Goal: Task Accomplishment & Management: Complete application form

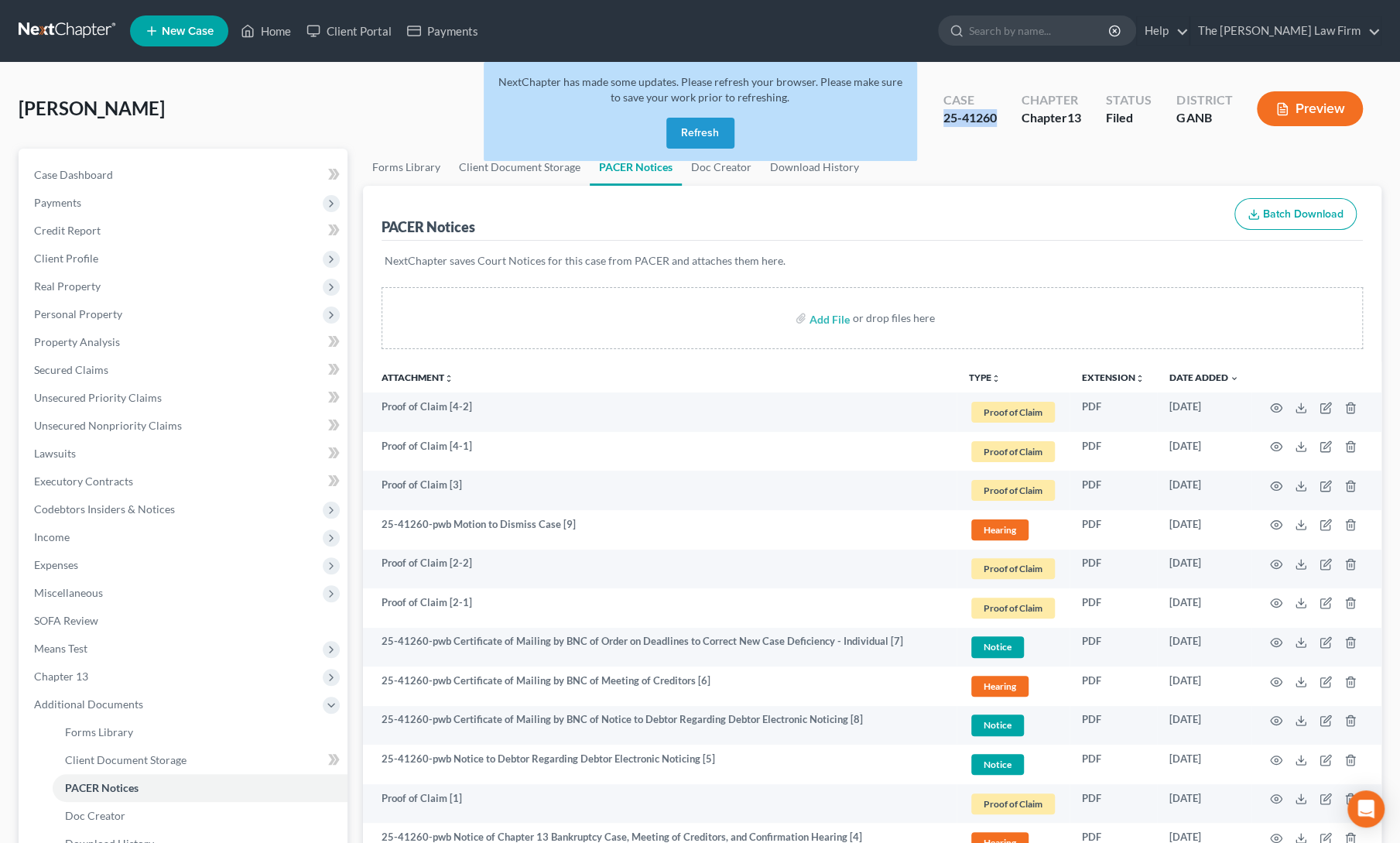
click at [692, 125] on button "Refresh" at bounding box center [701, 133] width 68 height 31
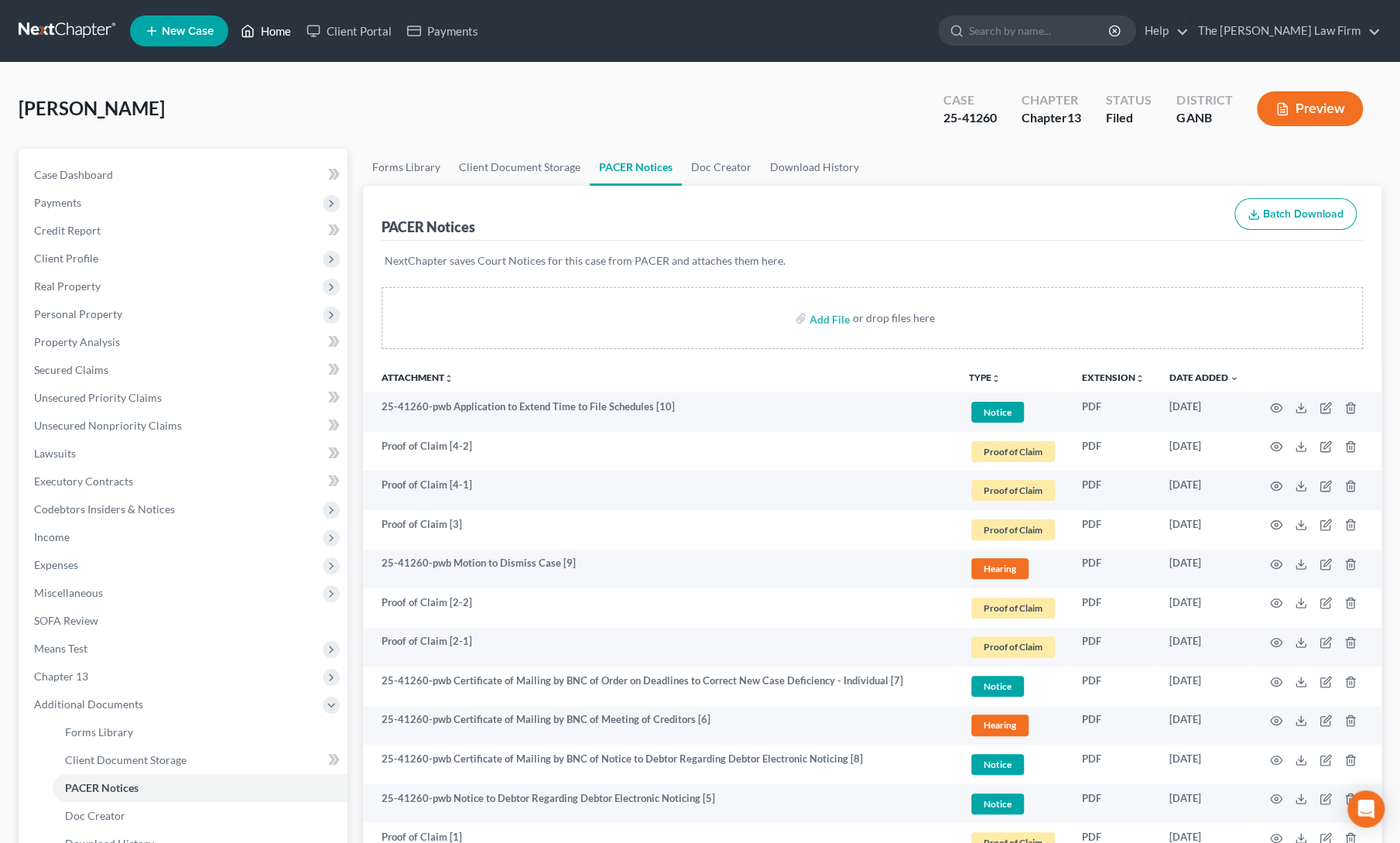
click at [260, 40] on link "Home" at bounding box center [266, 31] width 66 height 28
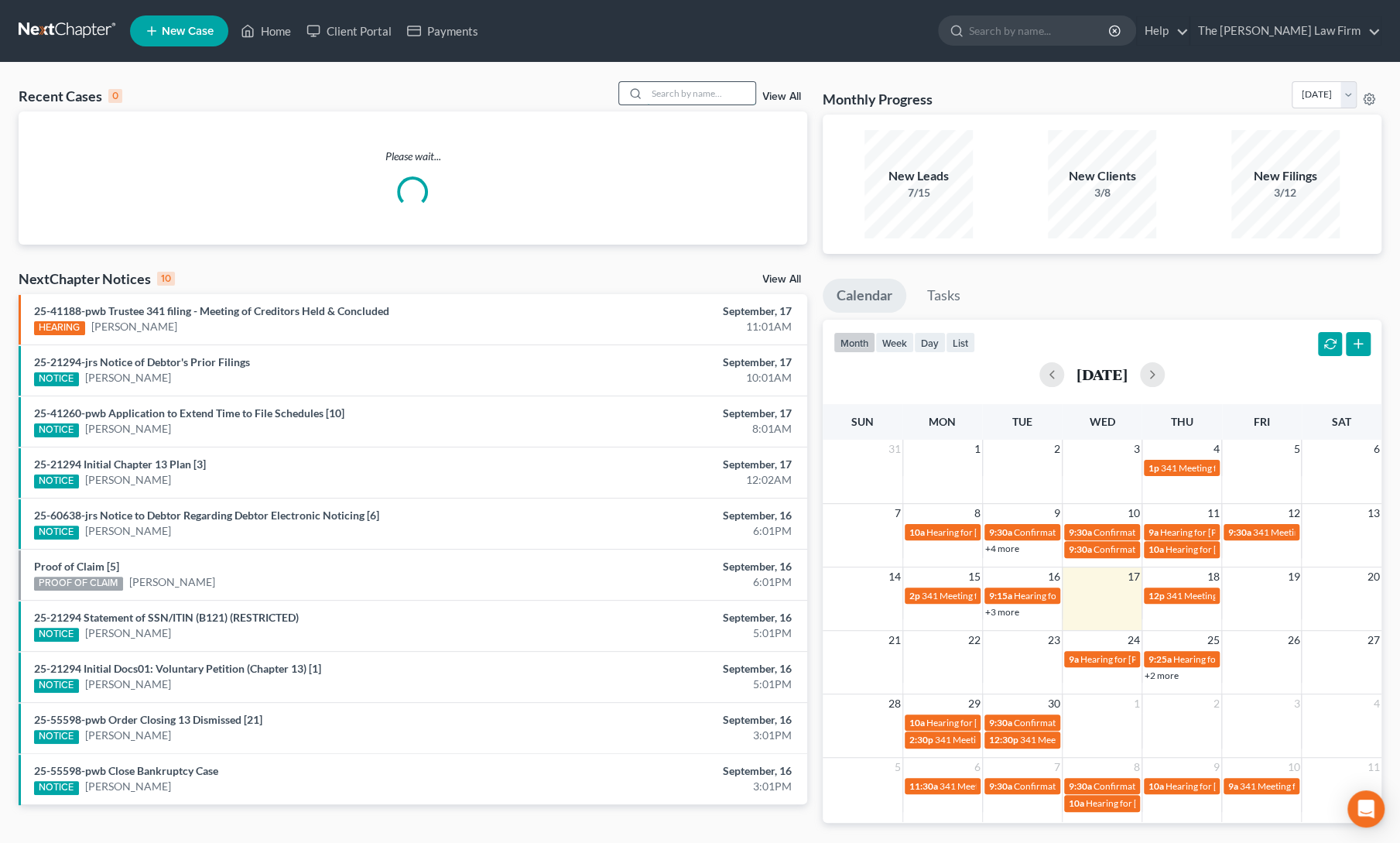
click at [667, 92] on input "search" at bounding box center [701, 92] width 109 height 22
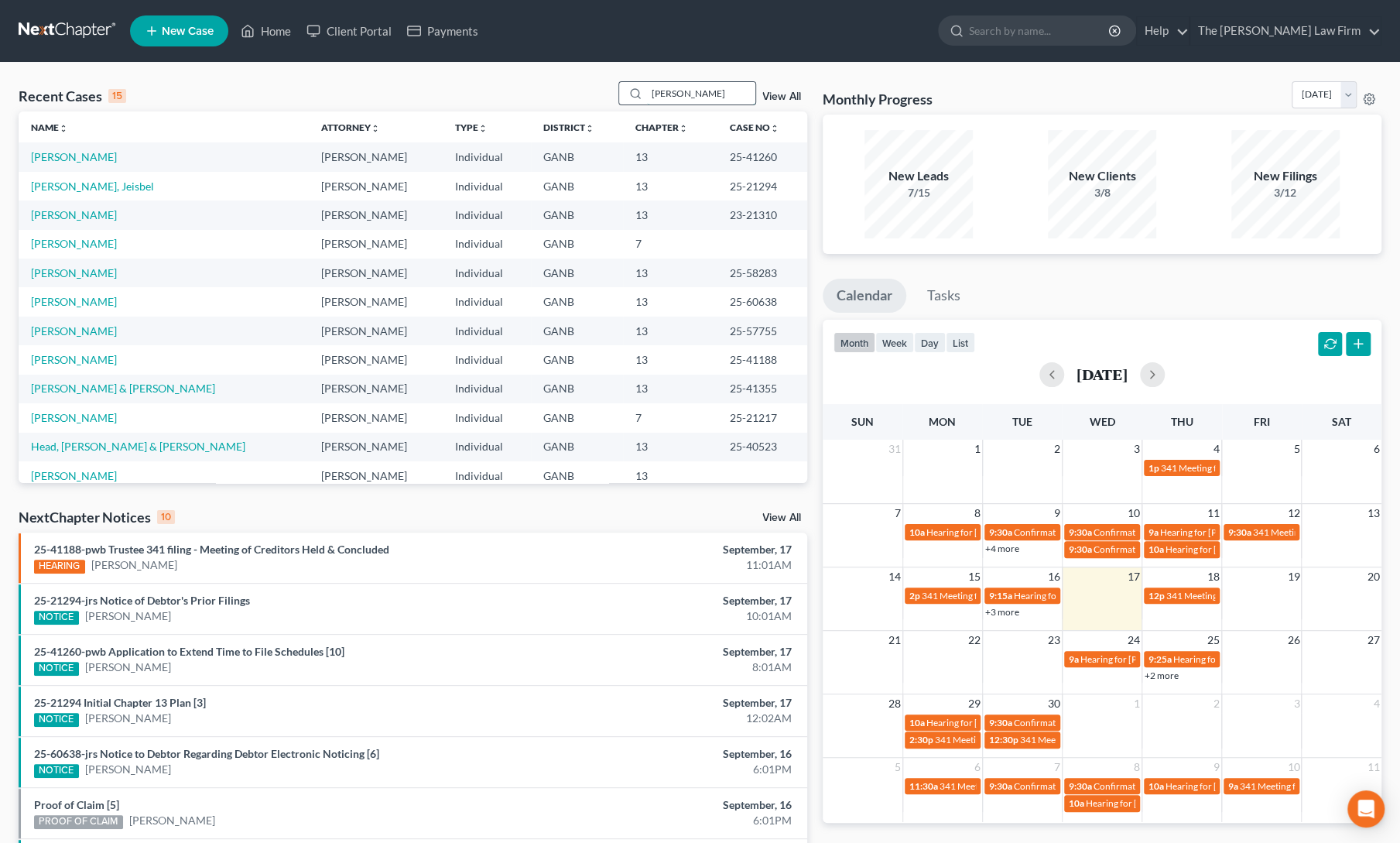
type input "rolader"
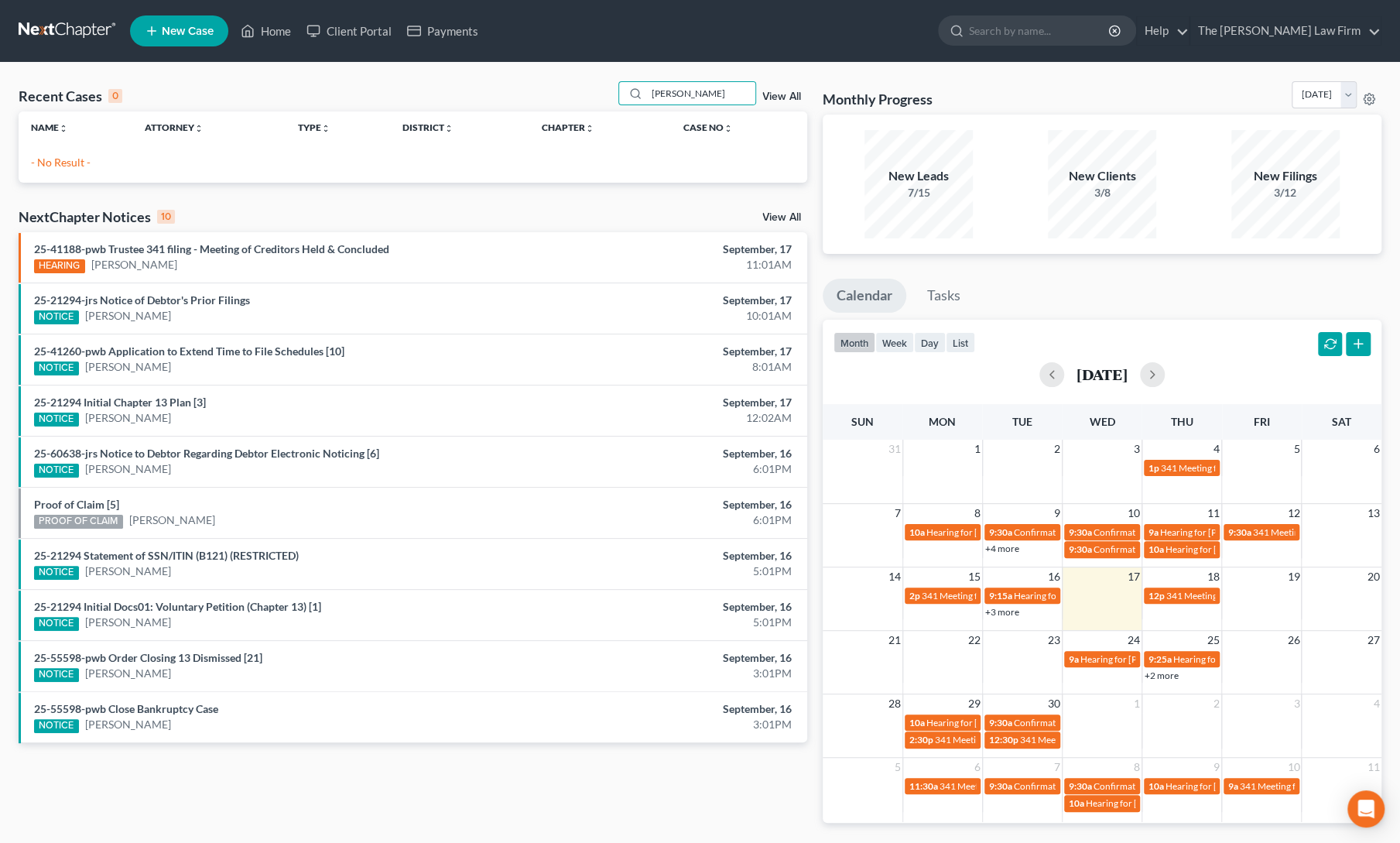
click at [162, 33] on span "New Case" at bounding box center [188, 31] width 52 height 12
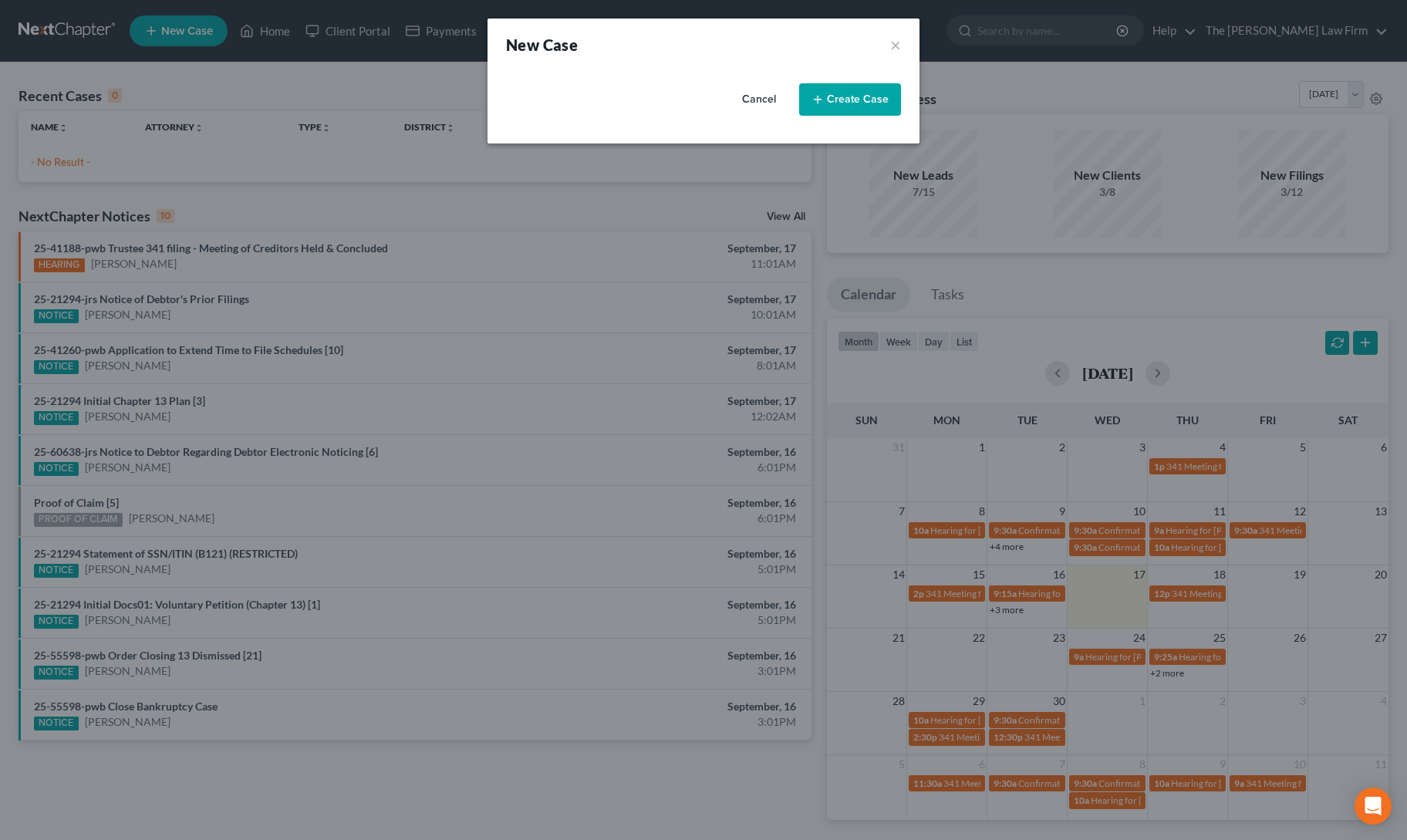
select select "19"
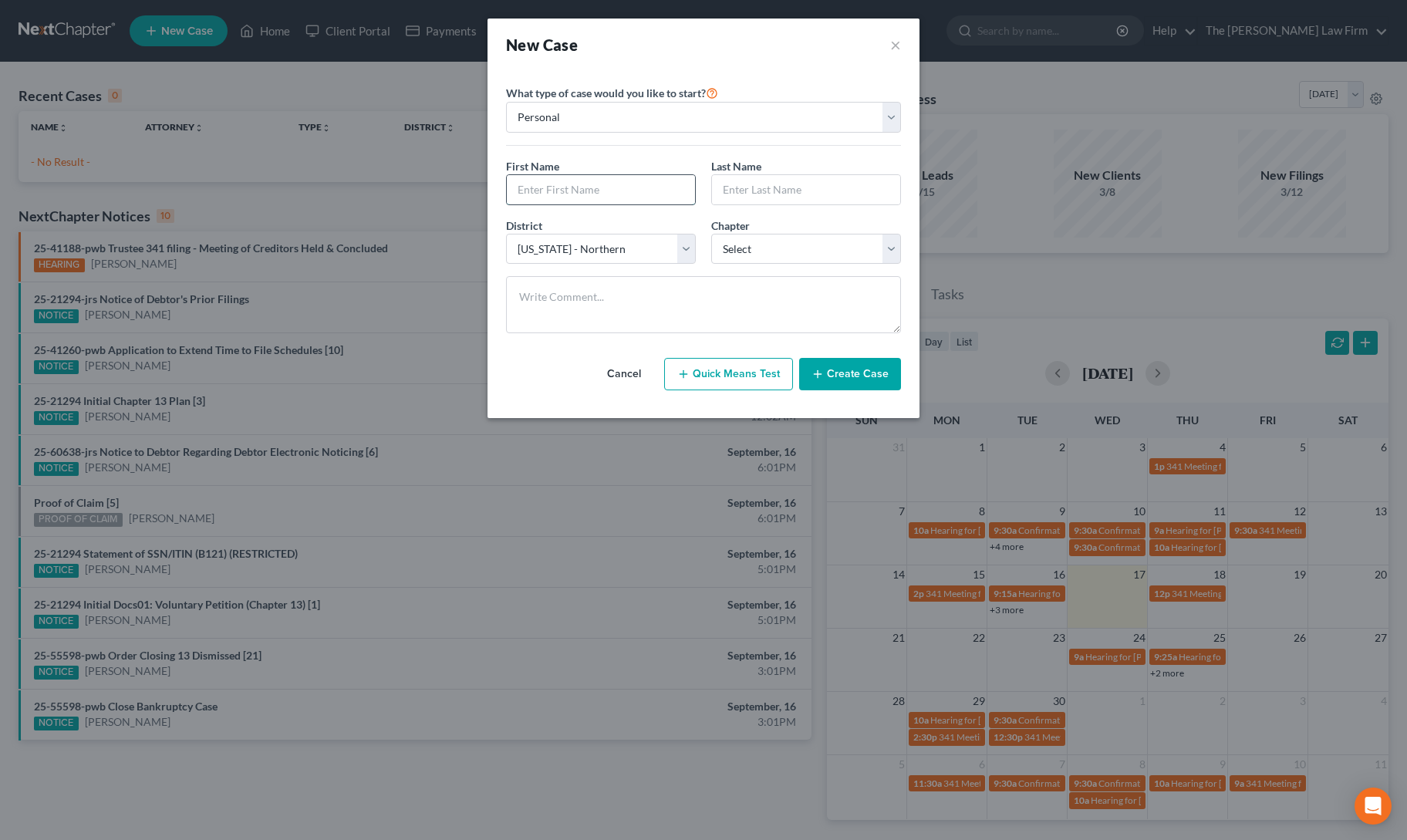
click at [591, 191] on input "text" at bounding box center [601, 190] width 188 height 30
type input "Michael"
type input "Rolader"
click at [749, 255] on select "Select 7 11 12 13" at bounding box center [806, 249] width 190 height 30
select select "3"
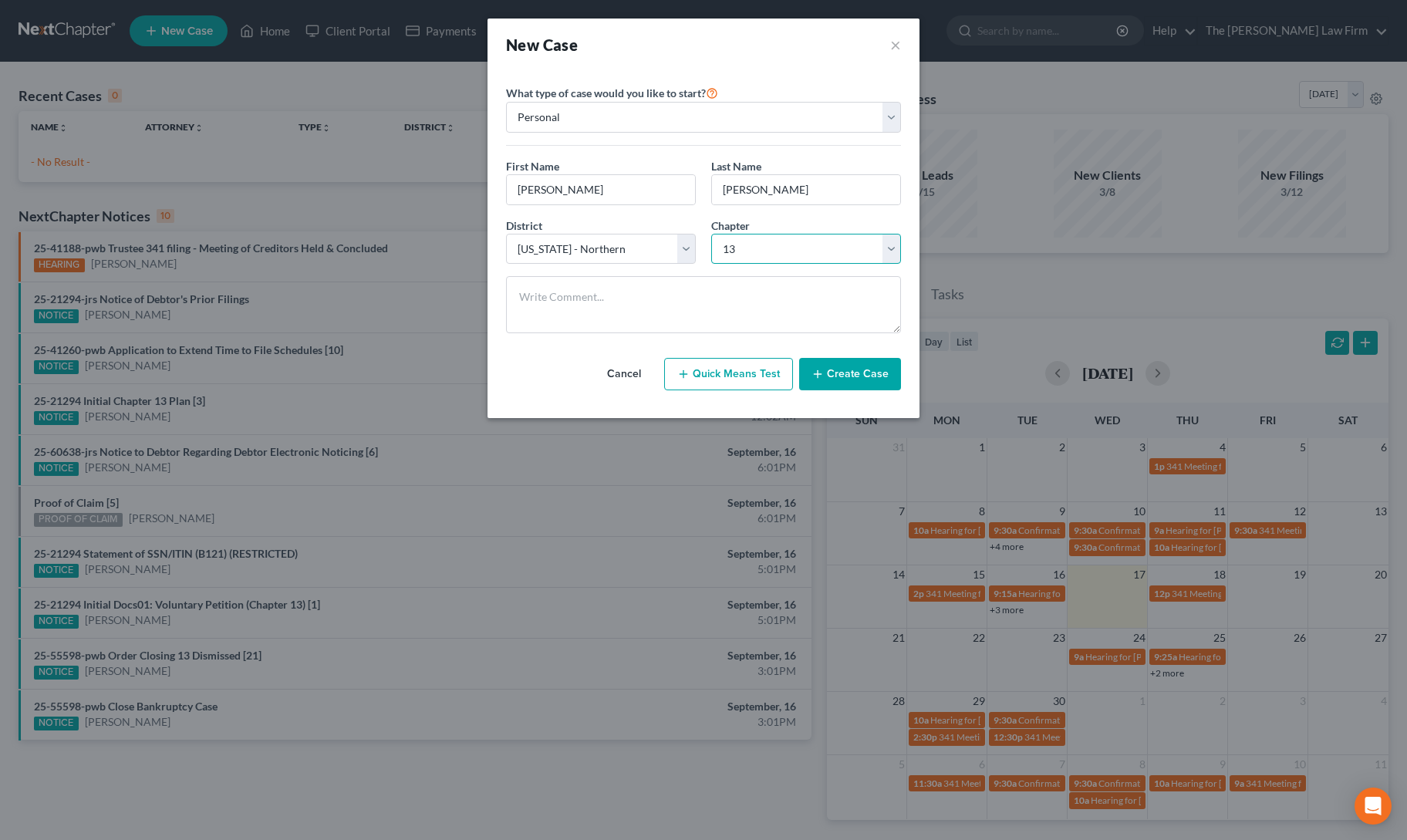
click at [711, 233] on select "Select 7 11 12 13" at bounding box center [806, 249] width 190 height 30
click at [835, 371] on button "Create Case" at bounding box center [850, 374] width 102 height 32
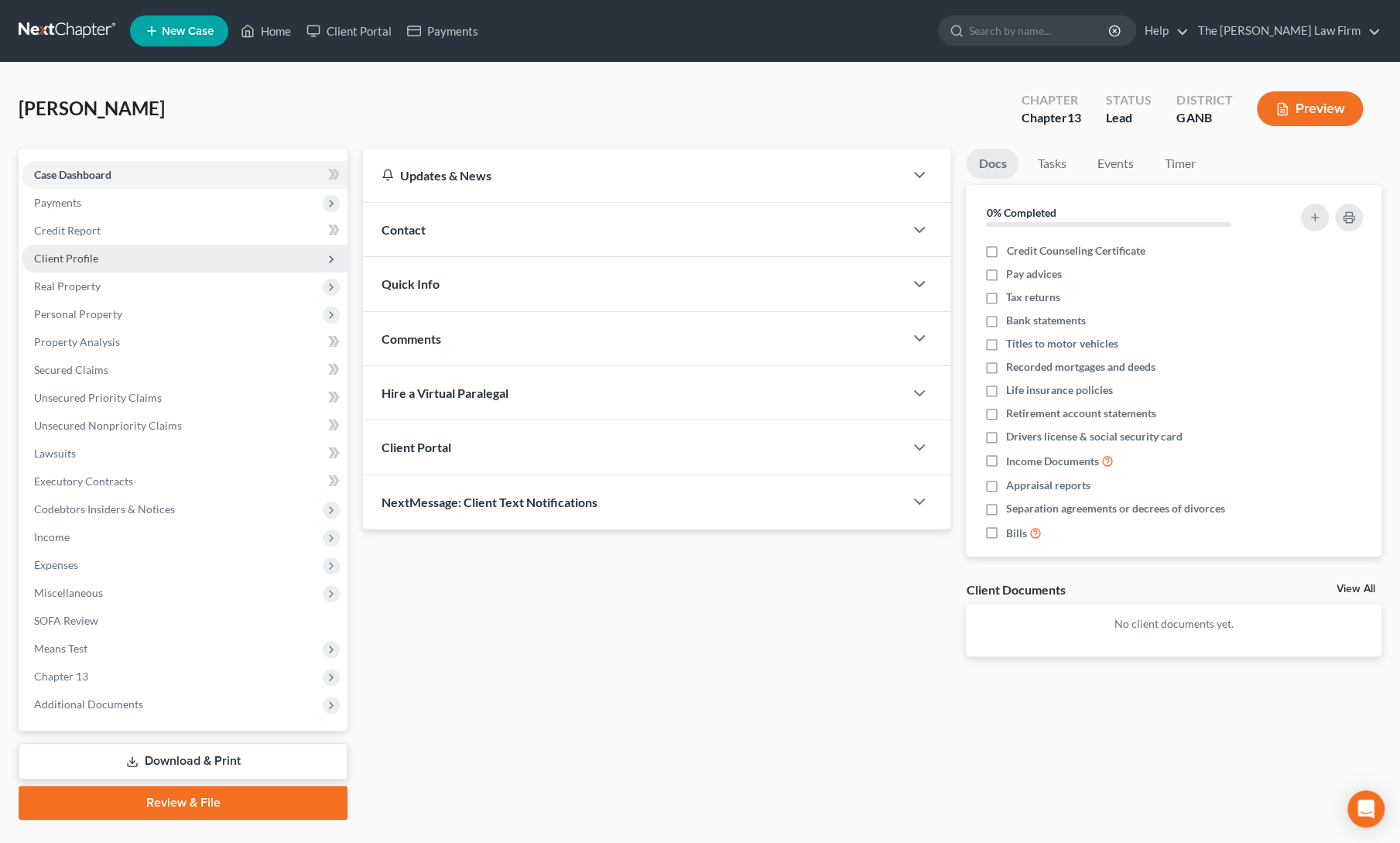
click at [61, 250] on span "Client Profile" at bounding box center [184, 259] width 326 height 28
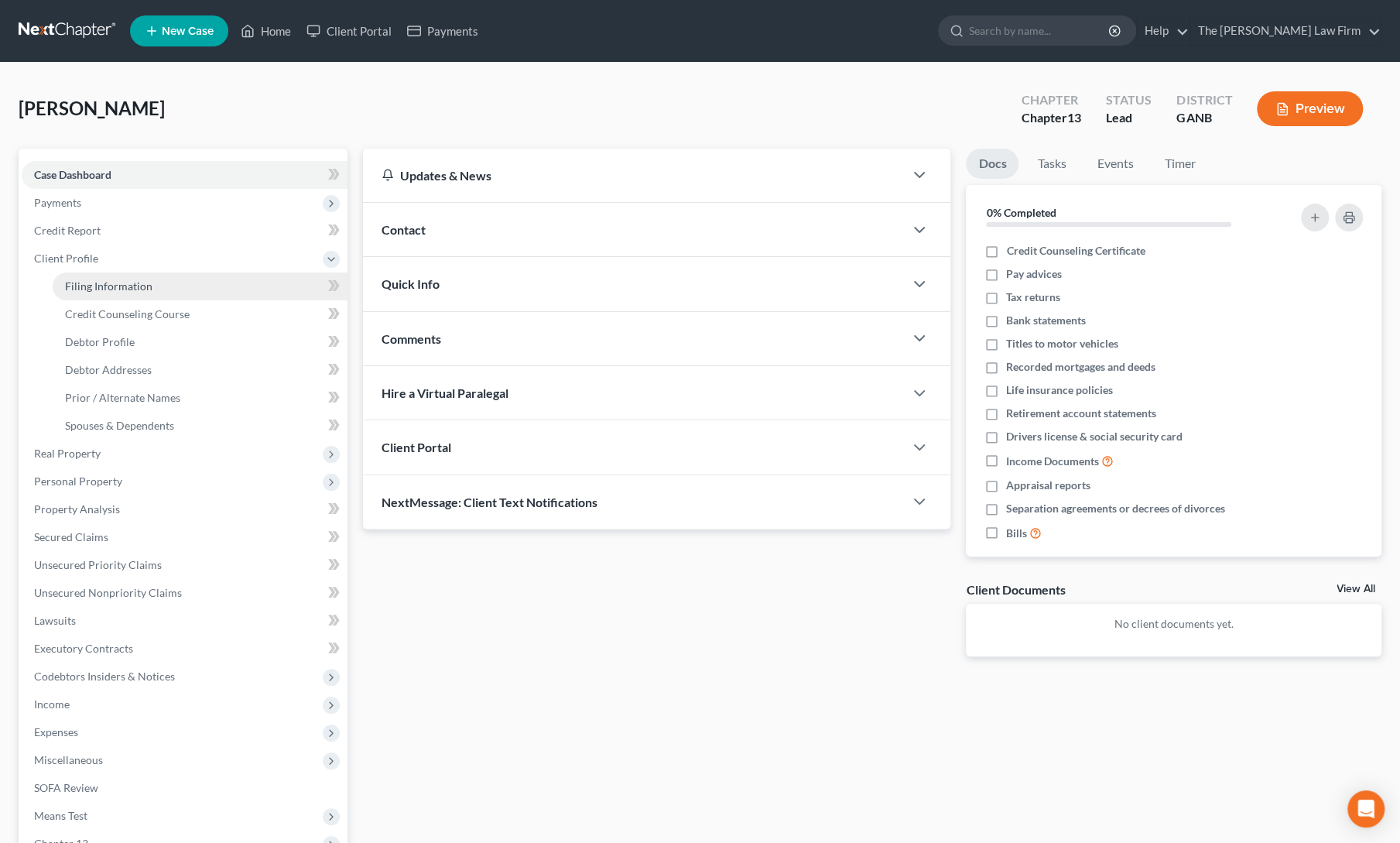
click at [138, 287] on span "Filing Information" at bounding box center [108, 285] width 87 height 13
select select "1"
select select "0"
select select "3"
select select "19"
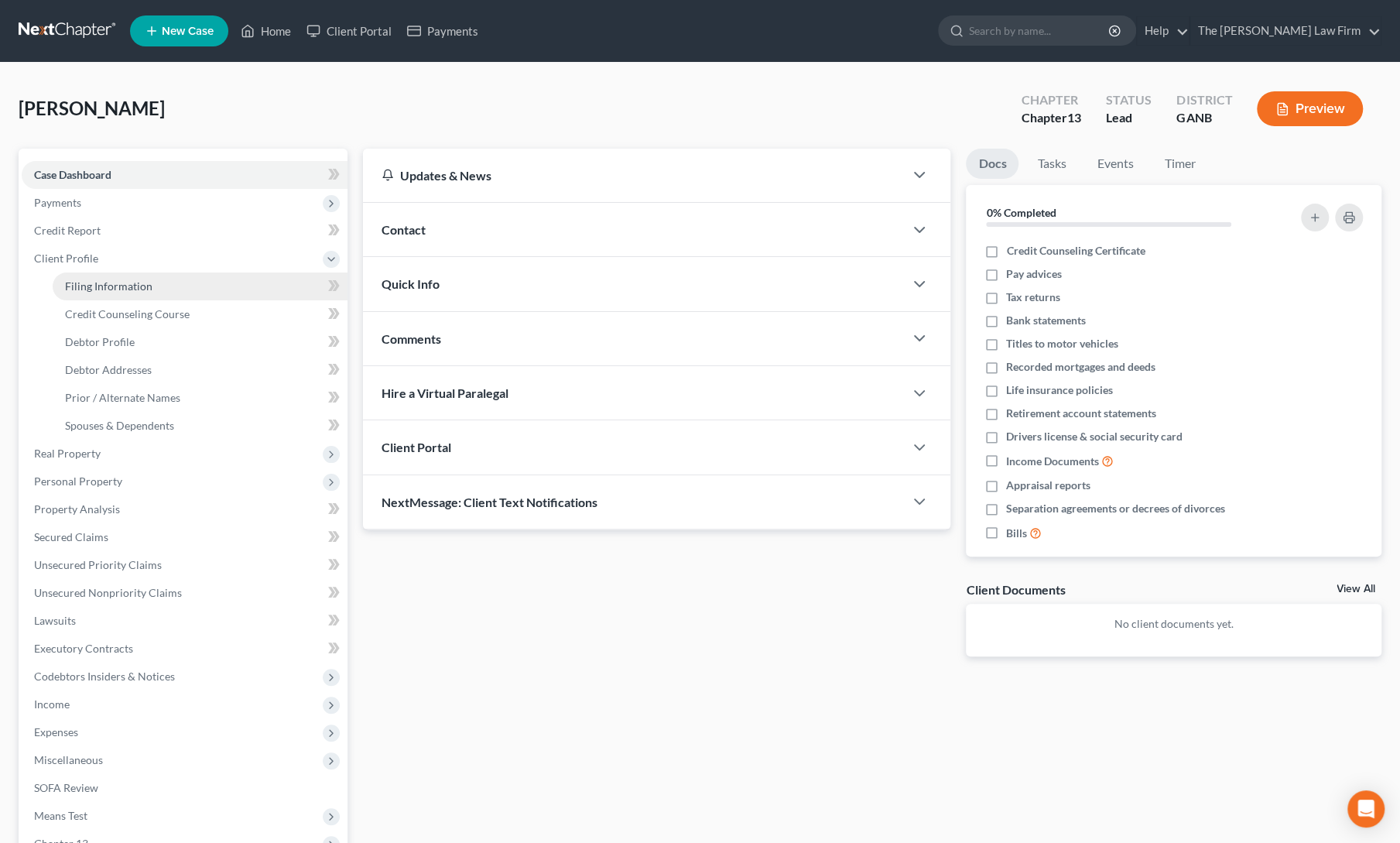
select select "10"
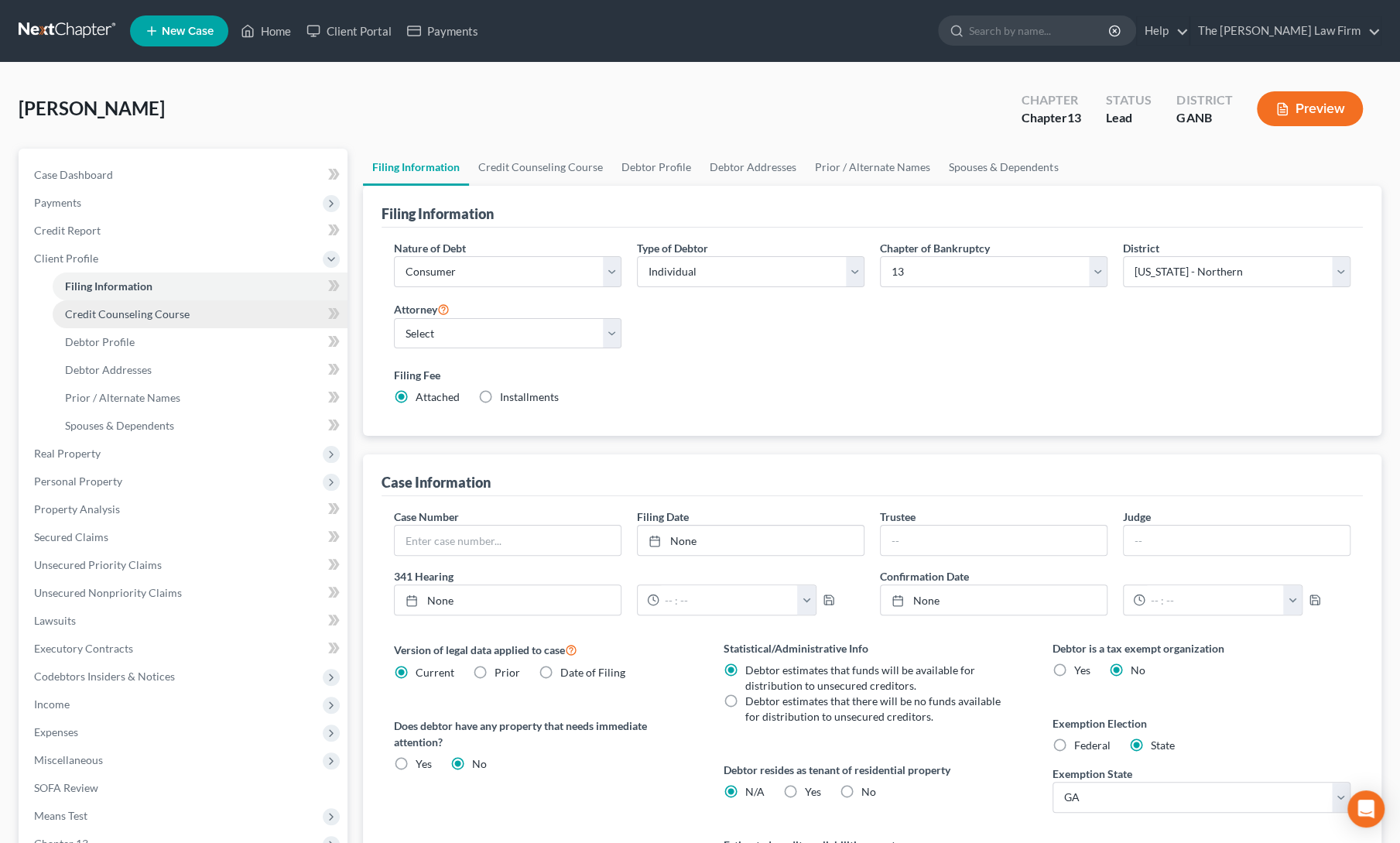
click at [140, 309] on span "Credit Counseling Course" at bounding box center [127, 313] width 125 height 13
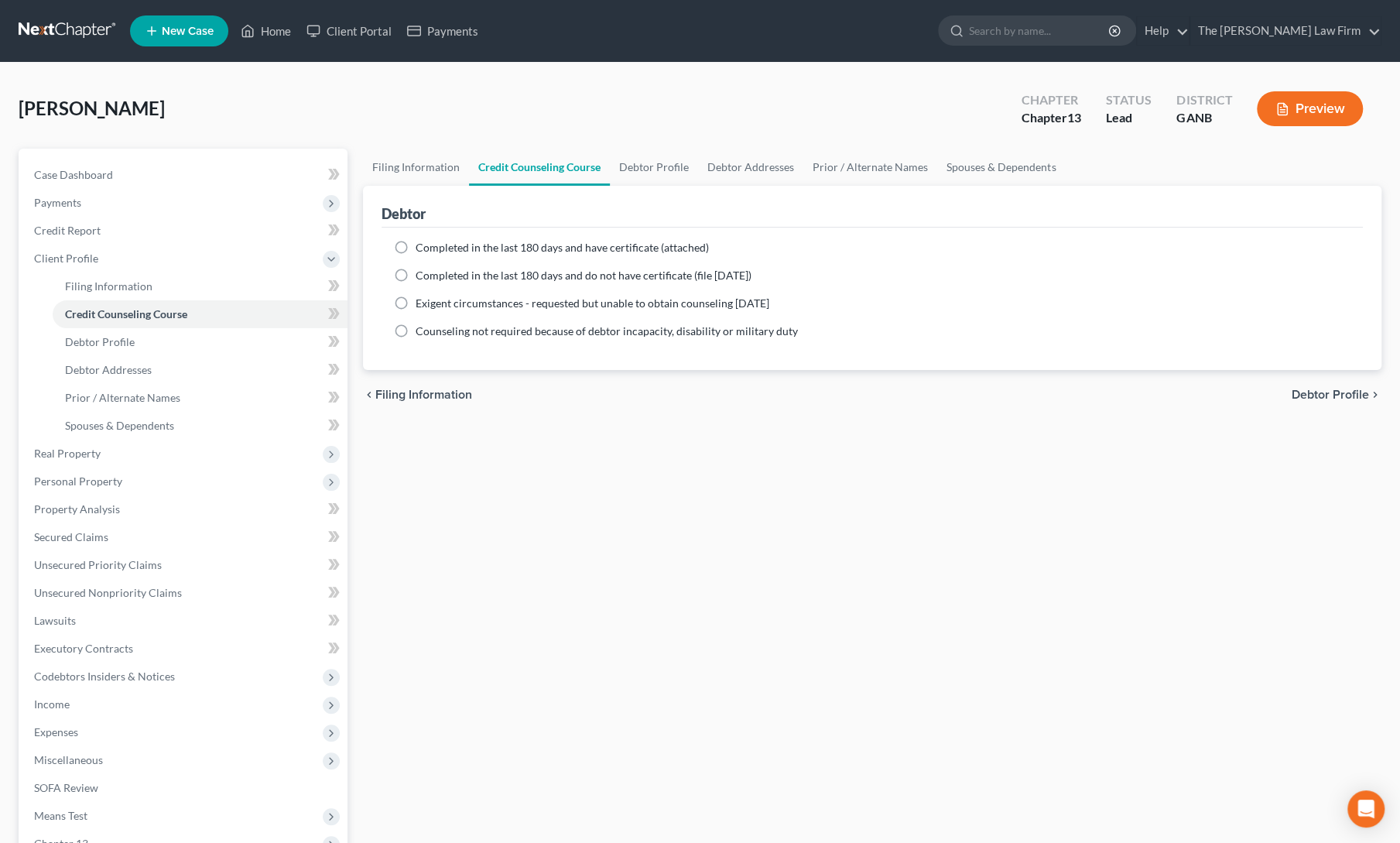
click at [416, 247] on label "Completed in the last 180 days and have certificate (attached)" at bounding box center [562, 247] width 293 height 15
click at [422, 247] on input "Completed in the last 180 days and have certificate (attached)" at bounding box center [426, 244] width 10 height 10
radio input "true"
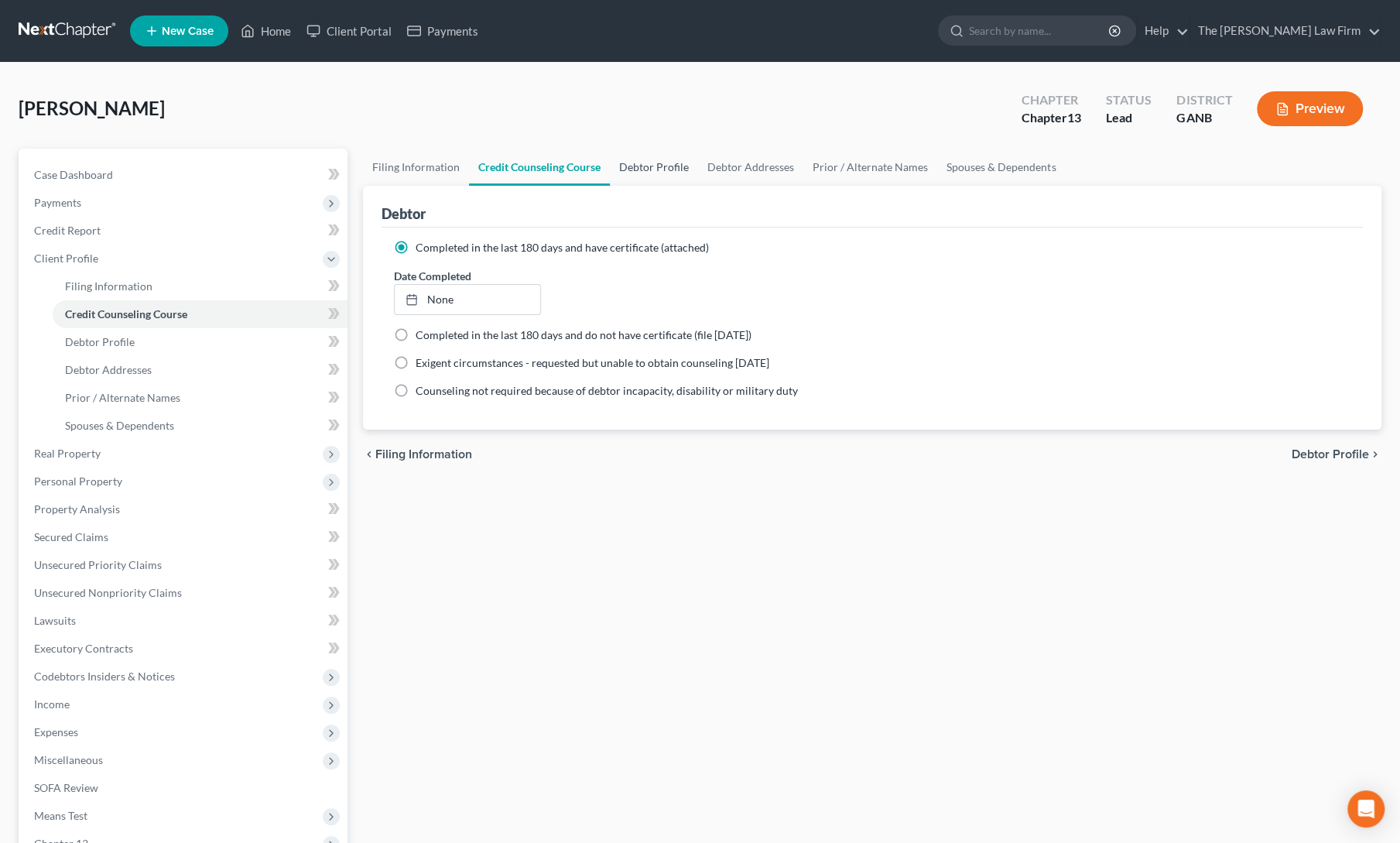
click at [642, 174] on link "Debtor Profile" at bounding box center [654, 167] width 88 height 37
select select "0"
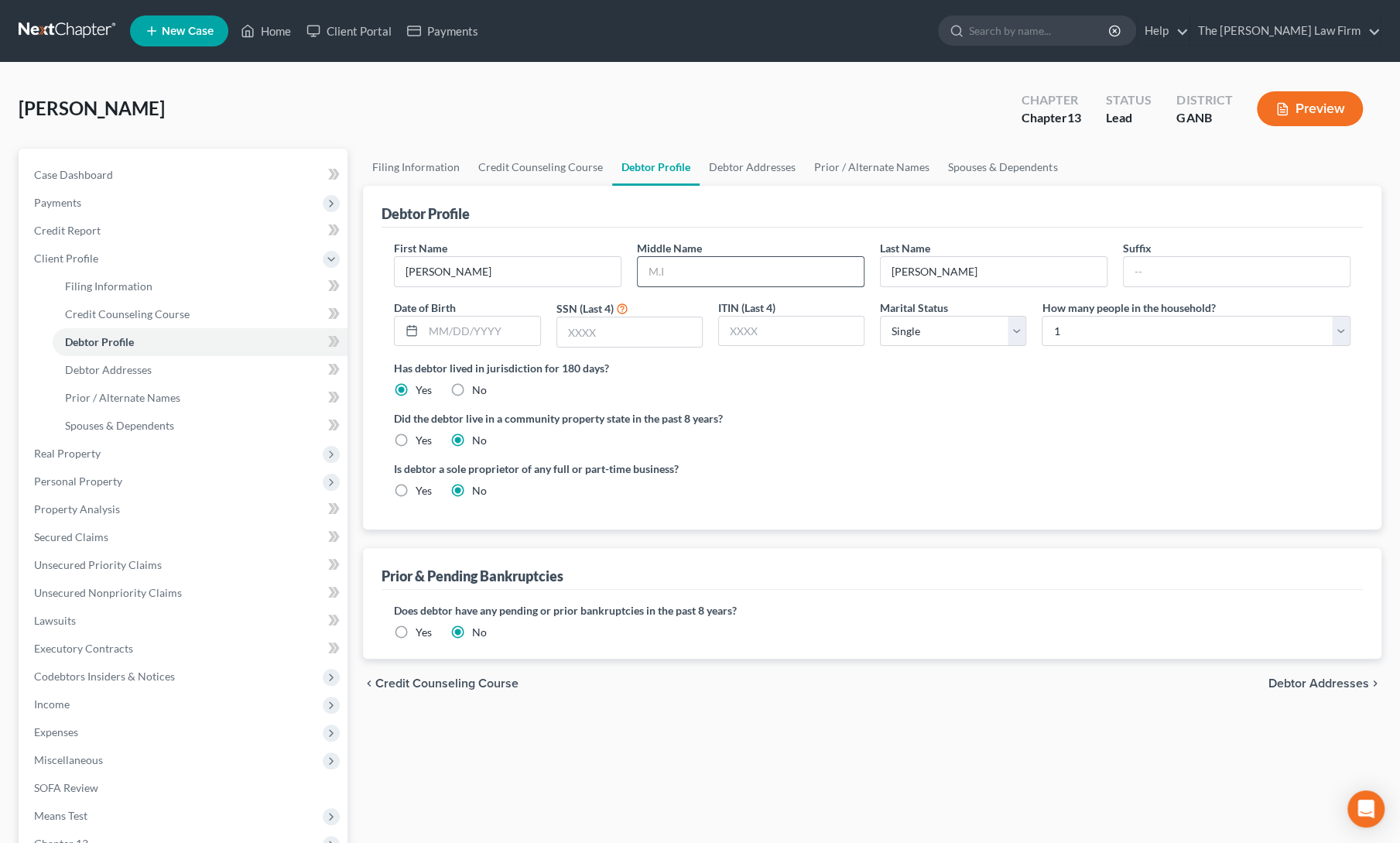
click at [697, 270] on input "text" at bounding box center [751, 271] width 226 height 30
type input "Joseph"
click at [466, 325] on input "text" at bounding box center [481, 331] width 116 height 30
type input "7/30/1992"
click at [581, 330] on input "text" at bounding box center [629, 332] width 144 height 30
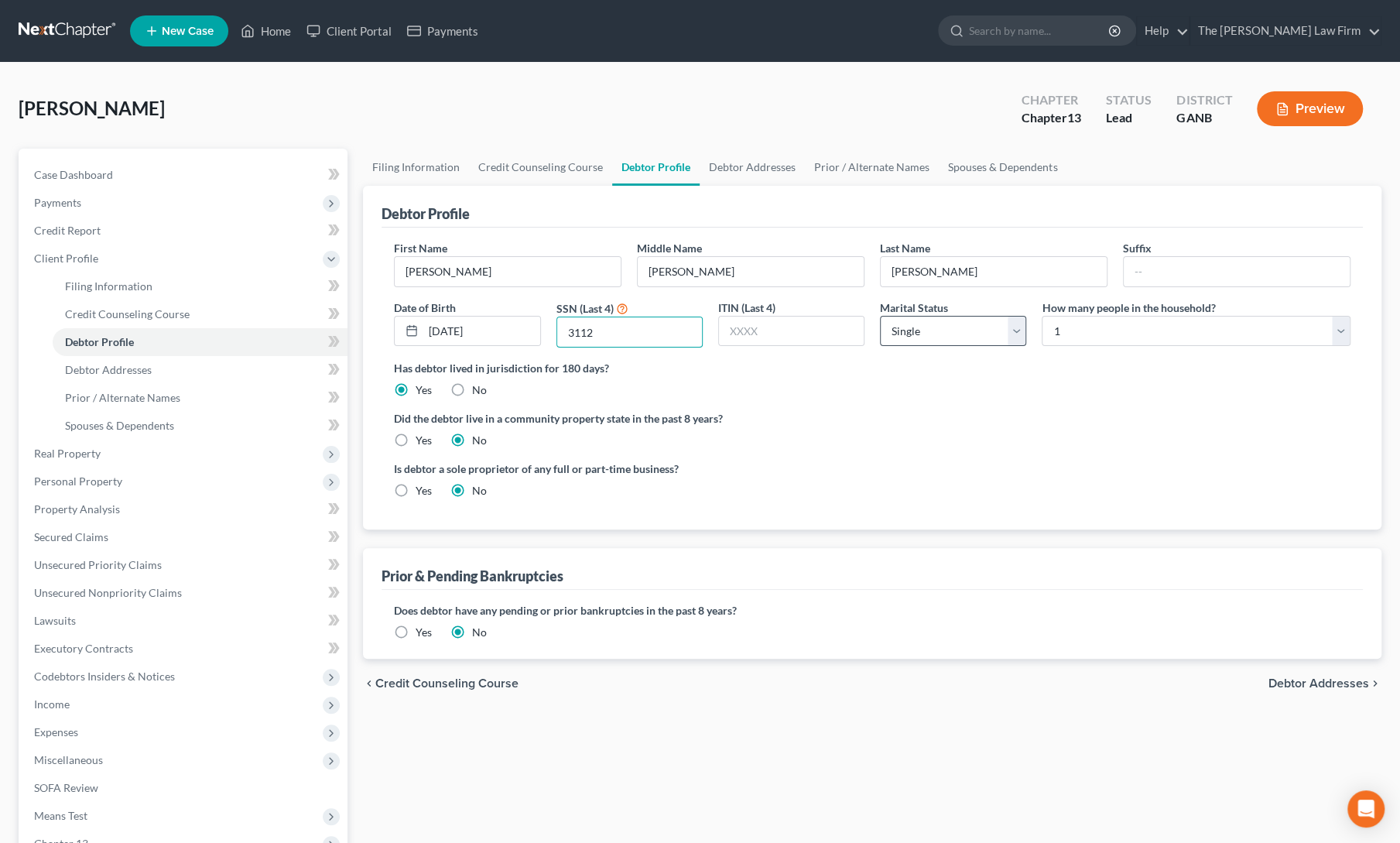
type input "3112"
click at [923, 330] on select "Select Single Married Separated Divorced Widowed" at bounding box center [953, 331] width 146 height 31
click at [880, 316] on select "Select Single Married Separated Divorced Widowed" at bounding box center [953, 331] width 146 height 31
click at [937, 329] on select "Select Single Married Separated Divorced Widowed" at bounding box center [953, 331] width 146 height 31
select select "0"
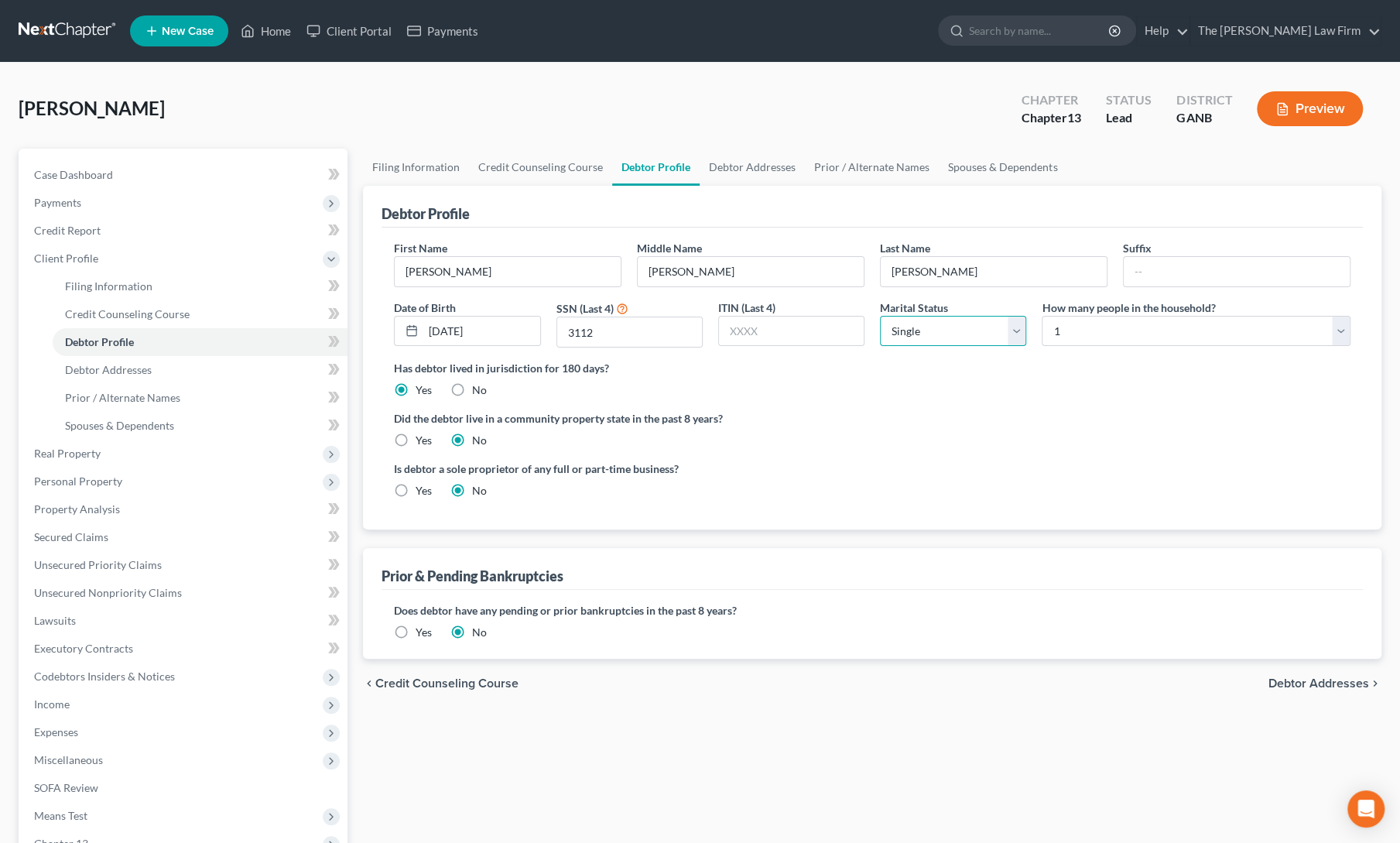
click at [880, 316] on select "Select Single Married Separated Divorced Widowed" at bounding box center [953, 331] width 146 height 31
click at [928, 405] on ng-include "First Name Michael Middle Name Joseph Last Name Rolader Suffix Date of Birth 7/…" at bounding box center [872, 375] width 957 height 271
click at [82, 221] on link "Credit Report" at bounding box center [184, 230] width 326 height 28
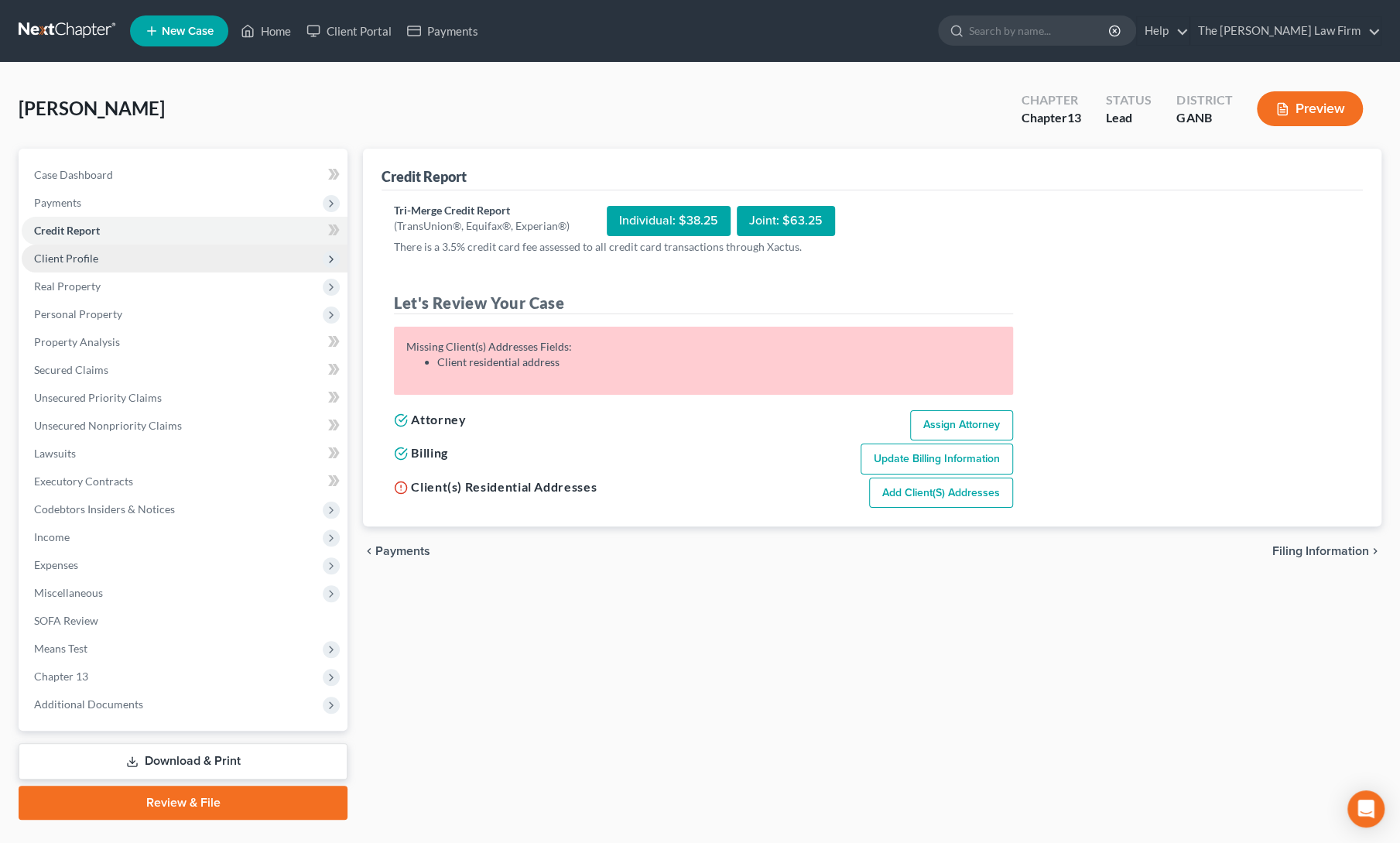
click at [83, 261] on span "Client Profile" at bounding box center [66, 258] width 65 height 13
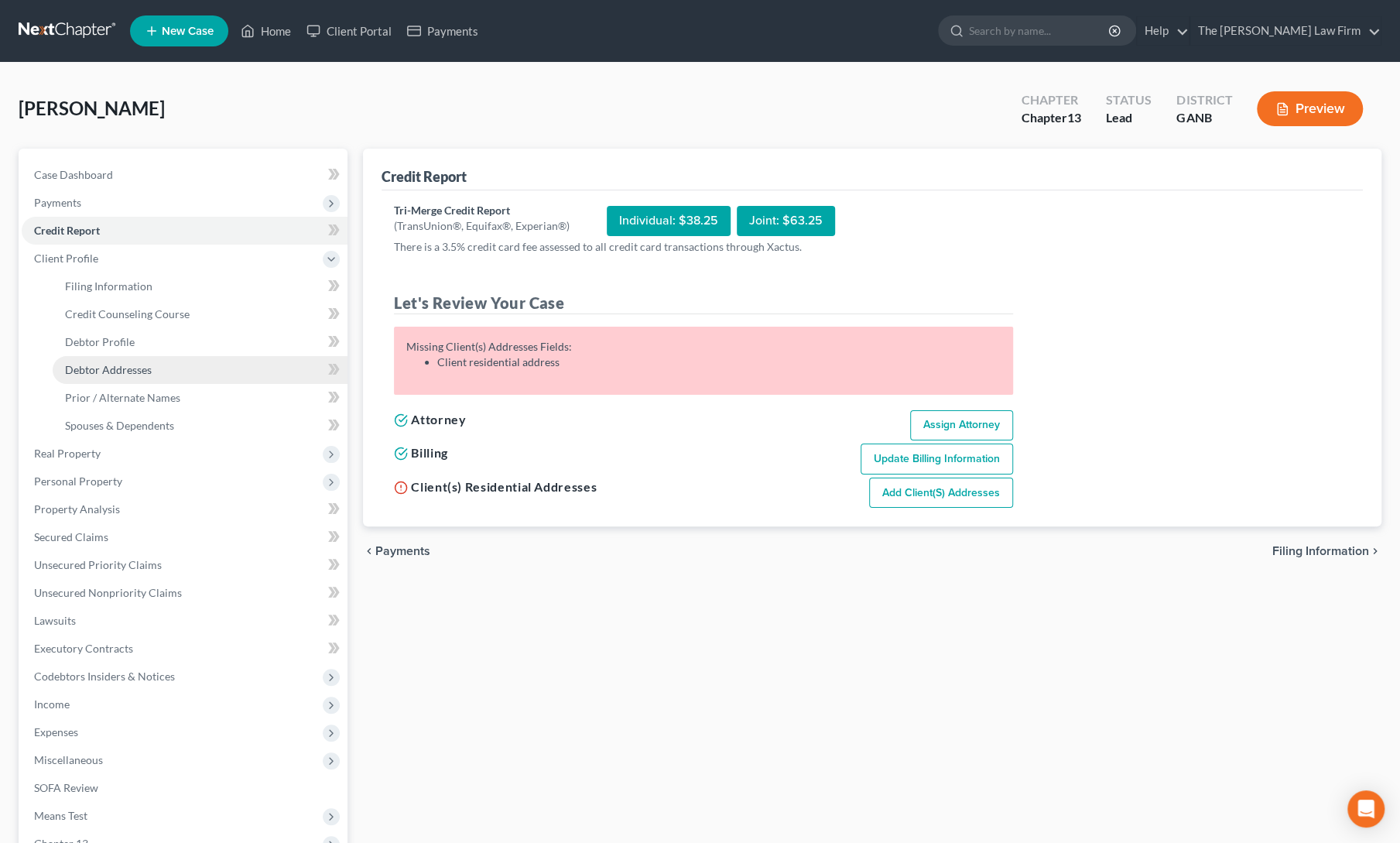
click at [105, 372] on span "Debtor Addresses" at bounding box center [108, 369] width 87 height 13
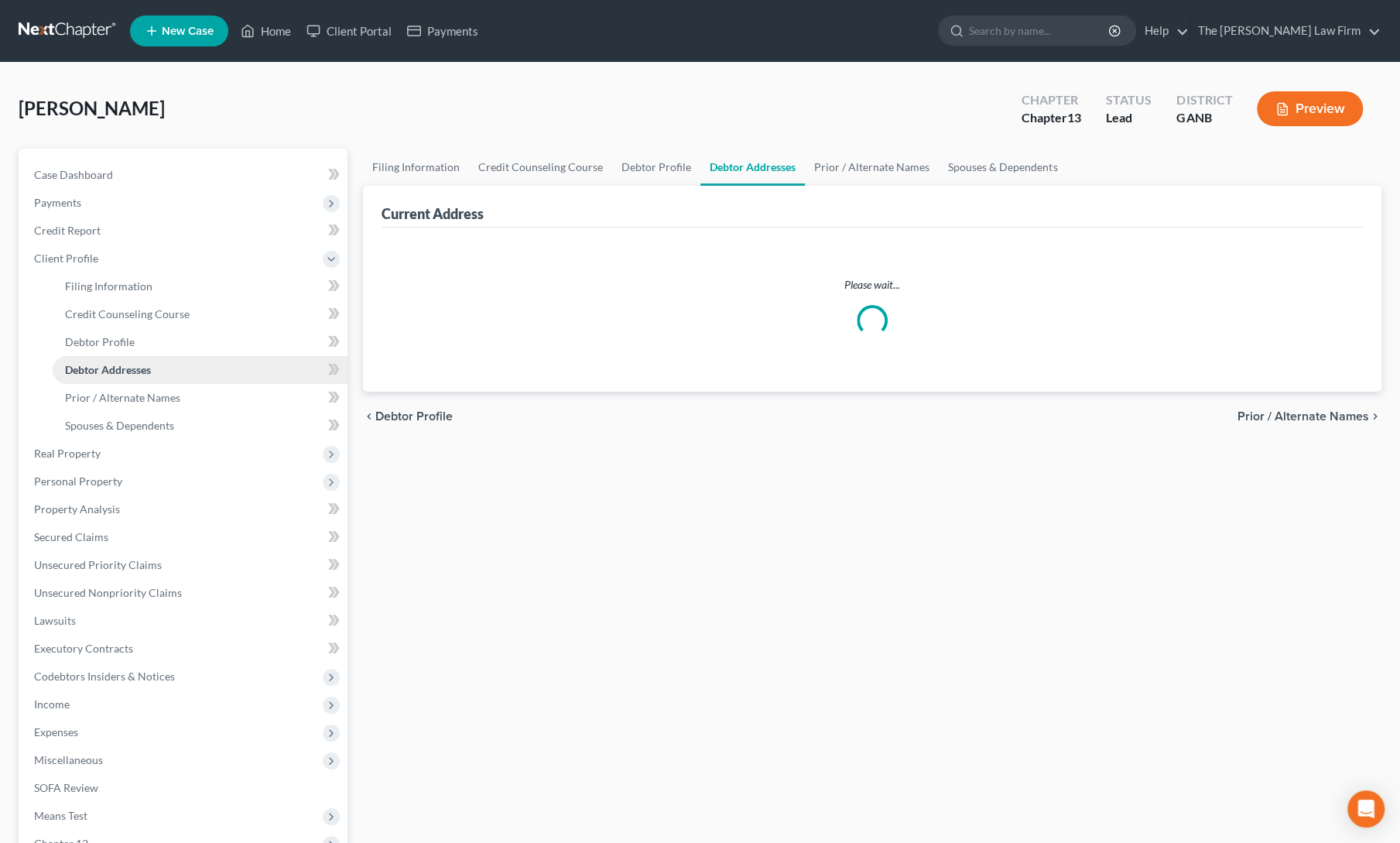
select select "0"
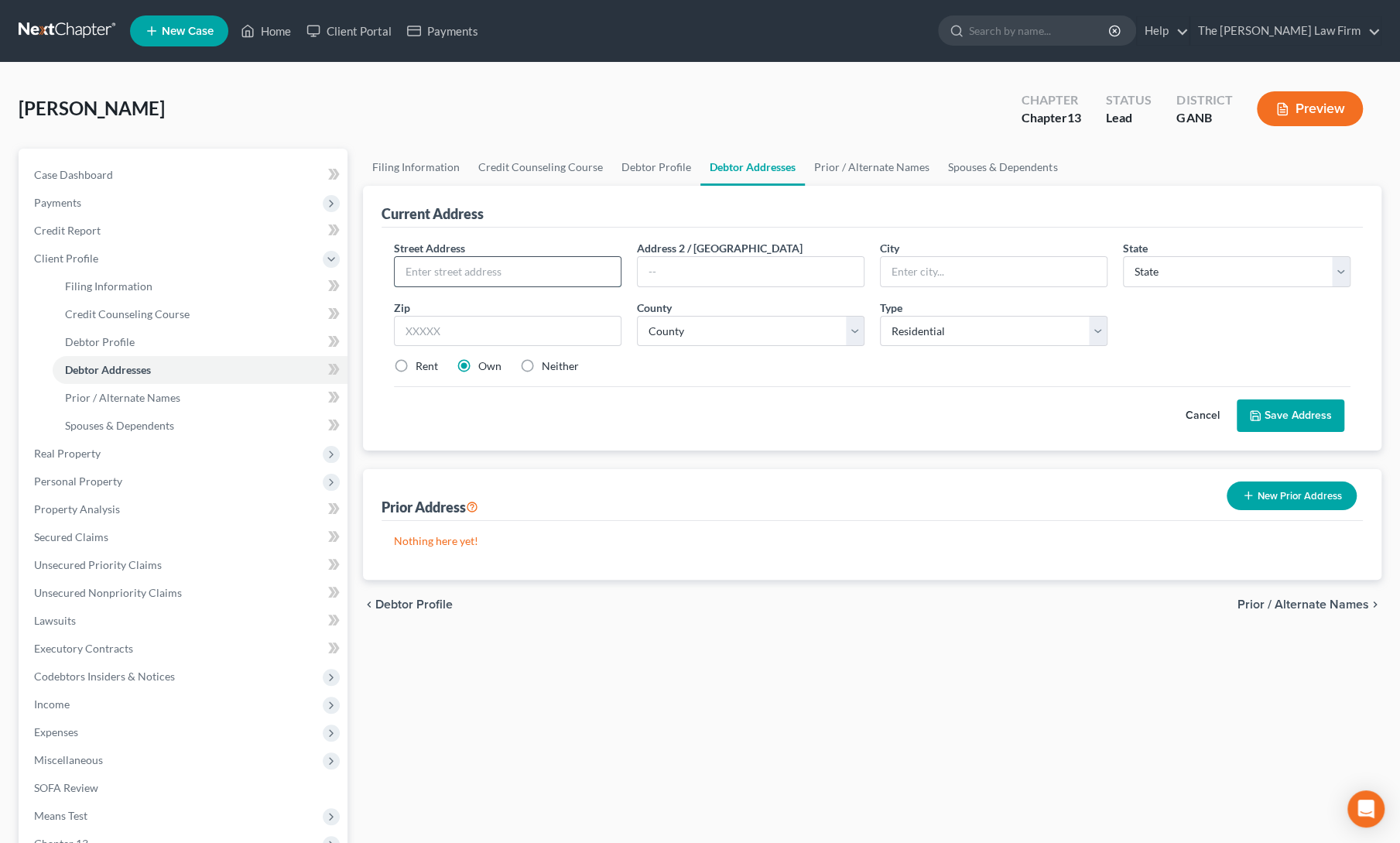
click at [455, 278] on input "text" at bounding box center [508, 271] width 226 height 30
type input "203 Moss Rd"
click at [468, 335] on input "text" at bounding box center [508, 331] width 228 height 31
type input "30701"
type input "Calhoun"
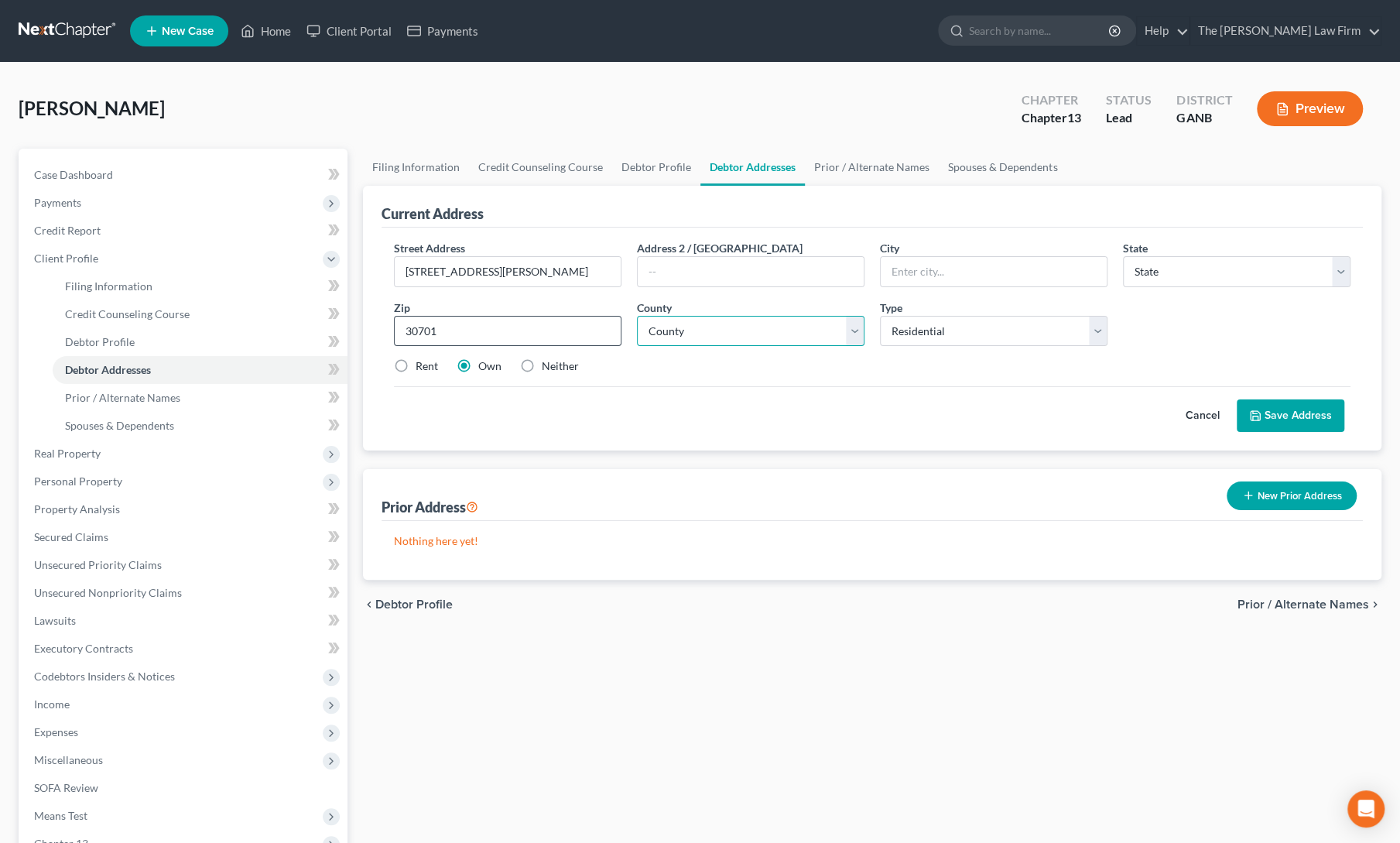
select select "10"
select select "18"
click at [1257, 420] on button "Save Address" at bounding box center [1291, 416] width 108 height 32
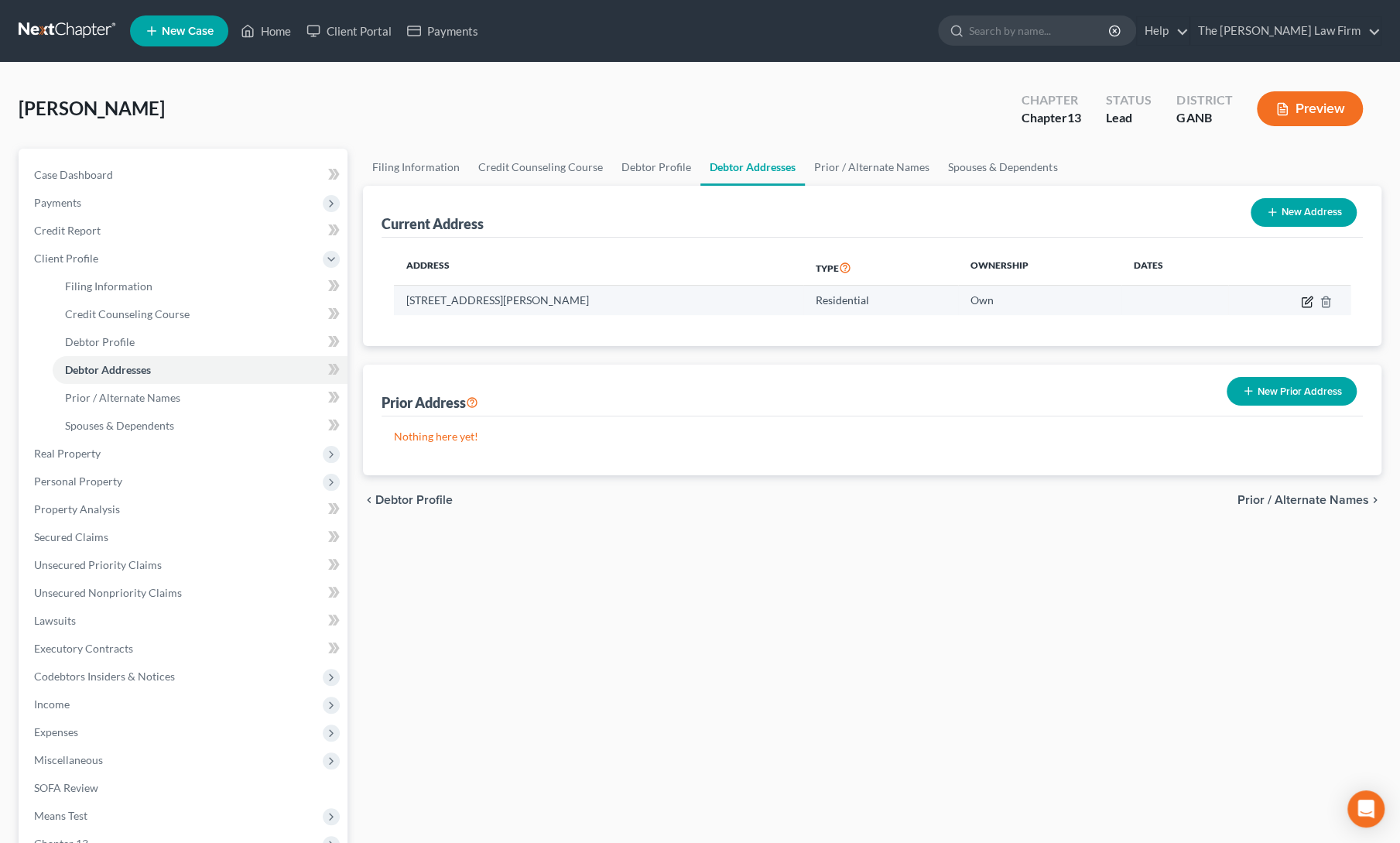
click at [1308, 302] on icon "button" at bounding box center [1308, 300] width 7 height 7
select select "10"
select select "18"
select select "0"
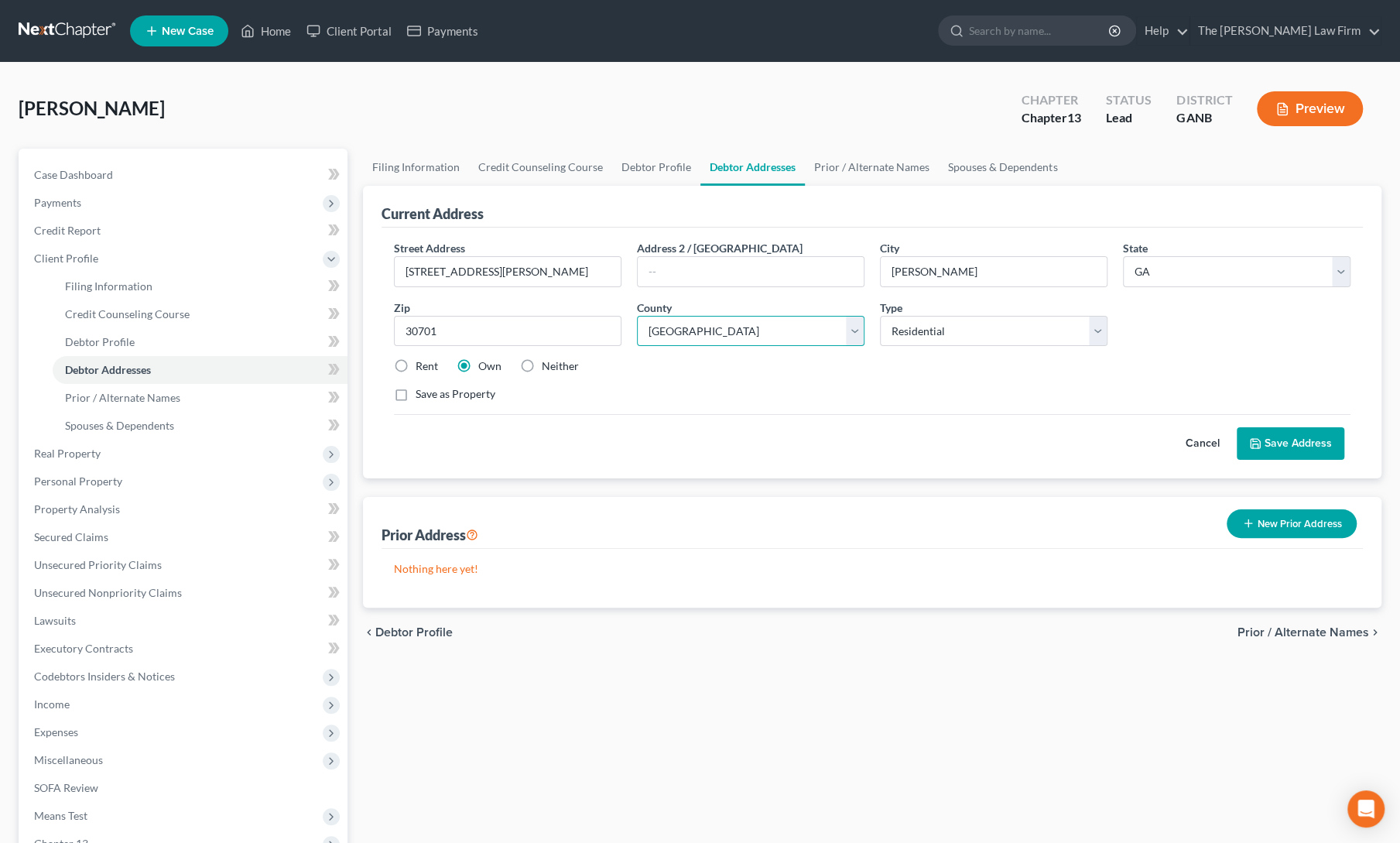
click at [720, 337] on select "County Appling County Atkinson County Bacon County Baker County Baldwin County …" at bounding box center [751, 331] width 228 height 31
select select "63"
click at [637, 316] on select "County Appling County Atkinson County Bacon County Baker County Baldwin County …" at bounding box center [751, 331] width 228 height 31
click at [1317, 430] on button "Save Address" at bounding box center [1291, 443] width 108 height 32
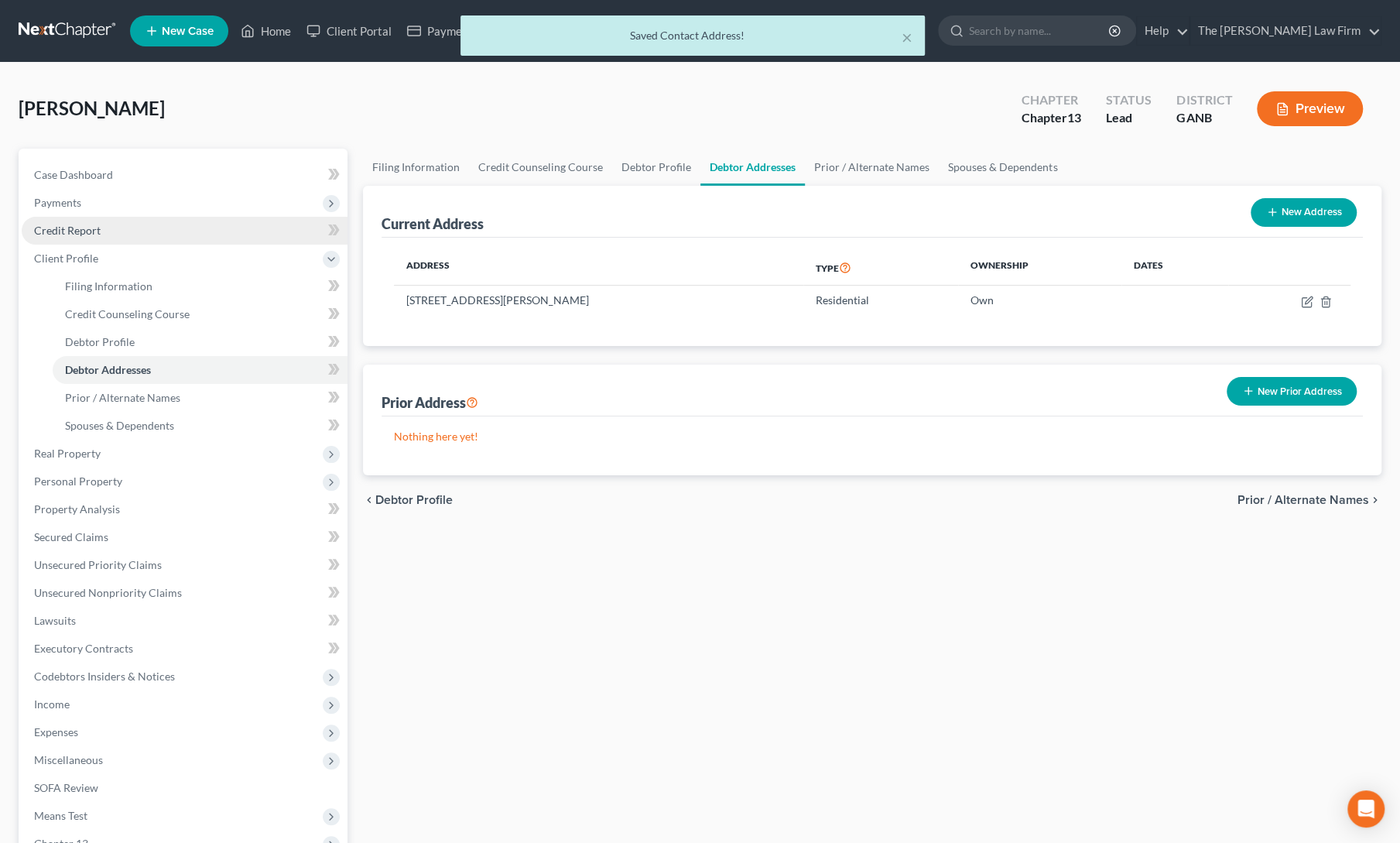
click at [86, 241] on link "Credit Report" at bounding box center [184, 230] width 326 height 28
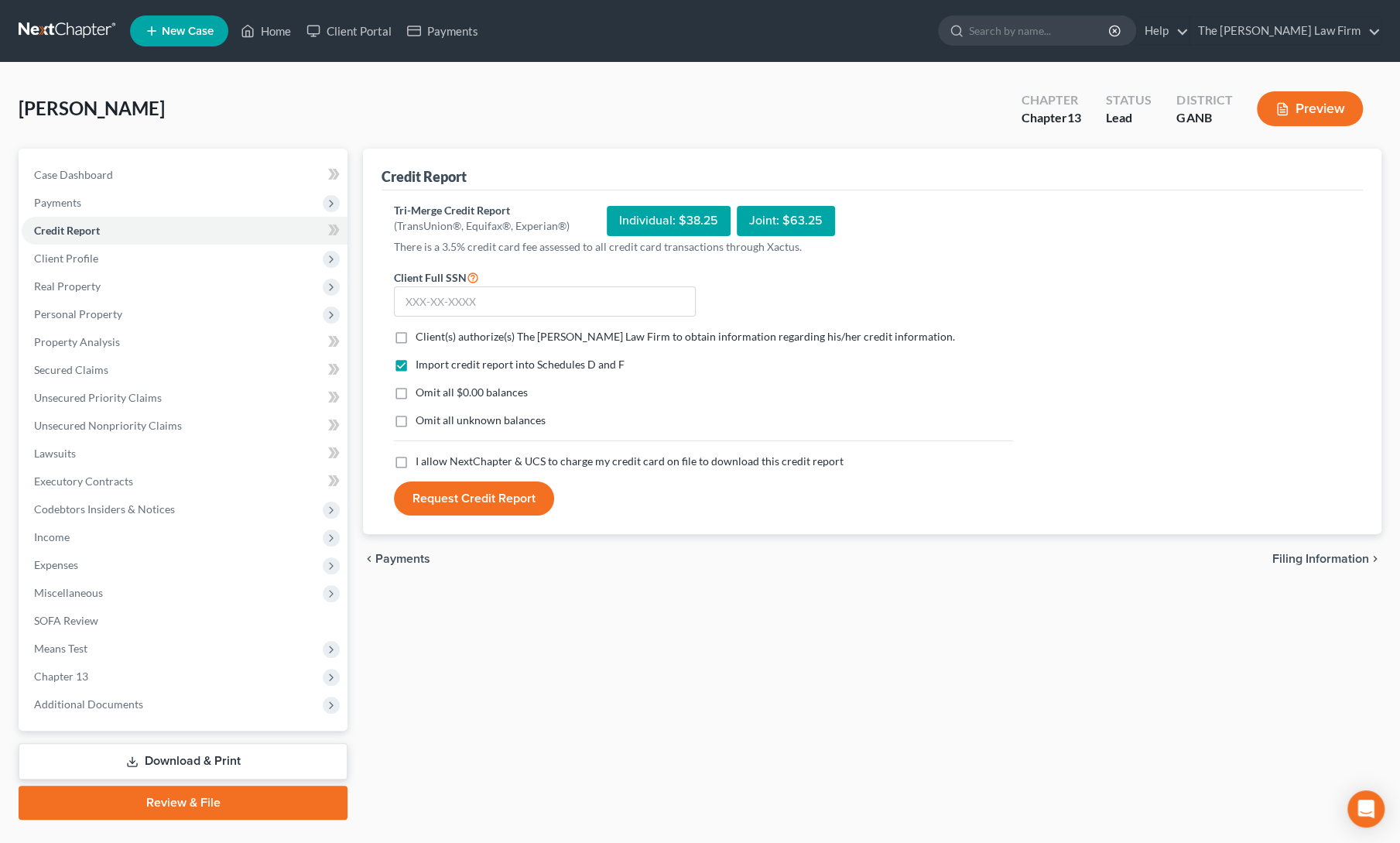
click at [416, 335] on label "Client(s) authorize(s) The Proctor Law Firm to obtain information regarding his…" at bounding box center [685, 337] width 539 height 15
click at [422, 335] on input "Client(s) authorize(s) The Proctor Law Firm to obtain information regarding his…" at bounding box center [426, 334] width 10 height 10
checkbox input "true"
click at [416, 460] on label "I allow NextChapter & UCS to charge my credit card on file to download this cre…" at bounding box center [629, 461] width 428 height 15
click at [422, 460] on input "I allow NextChapter & UCS to charge my credit card on file to download this cre…" at bounding box center [426, 458] width 10 height 10
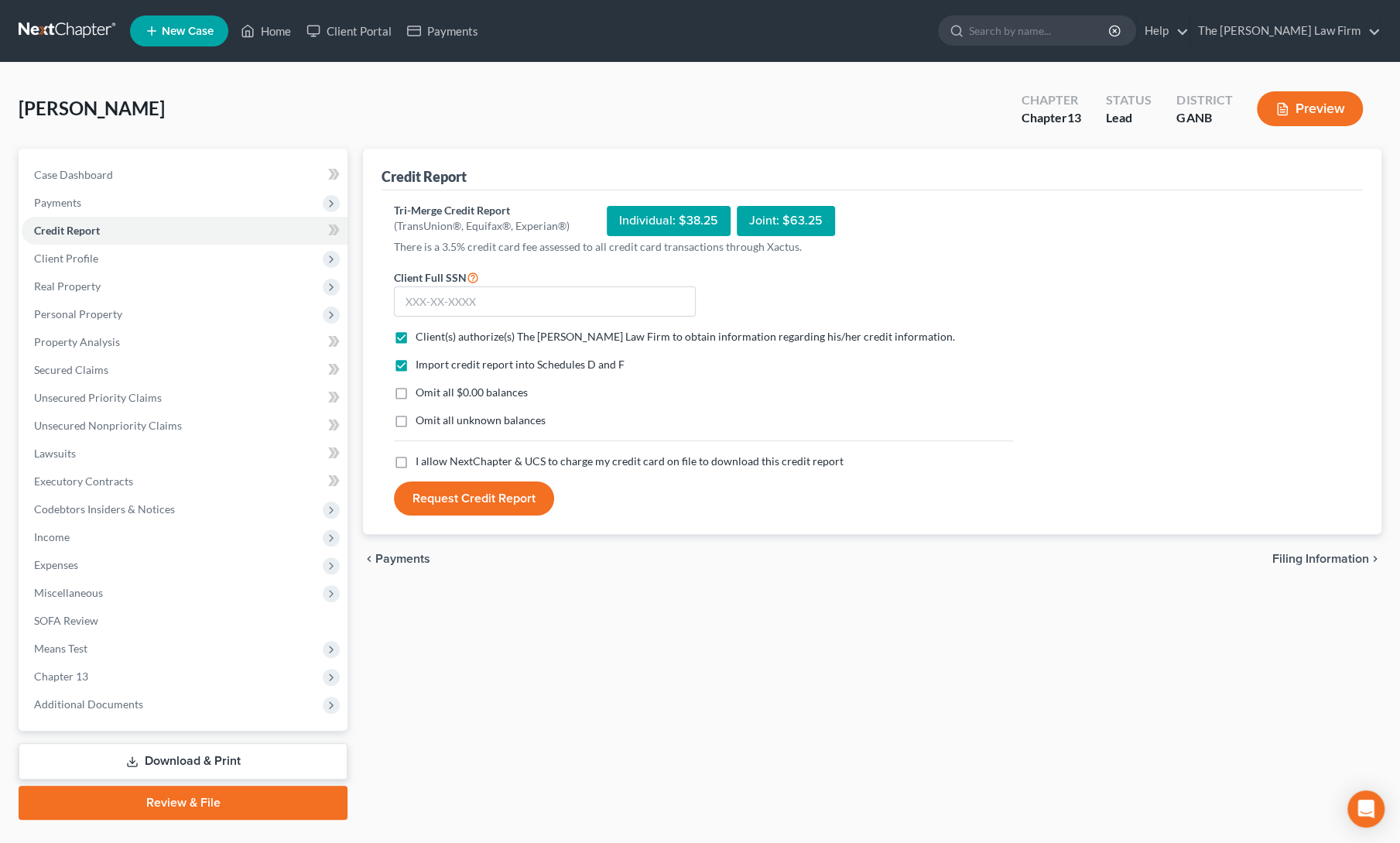
checkbox input "true"
click at [447, 503] on button "Request Credit Report" at bounding box center [474, 498] width 161 height 34
click at [471, 300] on input "text" at bounding box center [545, 302] width 302 height 31
type input "252-85-3112"
click at [464, 493] on button "Request Credit Report" at bounding box center [474, 498] width 161 height 34
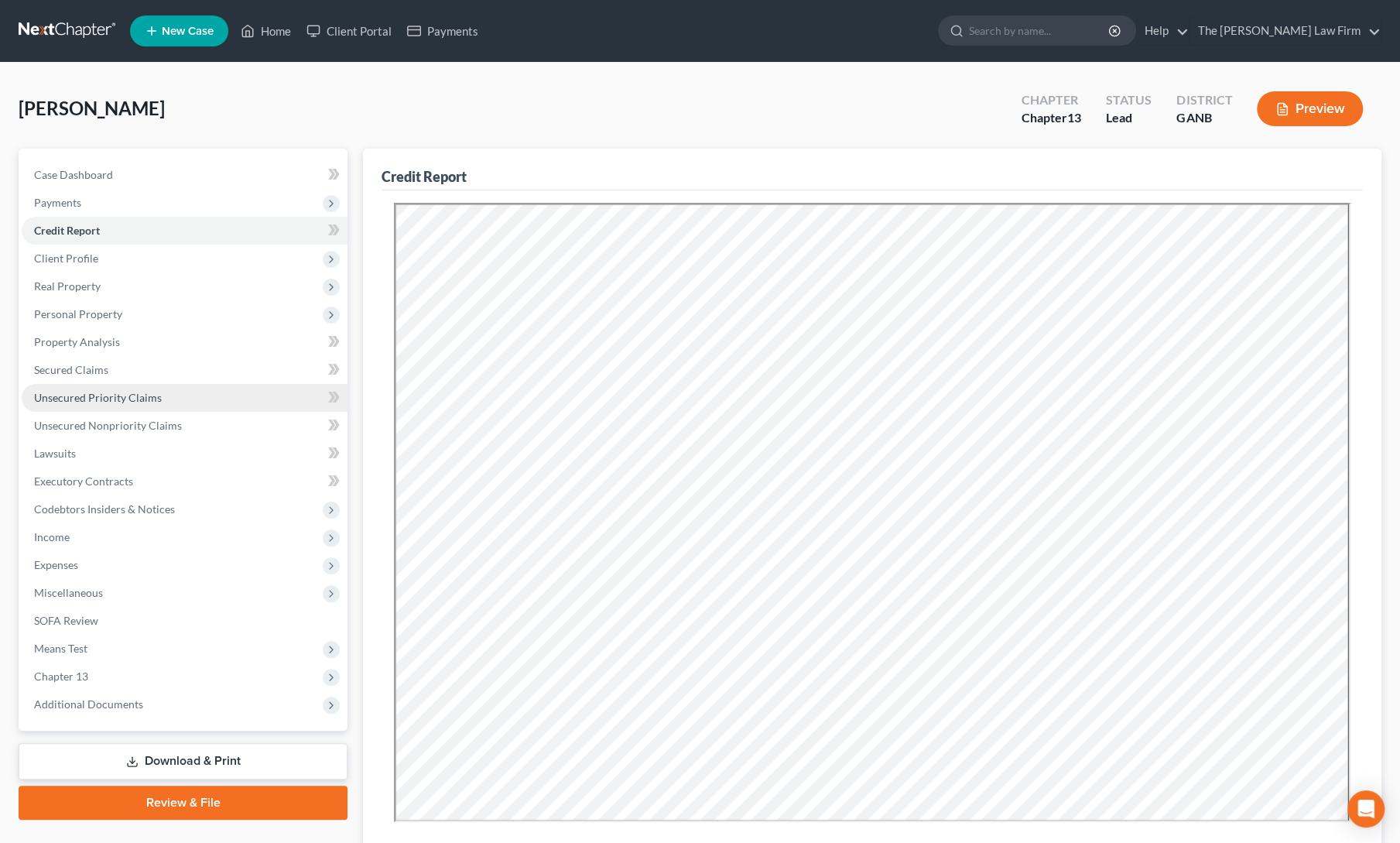
click at [60, 392] on span "Unsecured Priority Claims" at bounding box center [98, 398] width 127 height 13
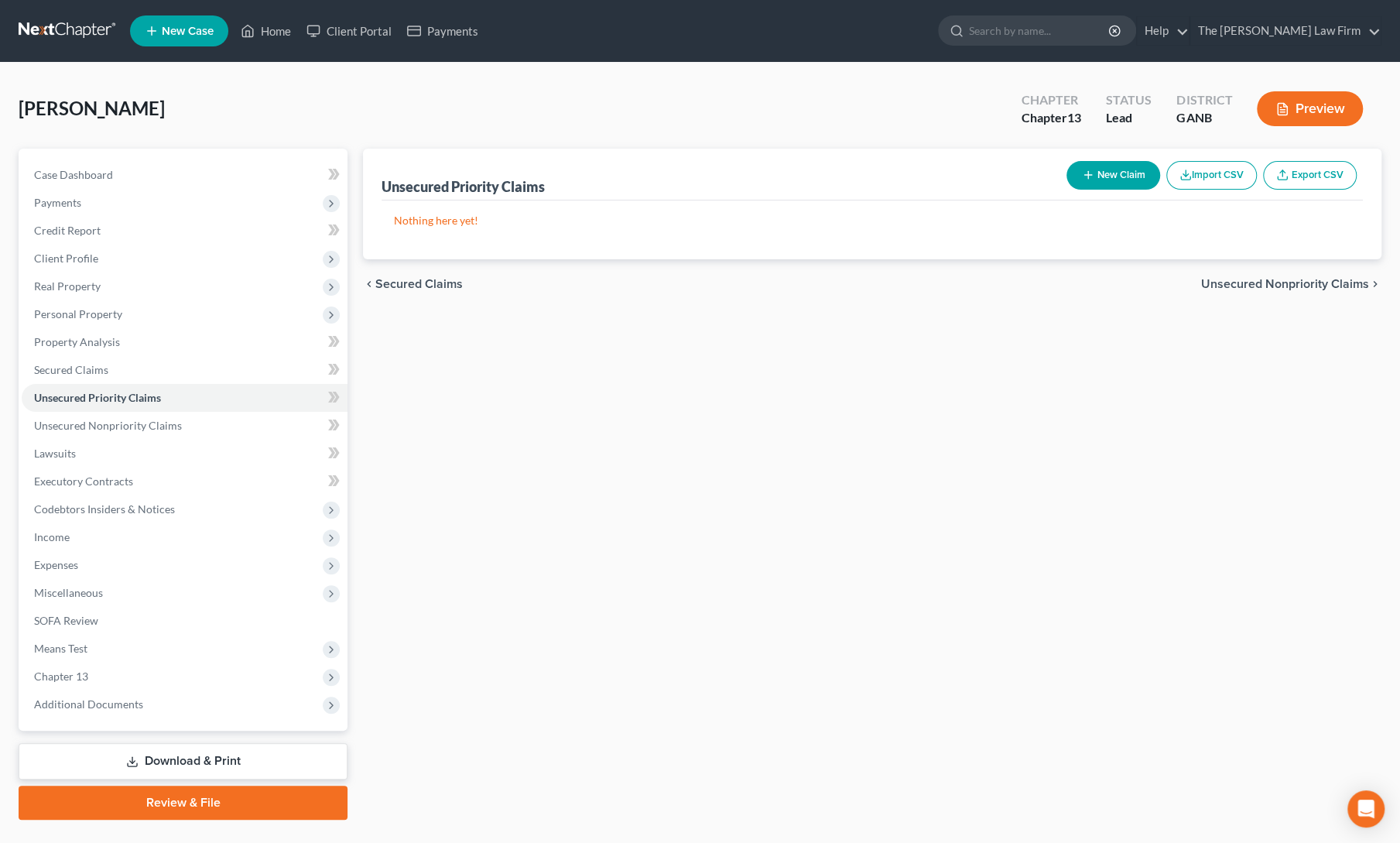
click at [1071, 172] on button "New Claim" at bounding box center [1113, 175] width 93 height 29
select select "0"
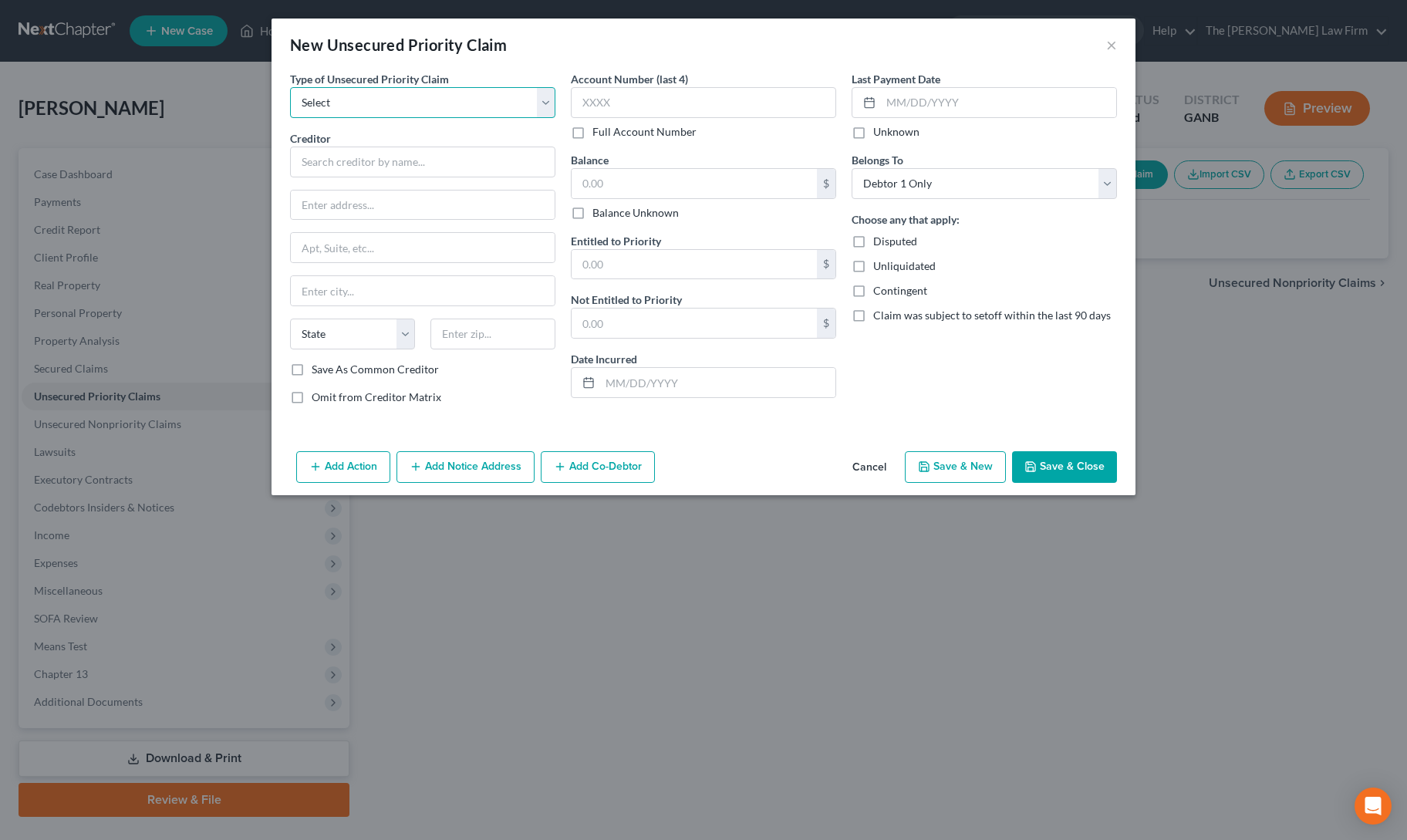
click at [435, 99] on select "Select Taxes & Other Government Units Domestic Support Obligations Extensions o…" at bounding box center [422, 102] width 266 height 30
select select "0"
click at [290, 87] on select "Select Taxes & Other Government Units Domestic Support Obligations Extensions o…" at bounding box center [422, 102] width 266 height 30
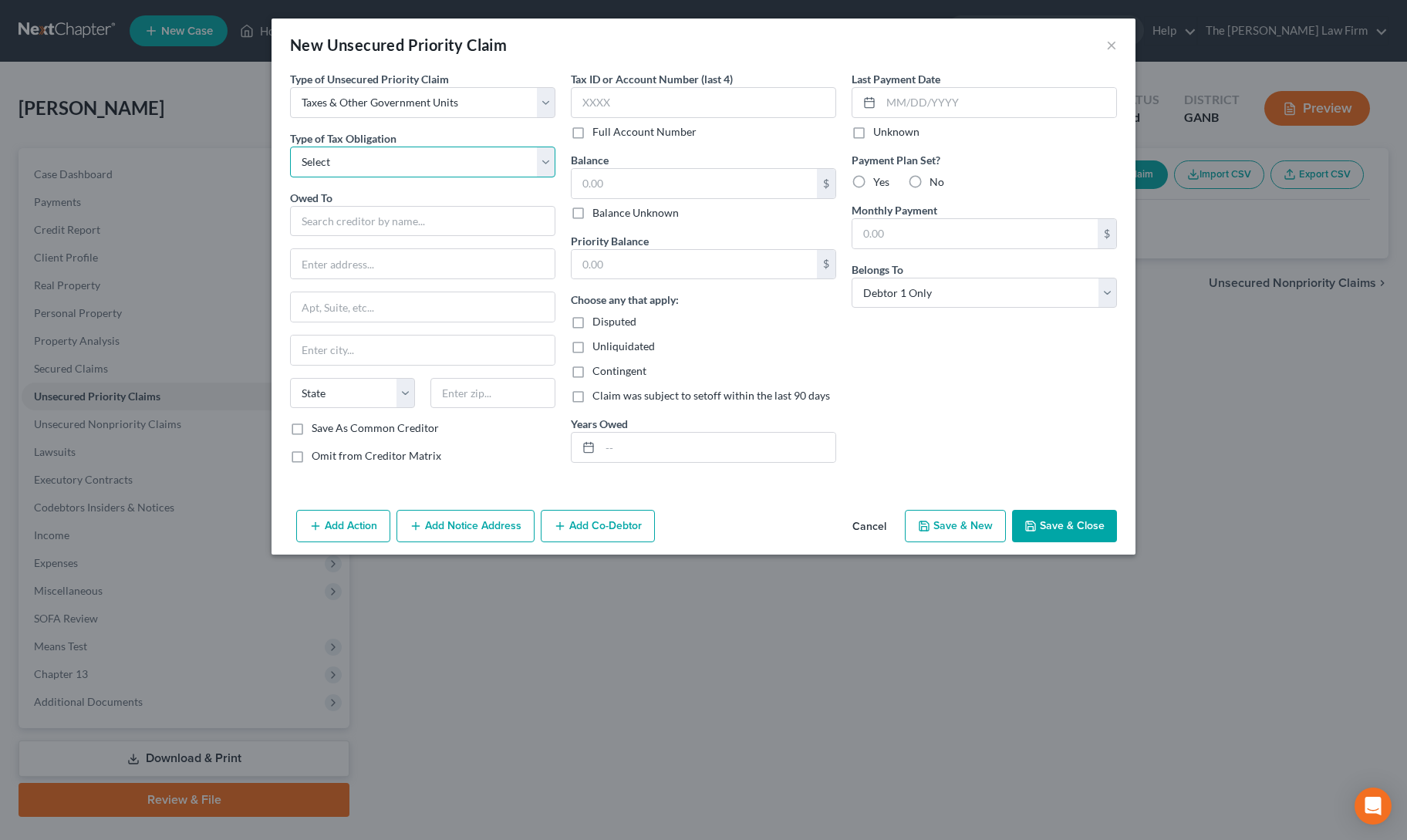
click at [360, 166] on select "Select Federal City State Franchise Tax Board Other" at bounding box center [422, 162] width 266 height 30
select select "0"
click at [290, 147] on select "Select Federal City State Franchise Tax Board Other" at bounding box center [422, 162] width 266 height 30
click at [360, 215] on input "text" at bounding box center [422, 221] width 266 height 30
click at [358, 244] on div "Internal Revenue Service" at bounding box center [382, 247] width 160 height 15
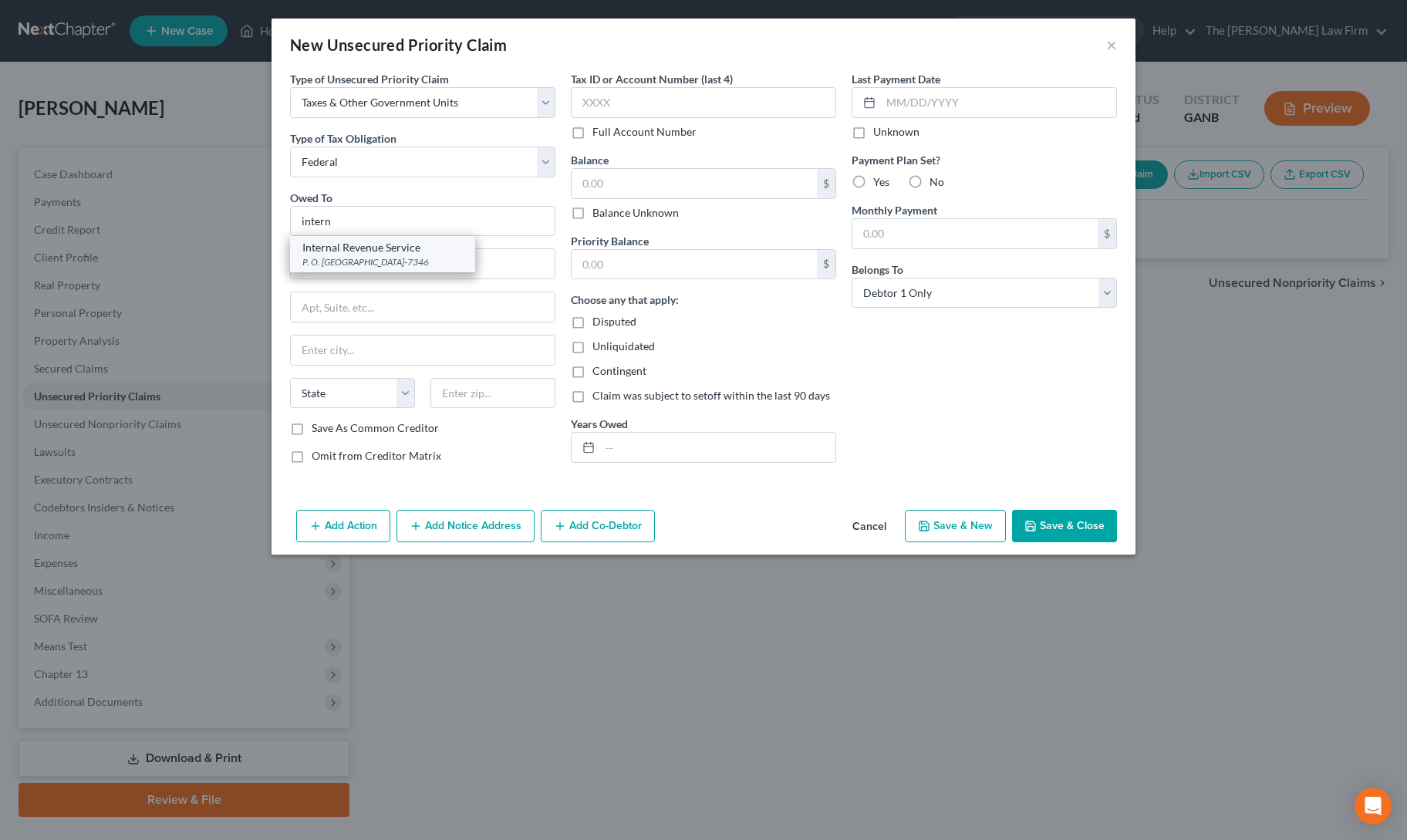
type input "Internal Revenue Service"
type input "P. O. Box 7346"
type input "Philadelphia"
select select "39"
type input "19101-7346"
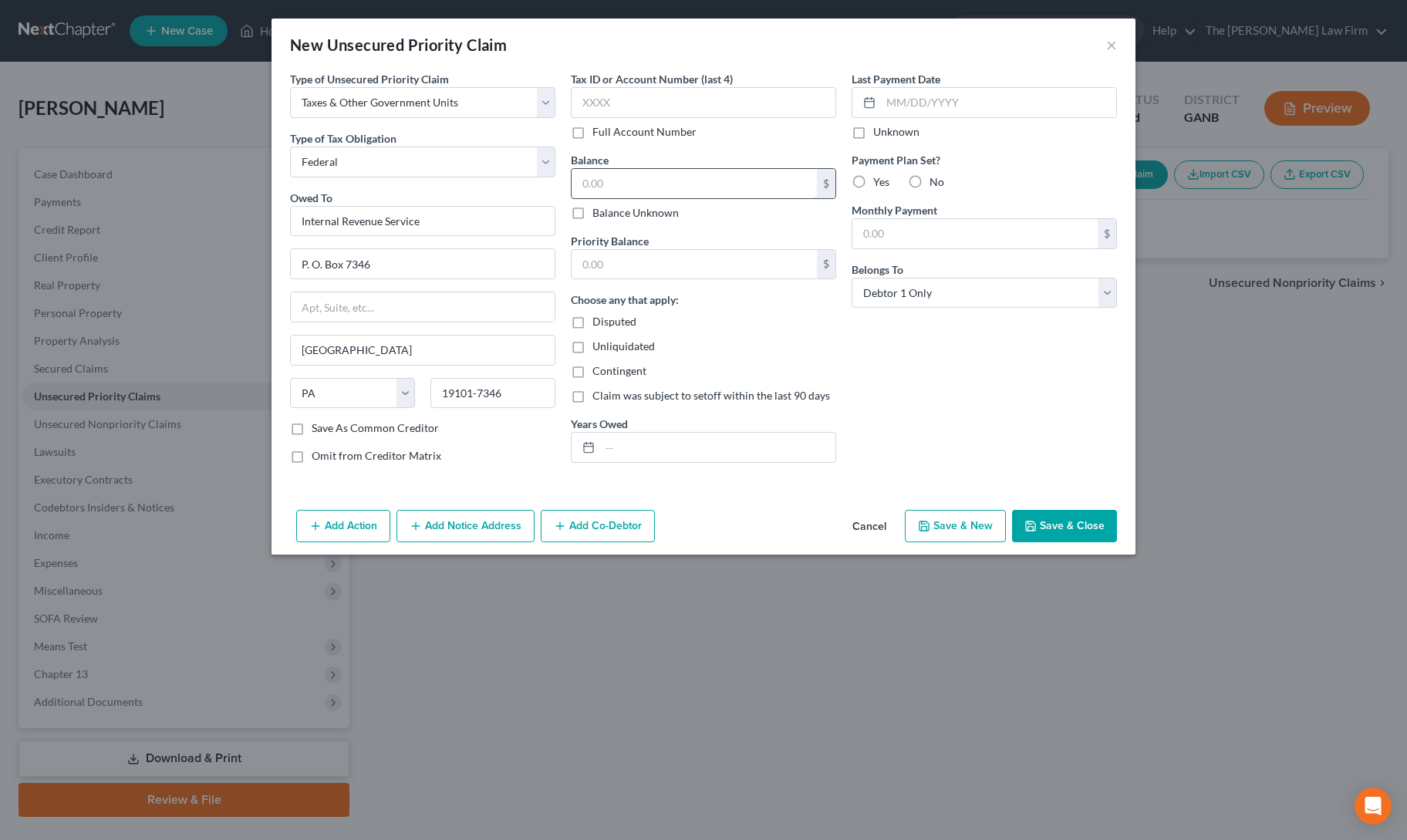
click at [631, 184] on input "text" at bounding box center [694, 183] width 245 height 30
click at [970, 443] on div "Last Payment Date Unknown Payment Plan Set? Yes No Monthly Payment $ Belongs To…" at bounding box center [984, 273] width 281 height 405
click at [1085, 531] on button "Save & Close" at bounding box center [1064, 526] width 105 height 32
type input "0.00"
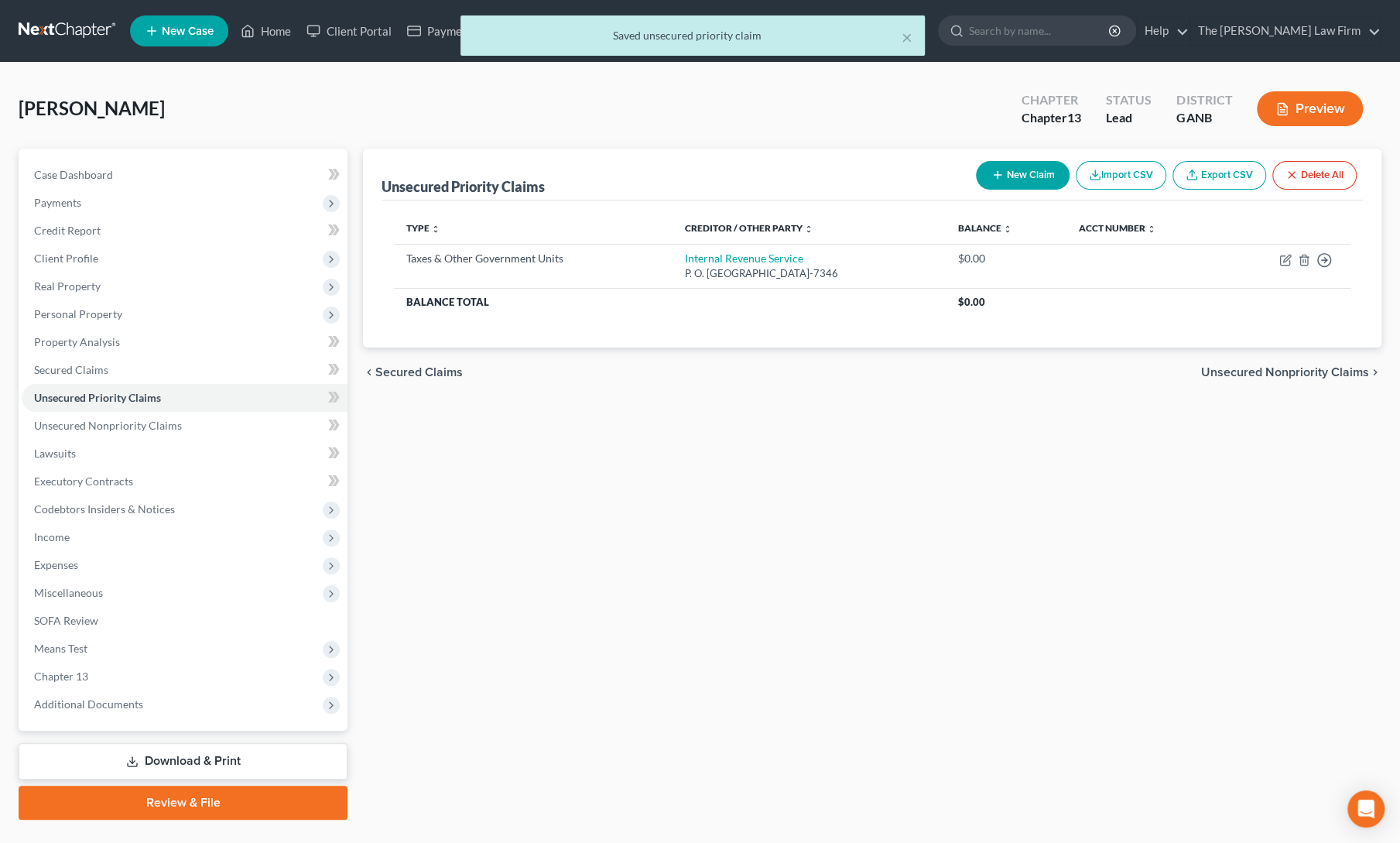
click at [1012, 171] on button "New Claim" at bounding box center [1023, 175] width 93 height 29
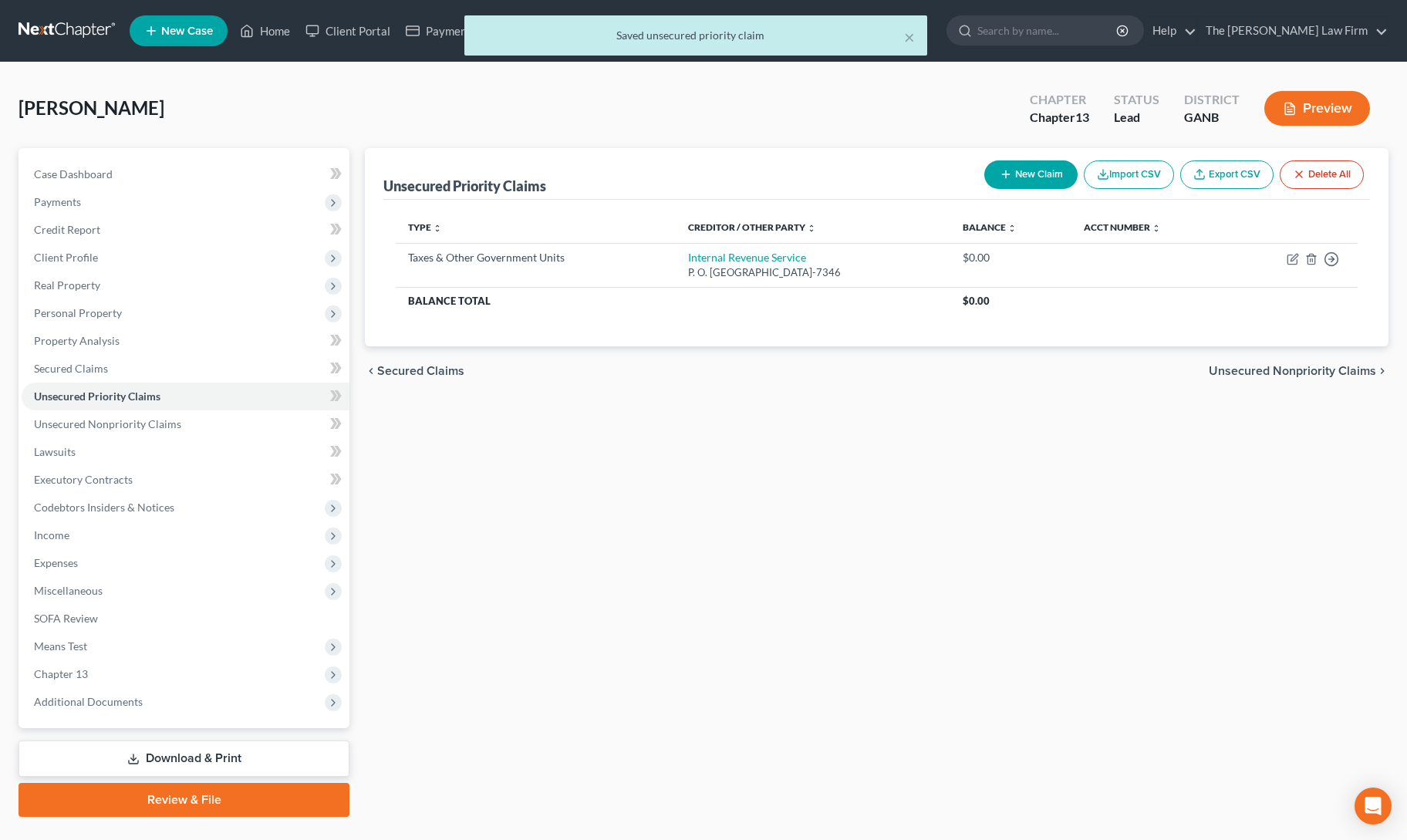
select select "0"
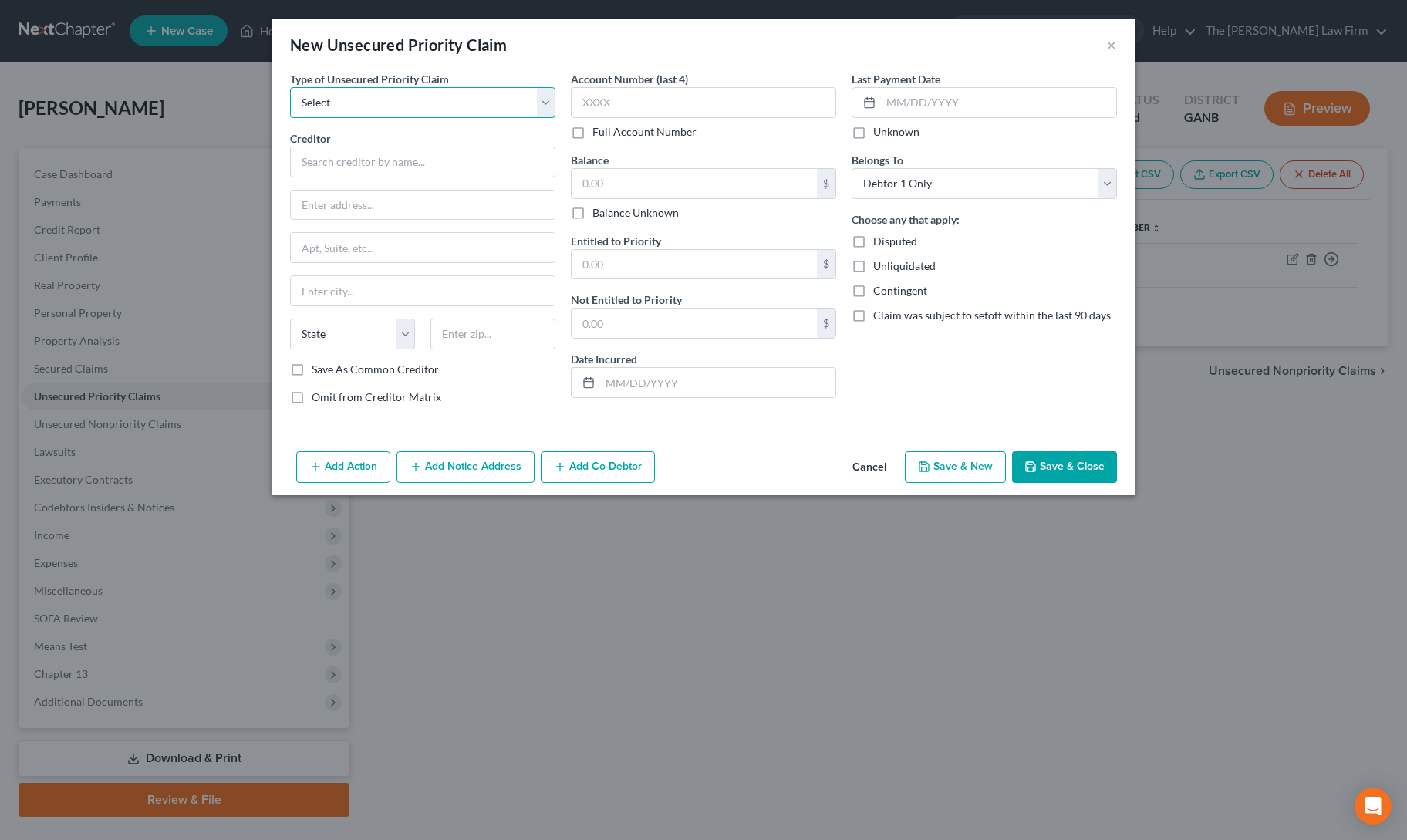
click at [406, 103] on select "Select Taxes & Other Government Units Domestic Support Obligations Extensions o…" at bounding box center [422, 102] width 266 height 30
select select "0"
click at [290, 87] on select "Select Taxes & Other Government Units Domestic Support Obligations Extensions o…" at bounding box center [422, 102] width 266 height 30
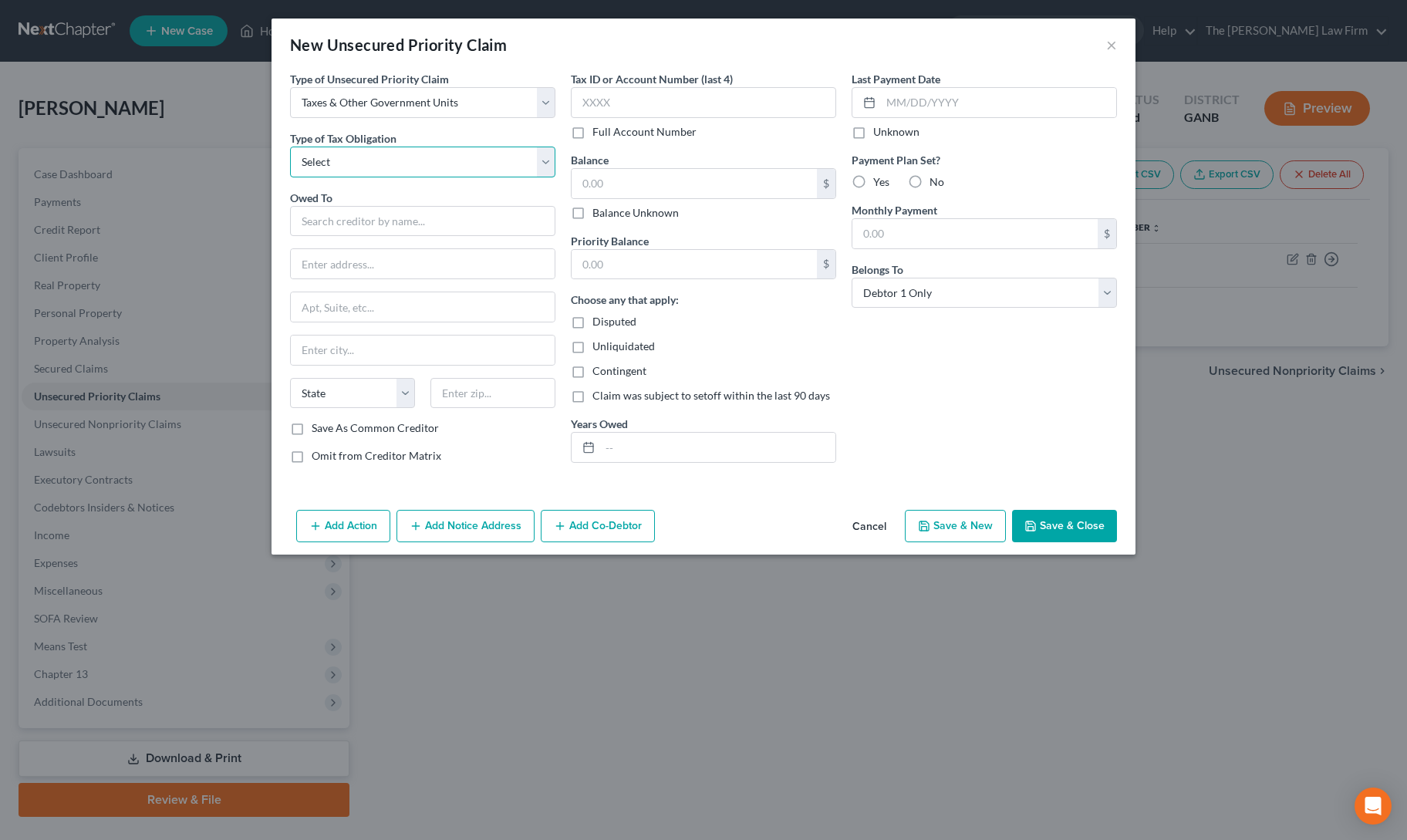
click at [381, 166] on select "Select Federal City State Franchise Tax Board Other" at bounding box center [422, 162] width 266 height 30
select select "2"
click at [290, 147] on select "Select Federal City State Franchise Tax Board Other" at bounding box center [422, 162] width 266 height 30
click at [375, 210] on input "text" at bounding box center [422, 221] width 266 height 30
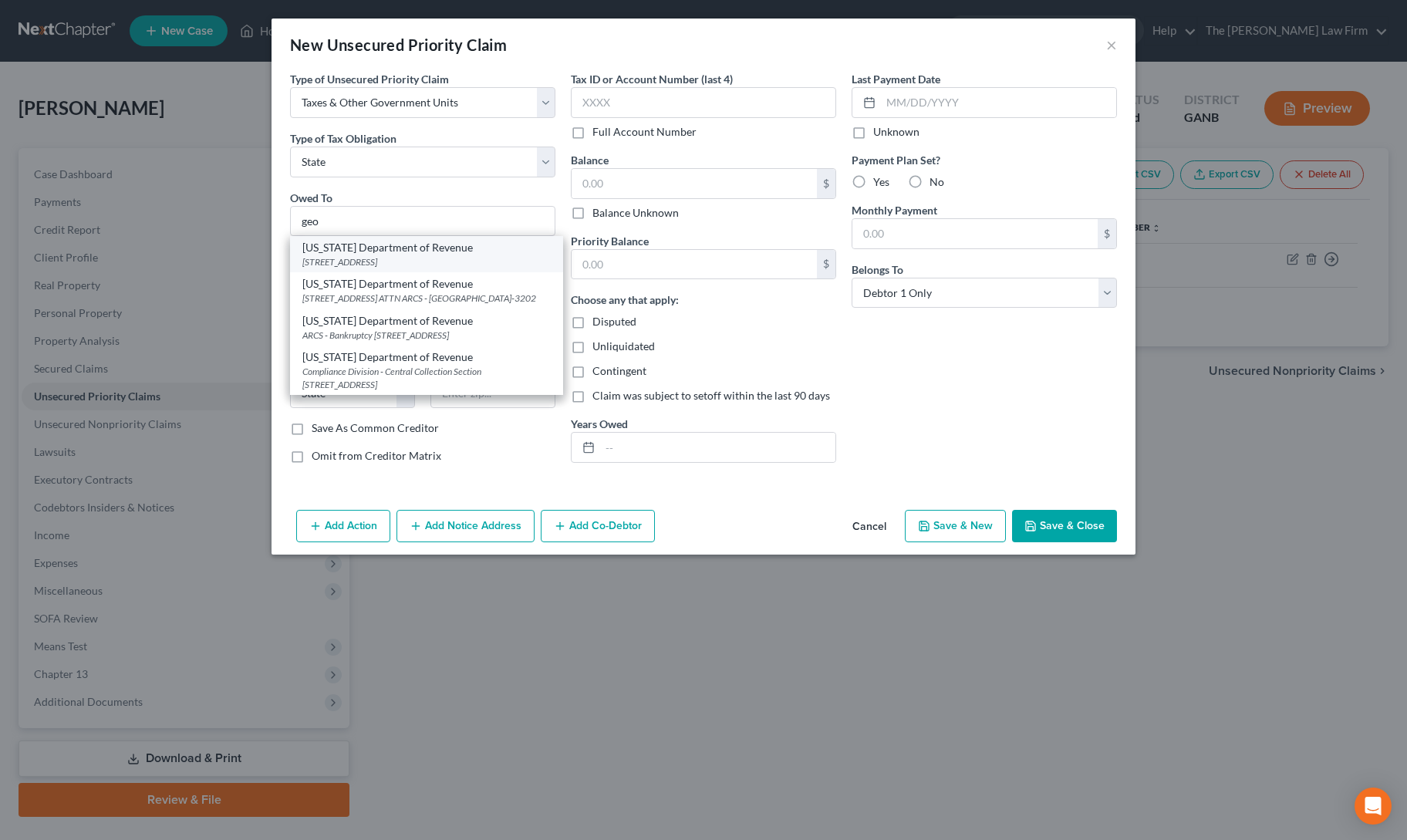
click at [375, 251] on div "Georgia Department of Revenue" at bounding box center [427, 247] width 249 height 15
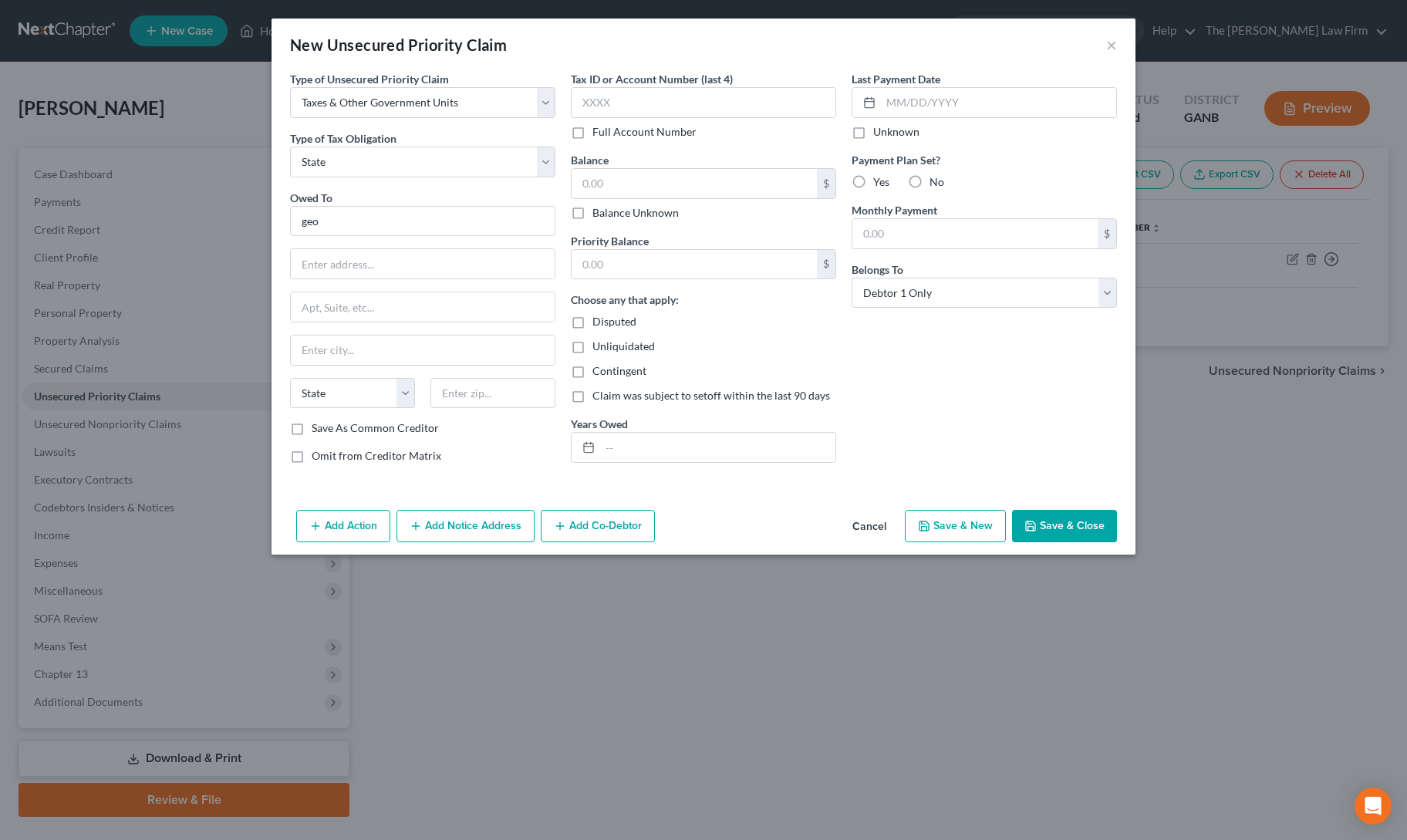
type input "Georgia Department of Revenue"
type input "2595 Century Parkway NE, Suite 339"
type input "ATTN Bankruptcy"
type input "Atlanta"
select select "10"
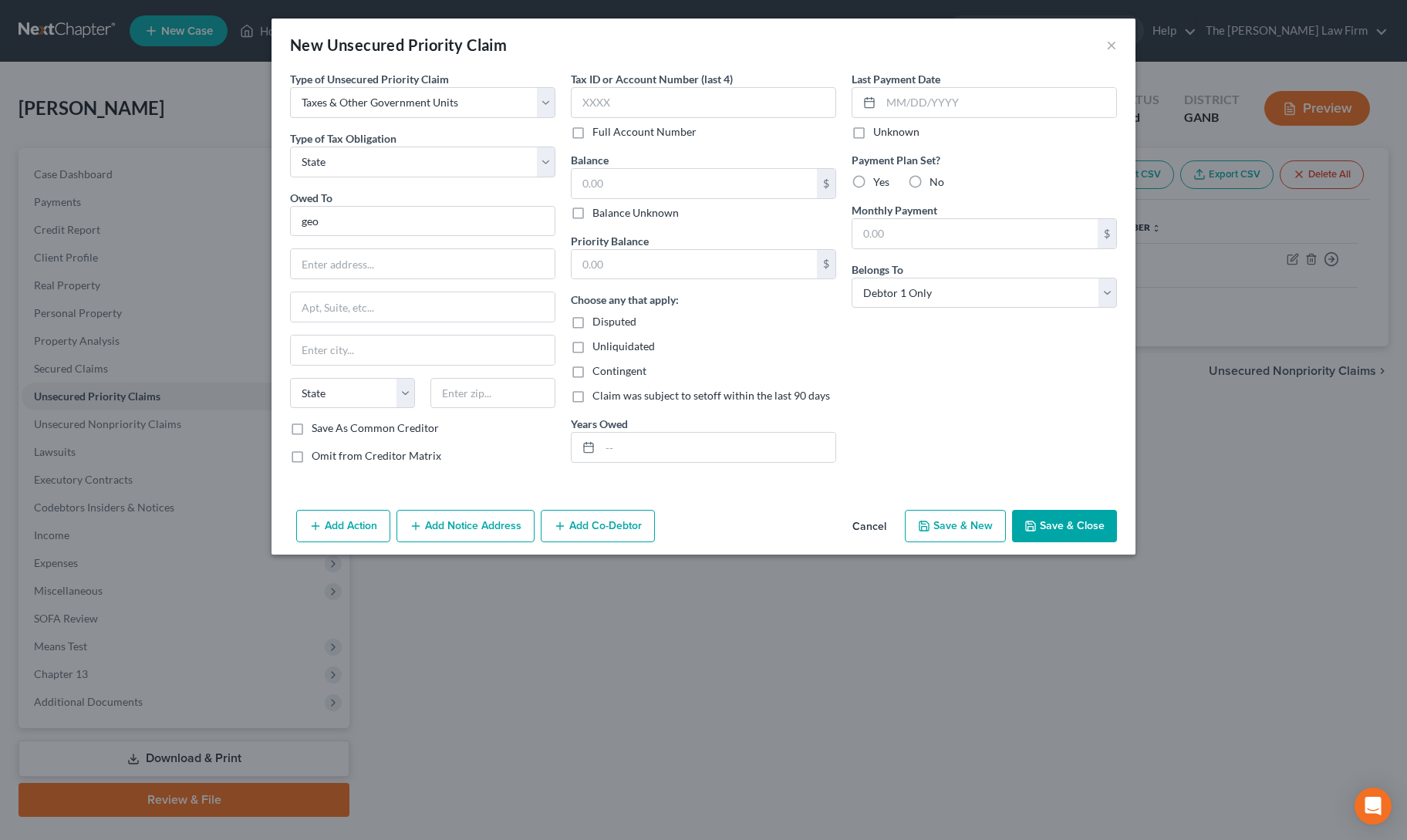
type input "30345"
click at [595, 172] on input "text" at bounding box center [694, 183] width 245 height 30
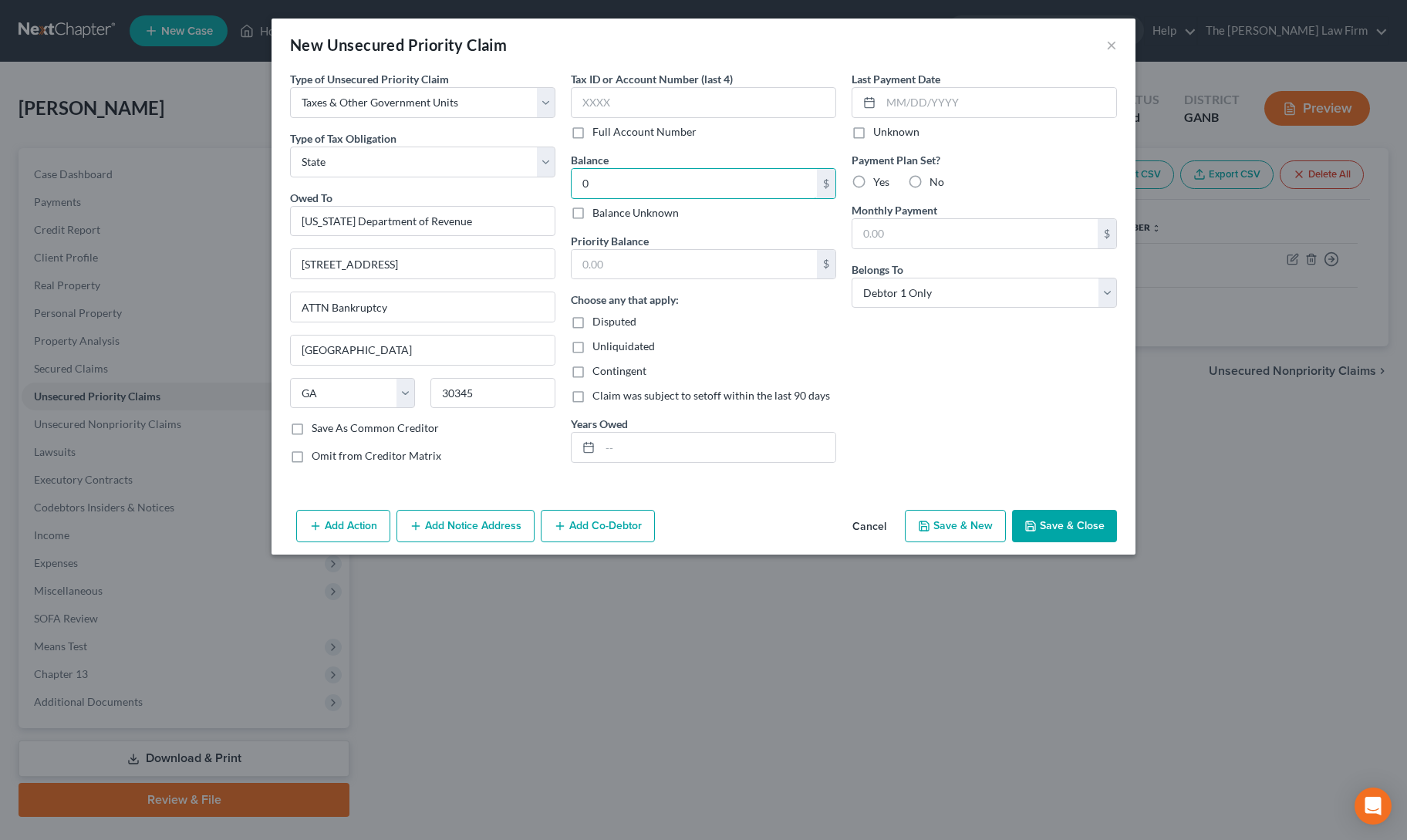
type input "0"
click at [866, 342] on div "Last Payment Date Unknown Payment Plan Set? Yes No Monthly Payment $ Belongs To…" at bounding box center [984, 273] width 281 height 405
click at [1065, 525] on button "Save & Close" at bounding box center [1064, 526] width 105 height 32
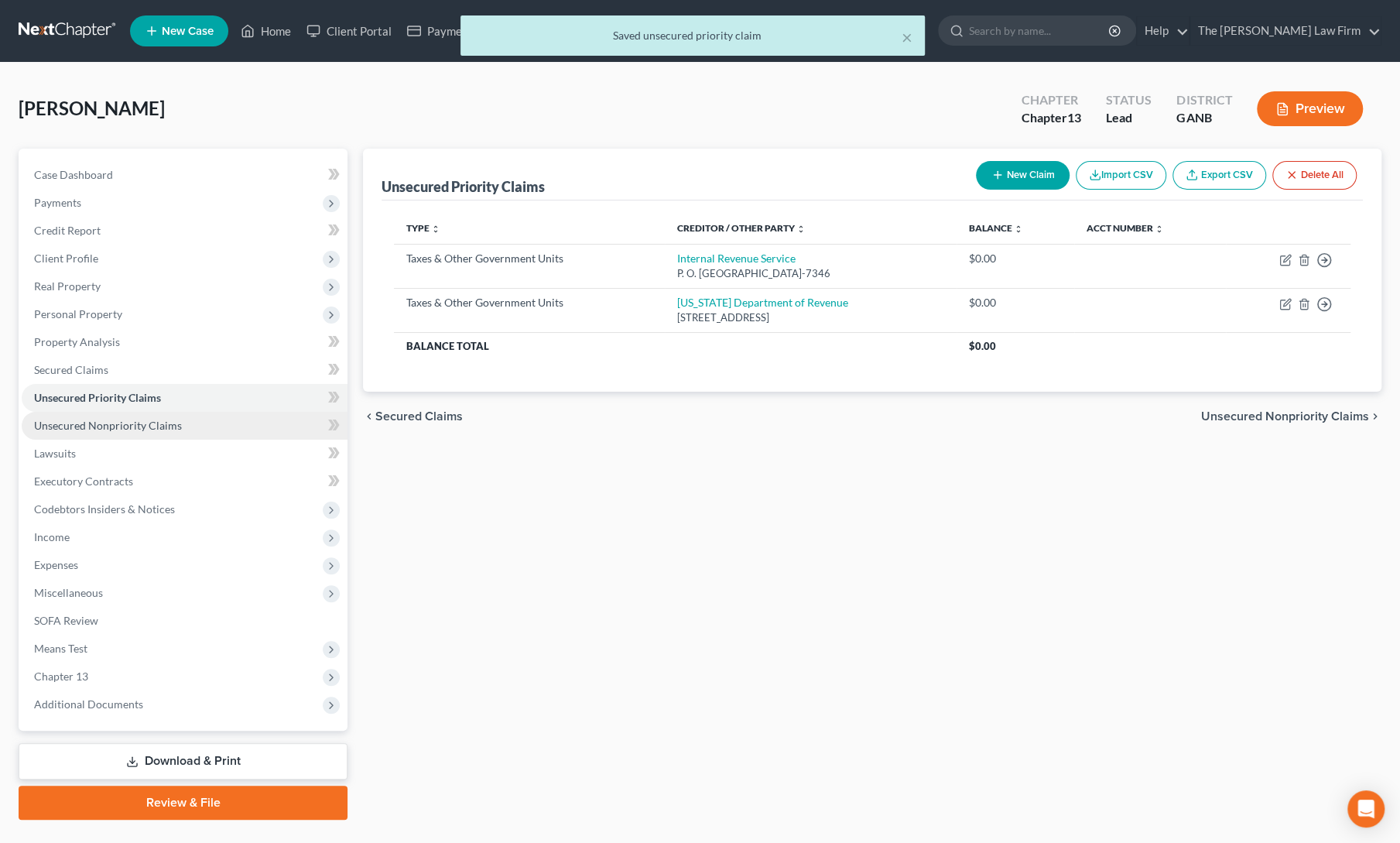
click at [121, 416] on link "Unsecured Nonpriority Claims" at bounding box center [184, 426] width 326 height 28
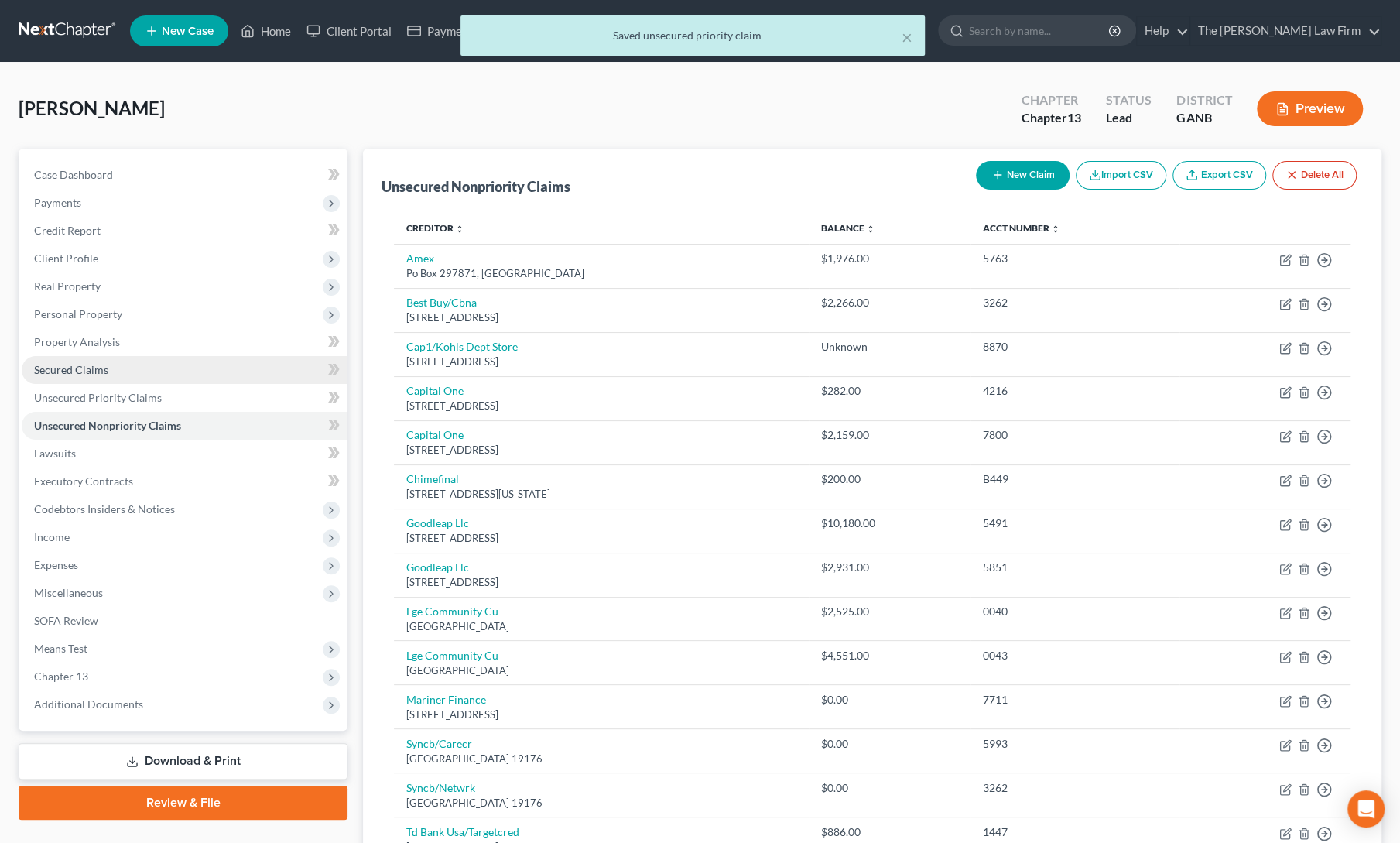
click at [68, 369] on span "Secured Claims" at bounding box center [71, 369] width 74 height 13
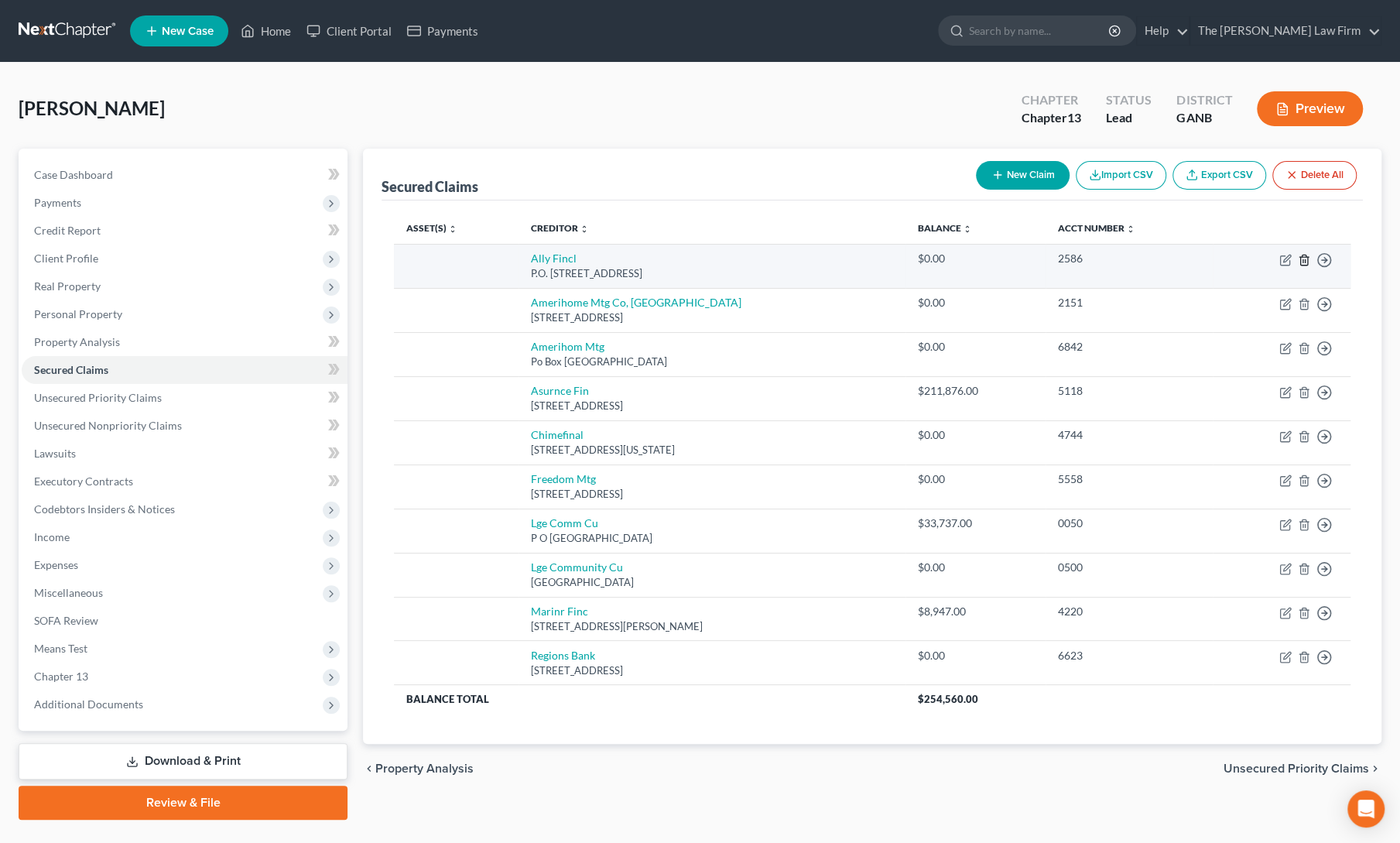
click at [1303, 260] on icon "button" at bounding box center [1304, 260] width 13 height 13
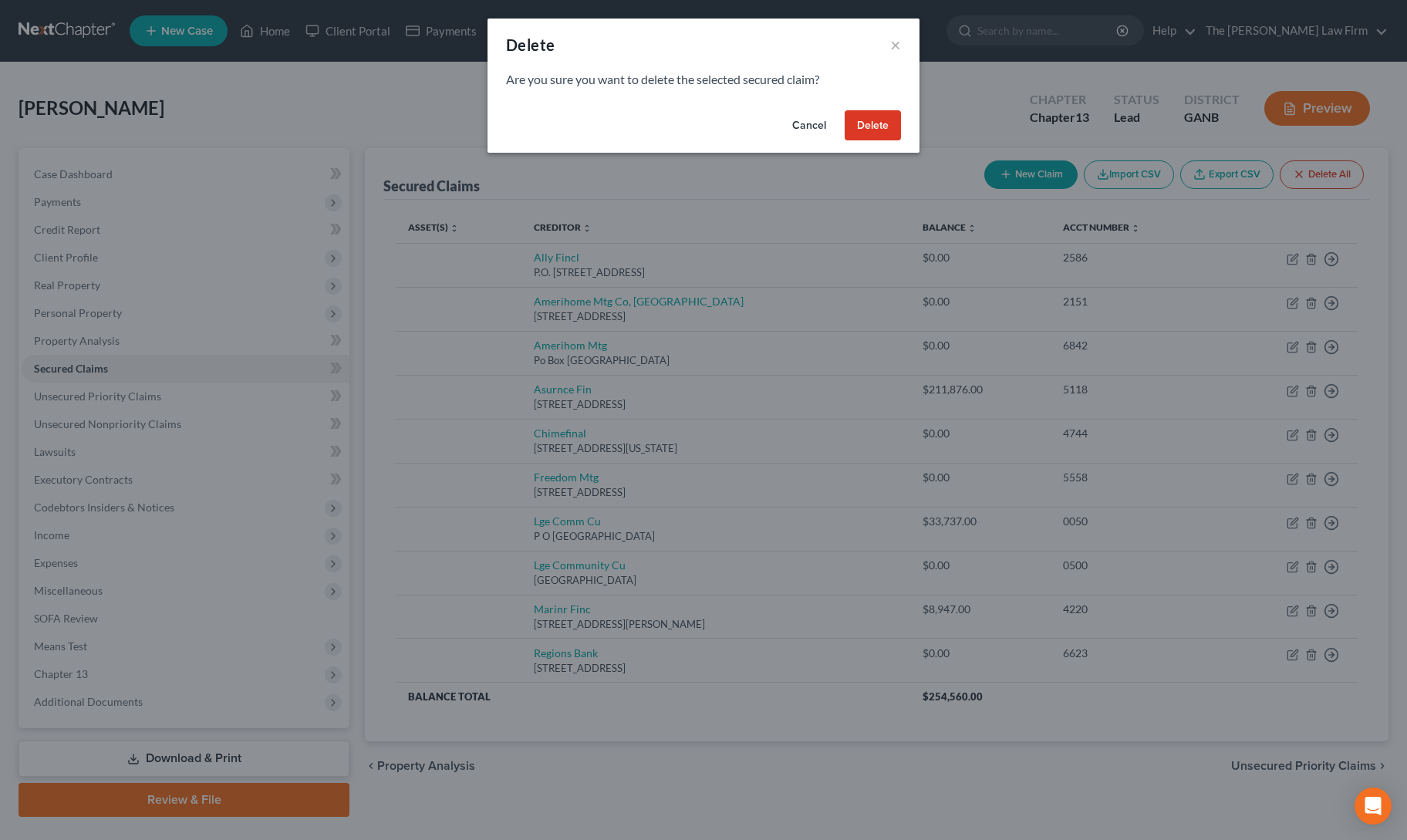
click at [869, 132] on button "Delete" at bounding box center [872, 125] width 56 height 30
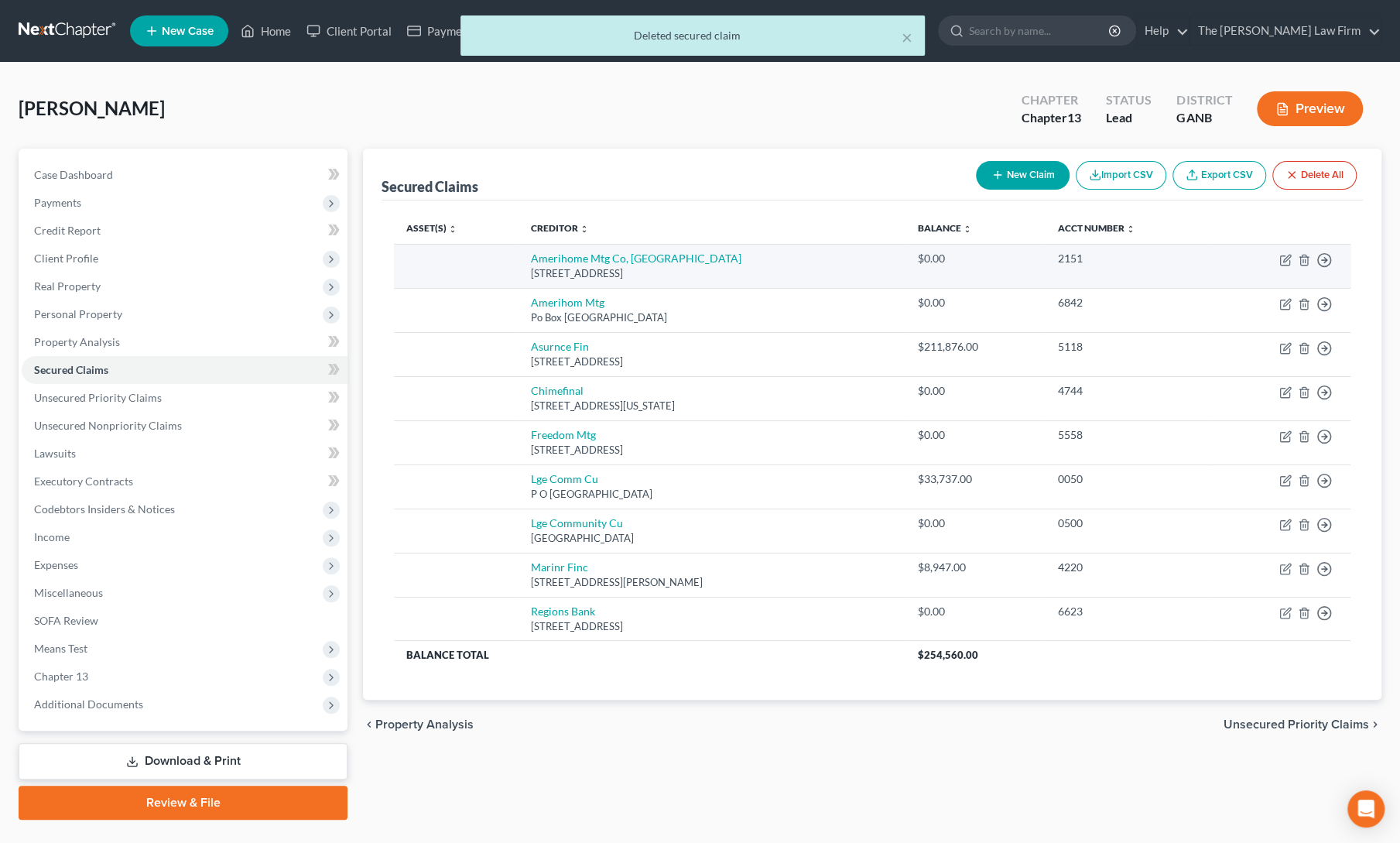
click at [1301, 266] on td "Move to E Move to F Move to G Move to Notice Only" at bounding box center [1282, 266] width 138 height 44
click at [1303, 259] on line "button" at bounding box center [1303, 260] width 0 height 3
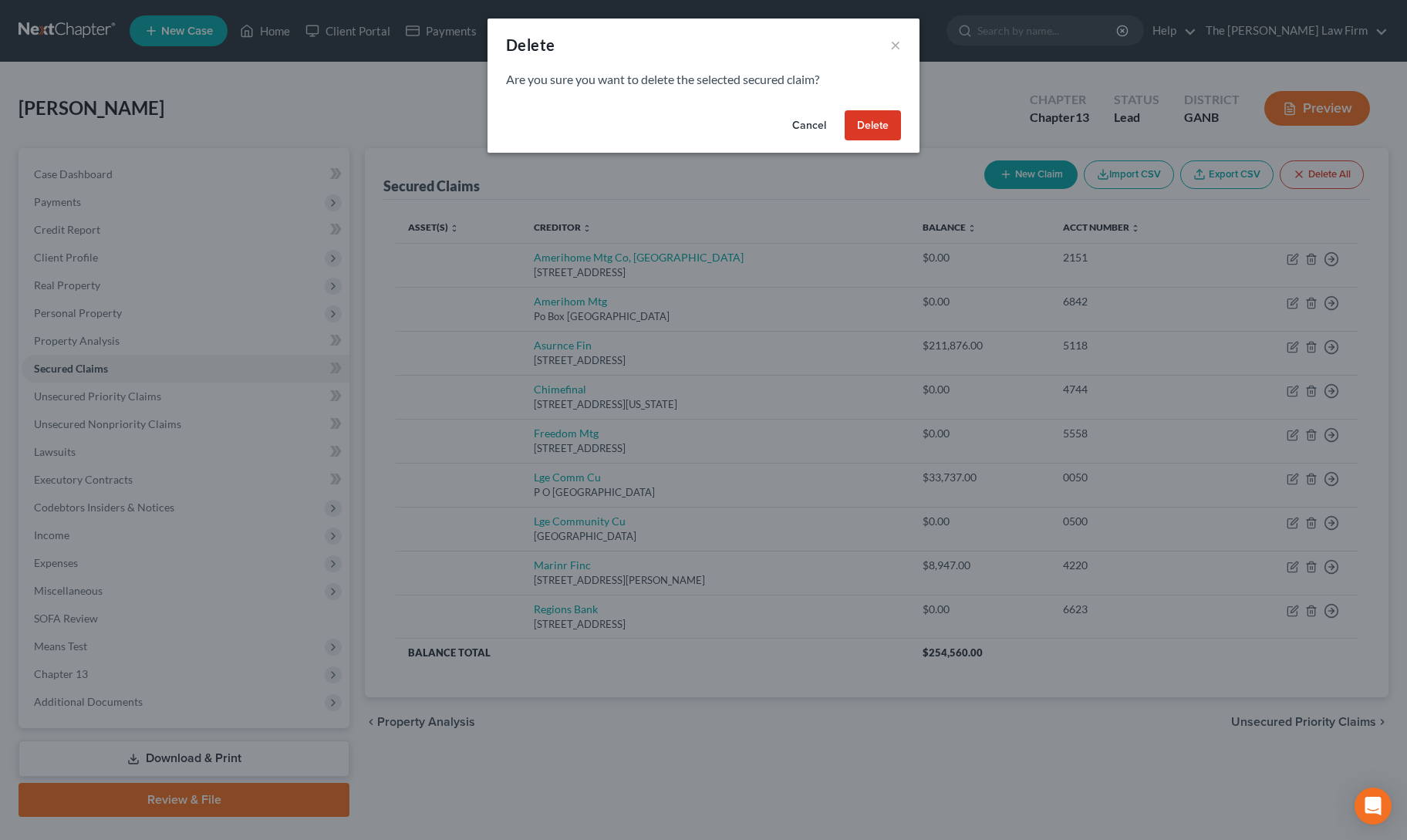
click at [880, 123] on button "Delete" at bounding box center [872, 125] width 56 height 30
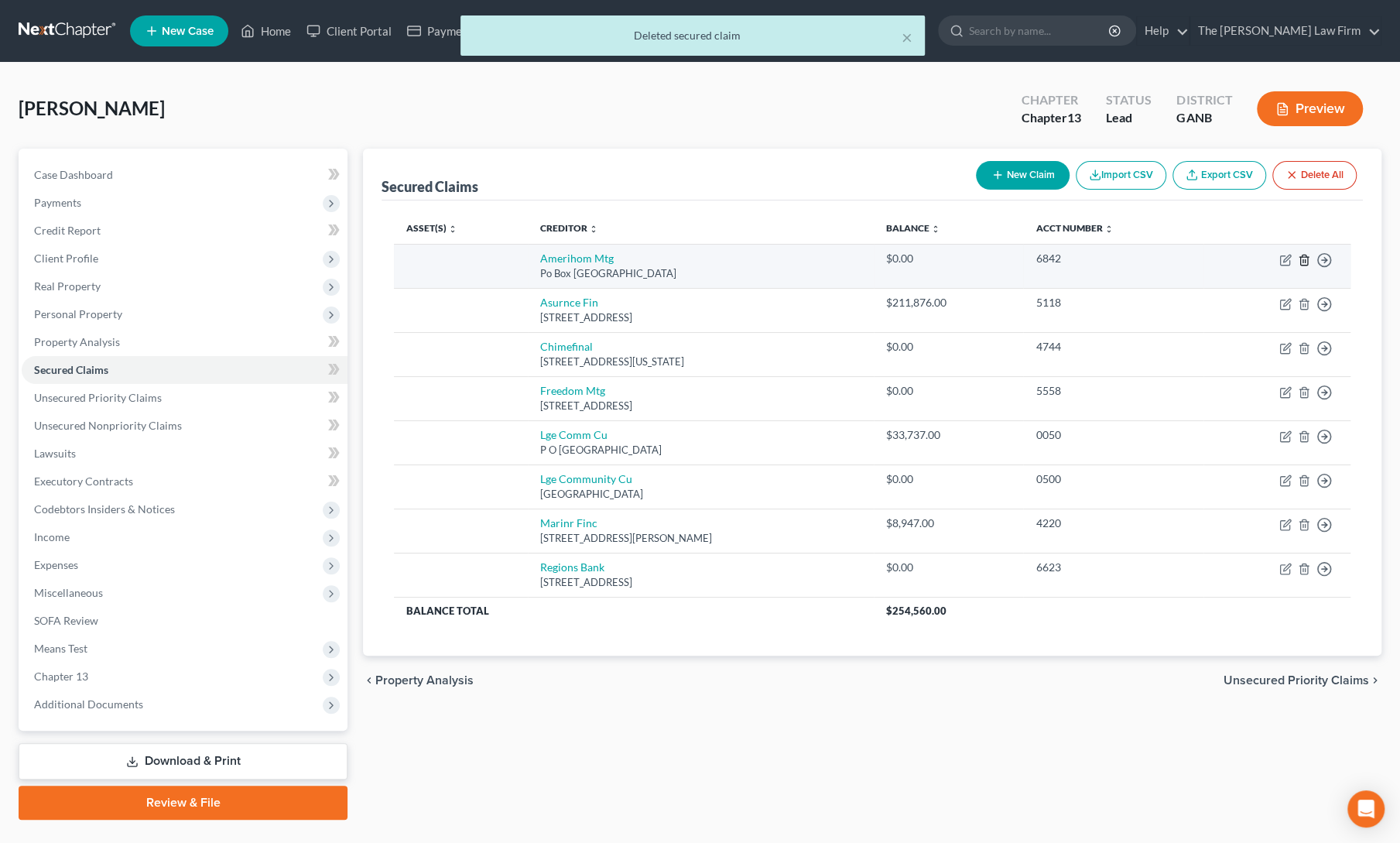
click at [1305, 259] on line "button" at bounding box center [1305, 260] width 0 height 3
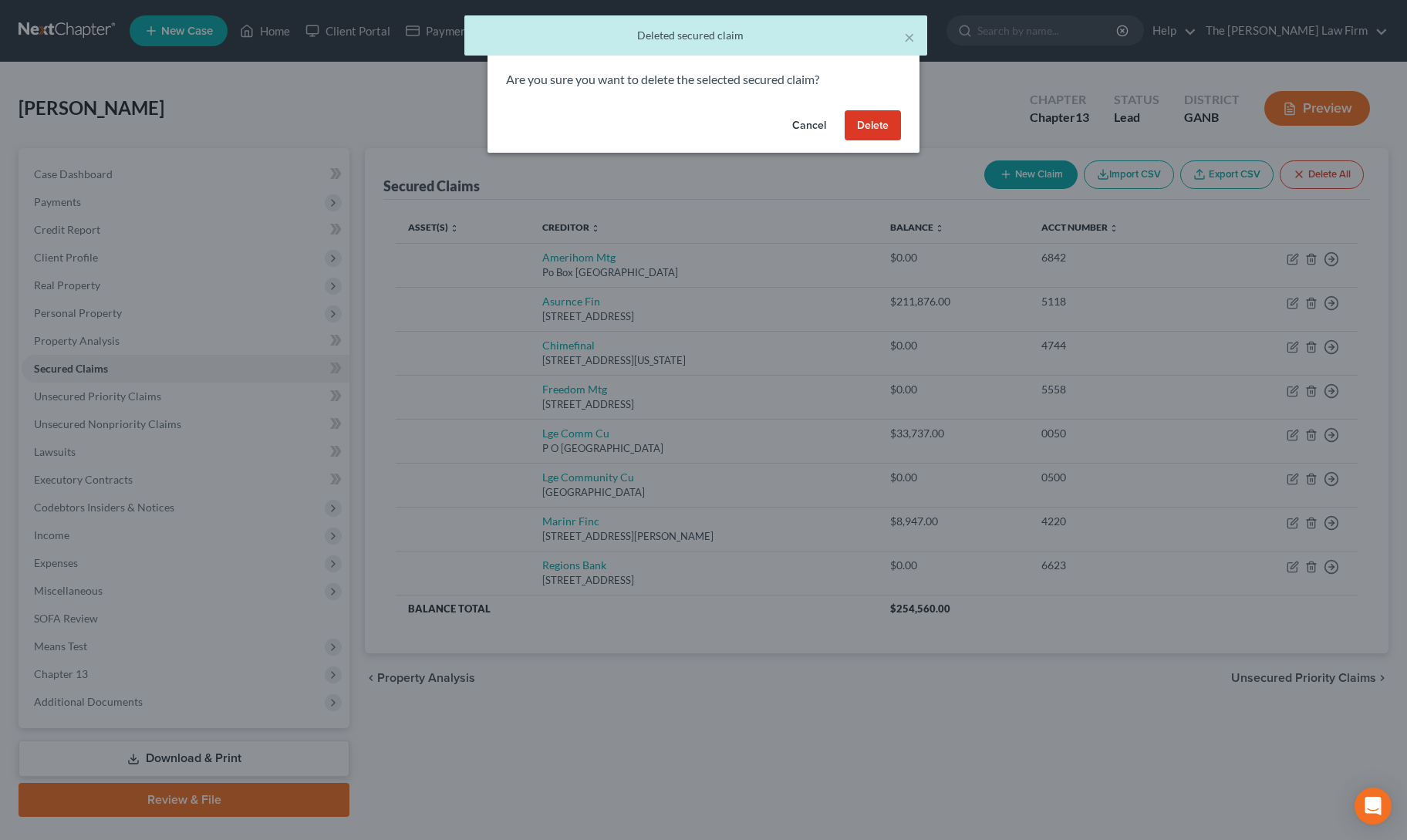
click at [870, 123] on button "Delete" at bounding box center [872, 125] width 56 height 30
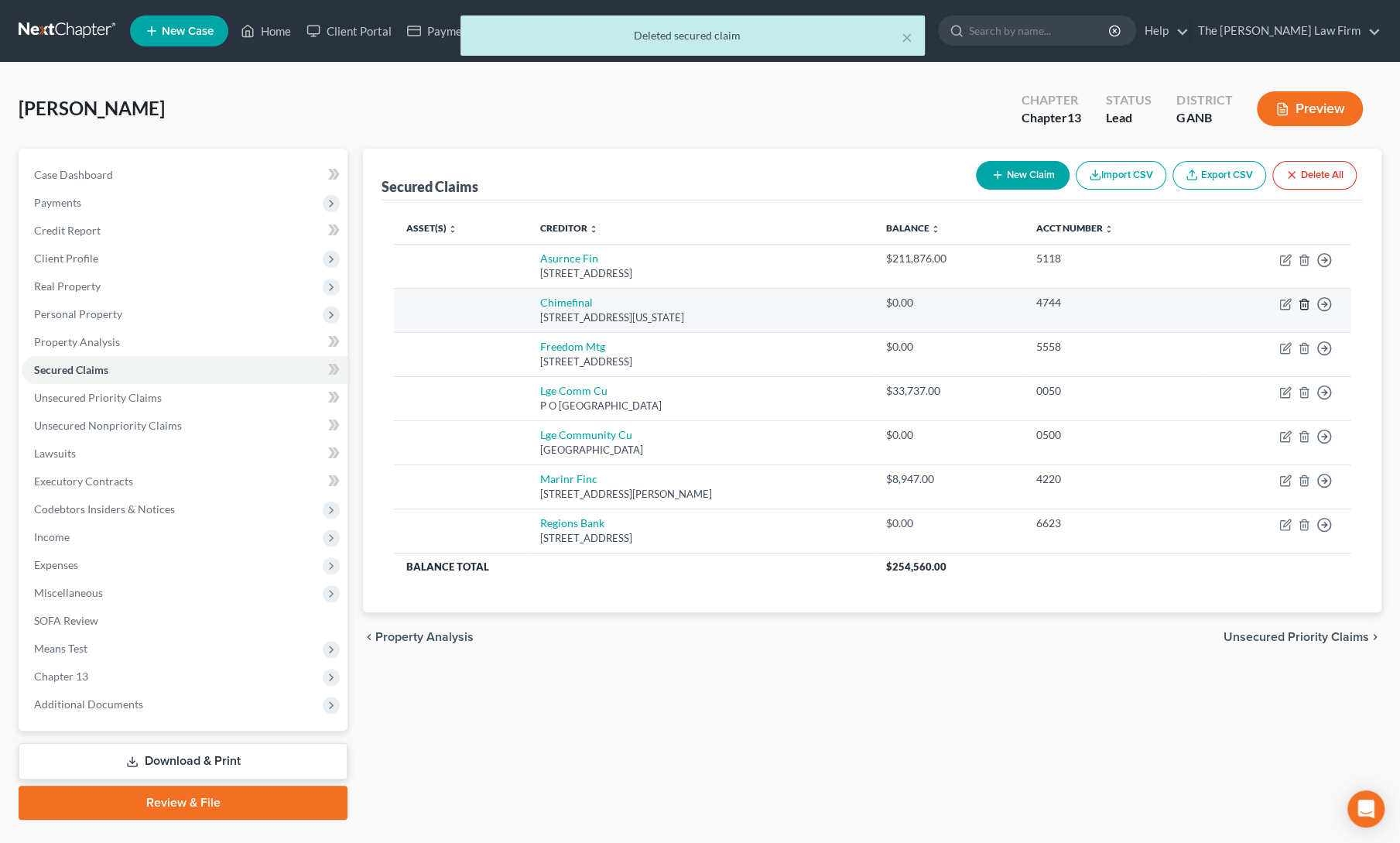
click at [1304, 302] on icon "button" at bounding box center [1304, 304] width 13 height 13
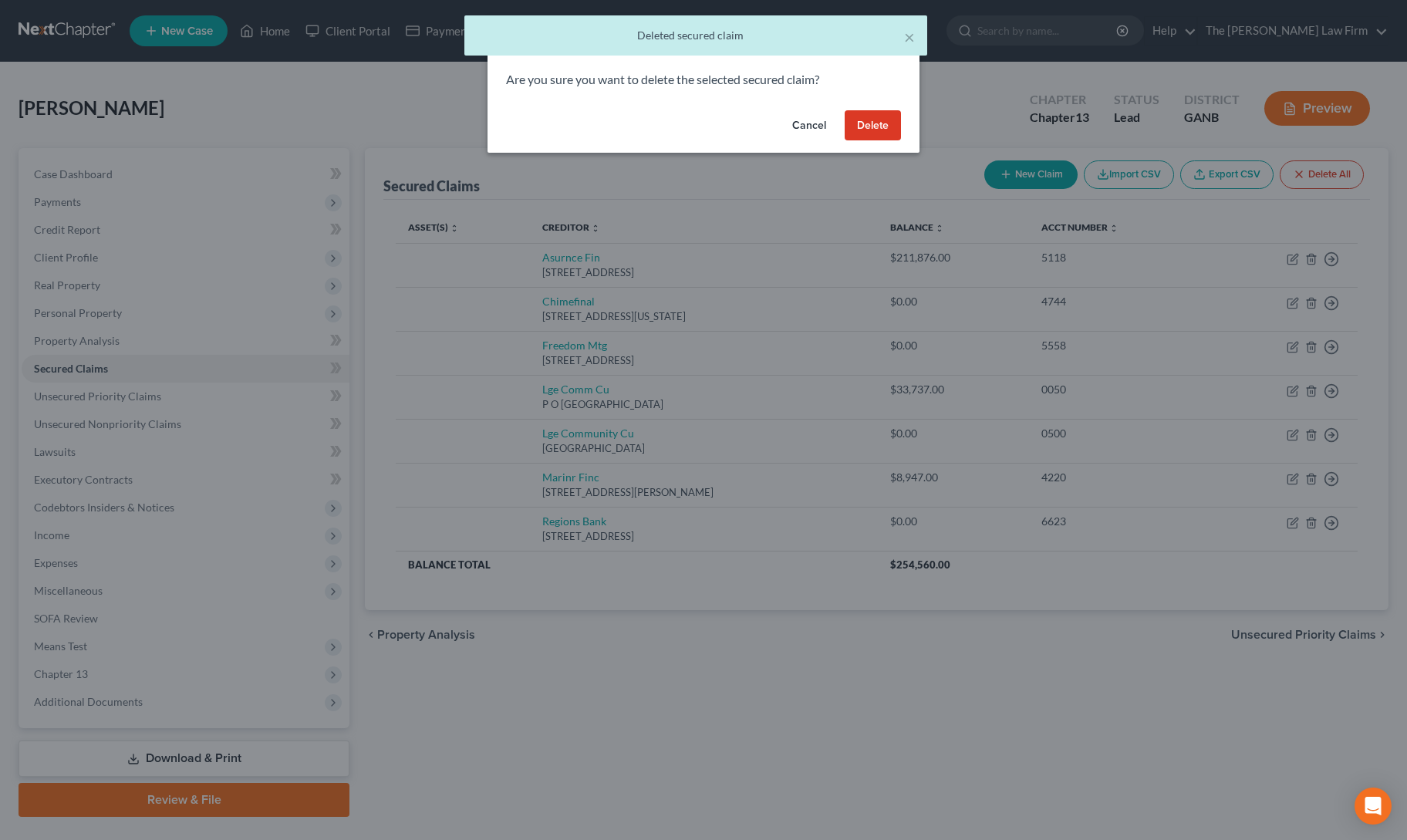
click at [880, 128] on button "Delete" at bounding box center [872, 125] width 56 height 30
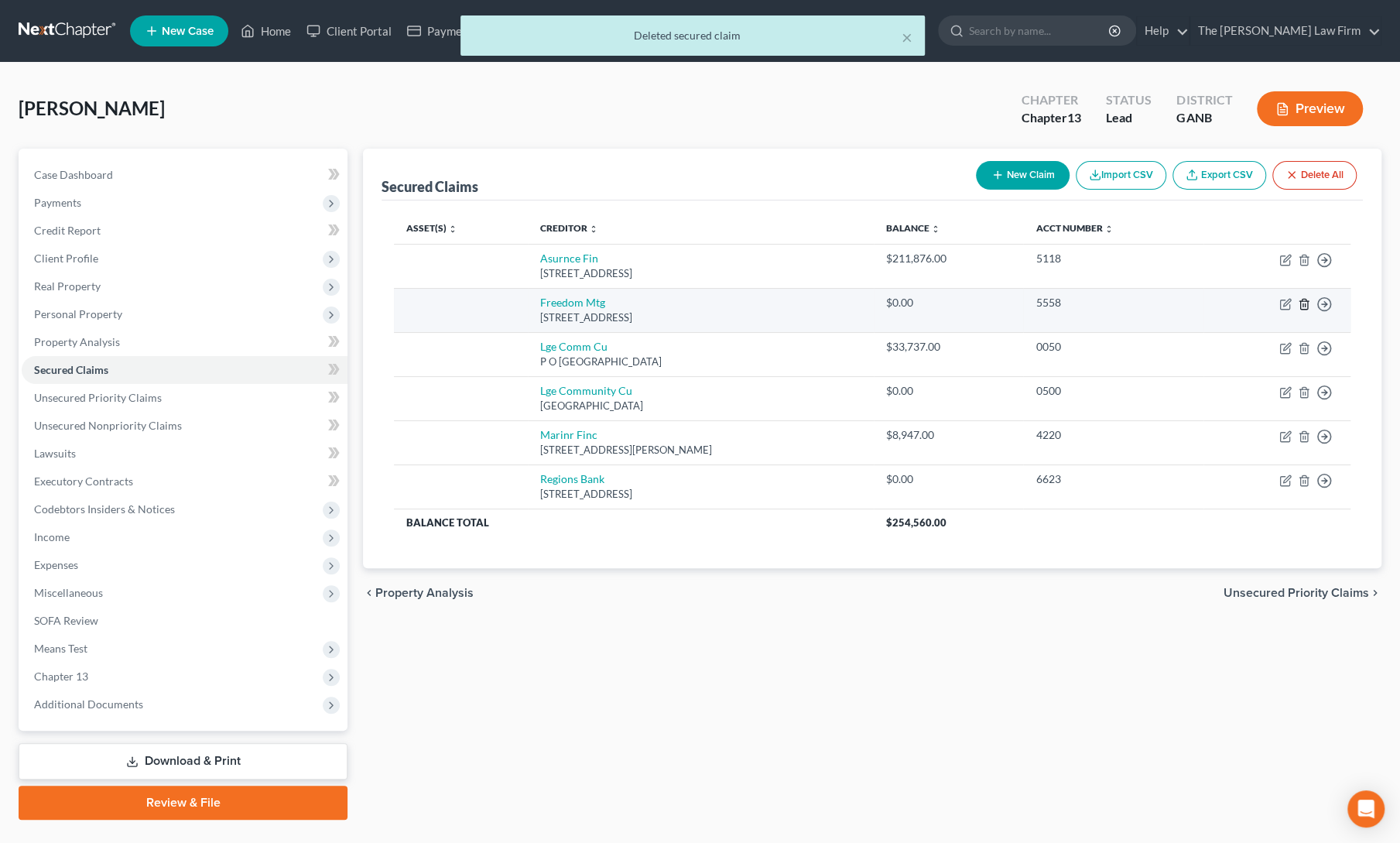
click at [1299, 298] on icon "button" at bounding box center [1304, 304] width 13 height 13
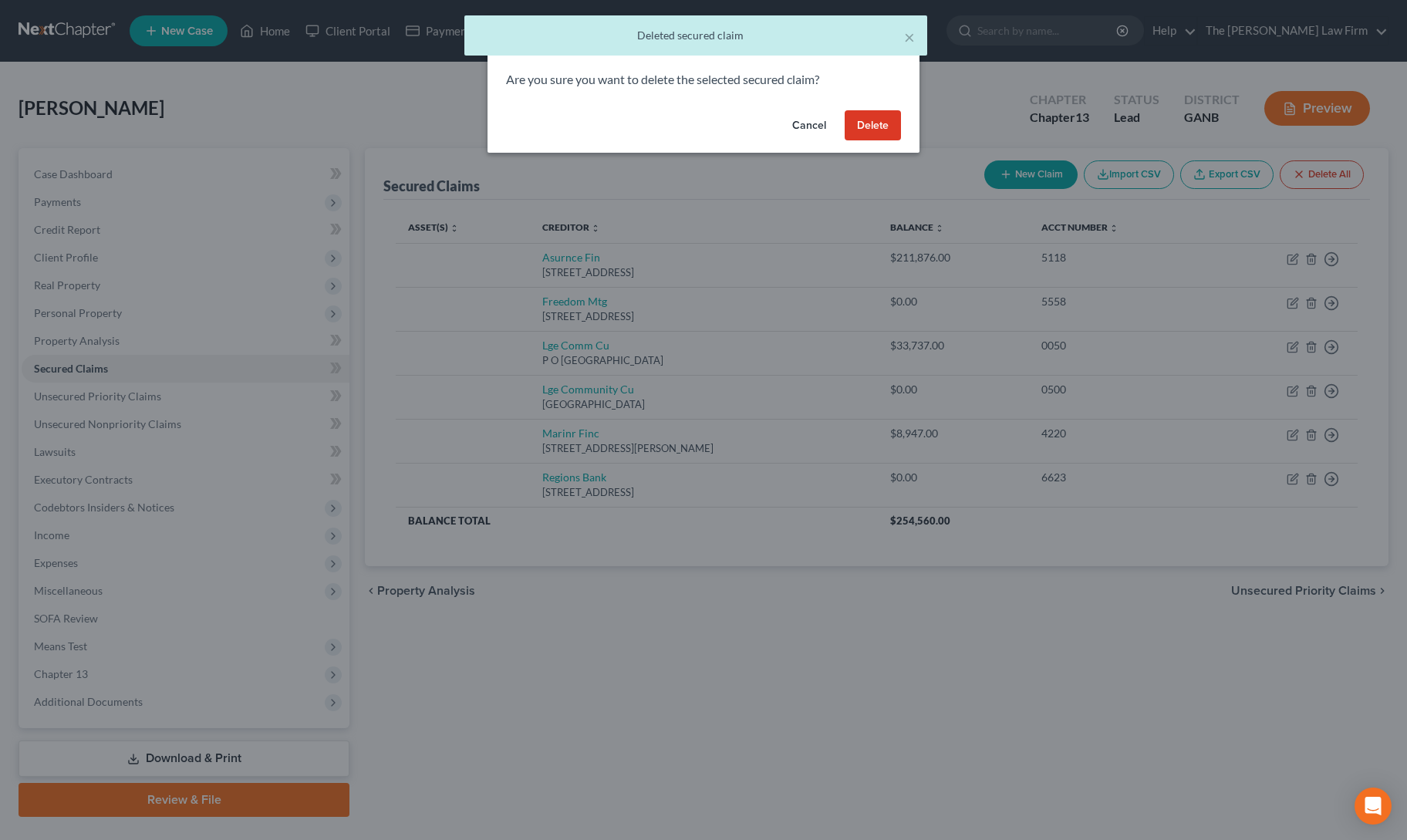
click at [878, 127] on button "Delete" at bounding box center [872, 125] width 56 height 30
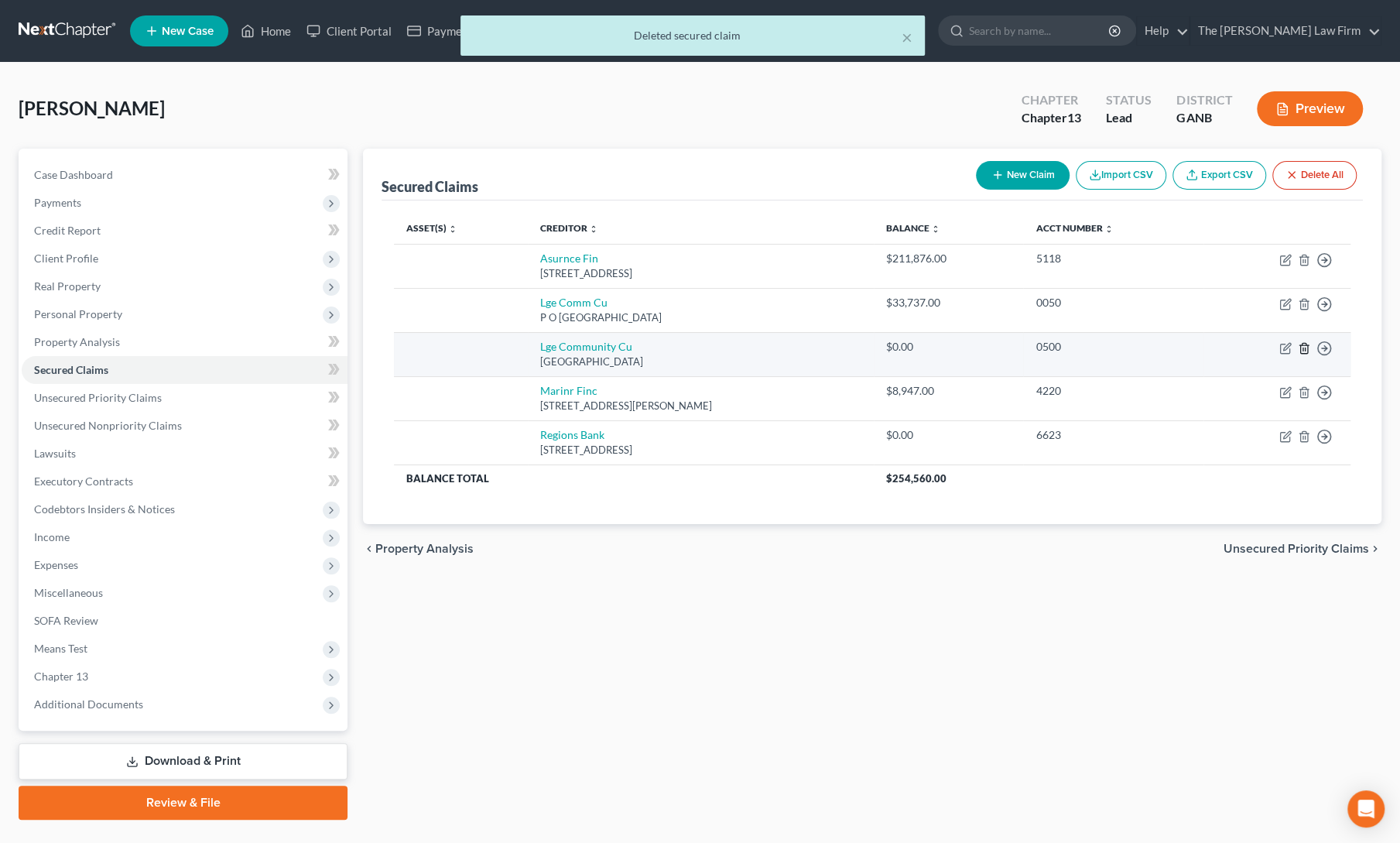
click at [1302, 348] on icon "button" at bounding box center [1304, 348] width 13 height 13
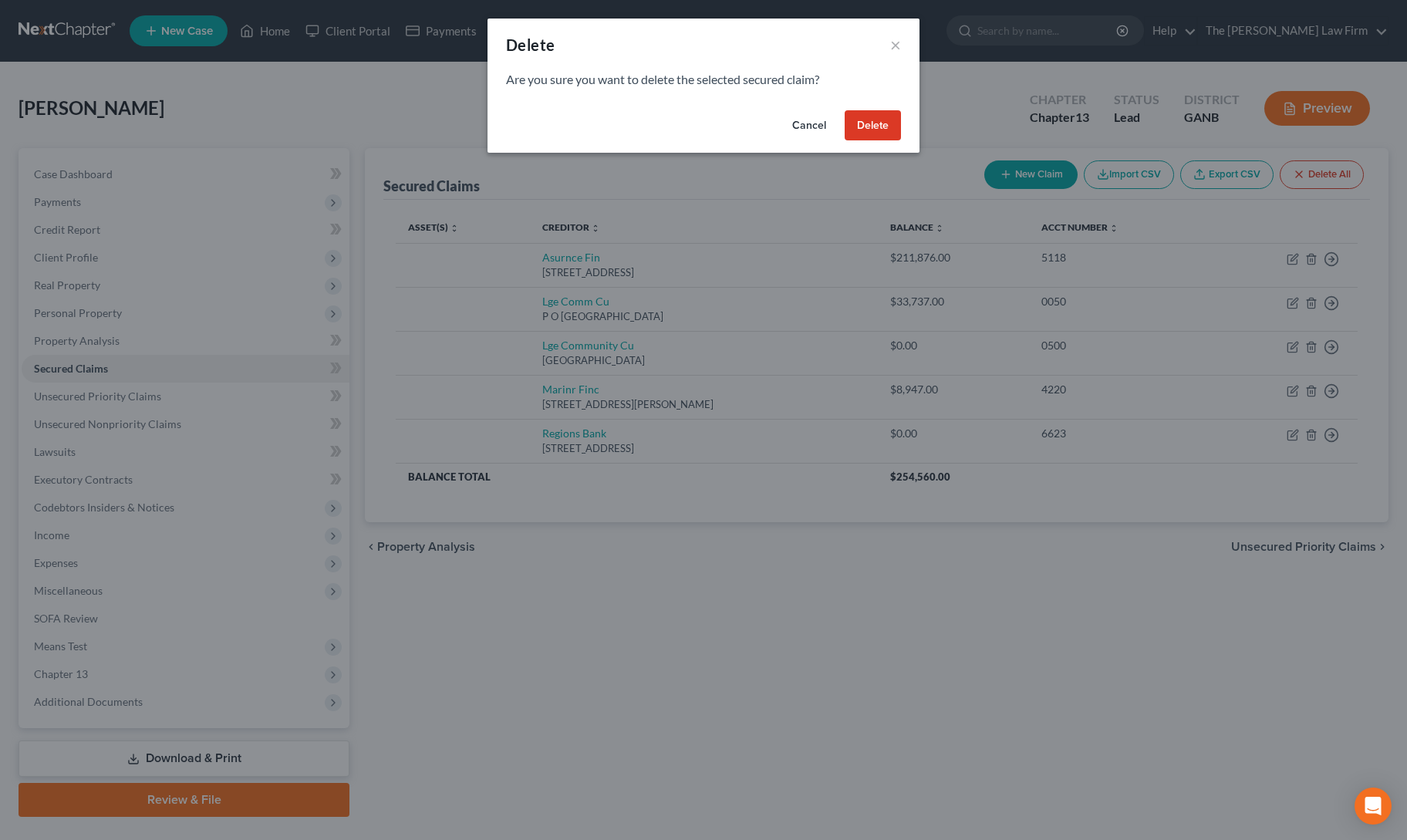
click at [872, 123] on button "Delete" at bounding box center [872, 125] width 56 height 30
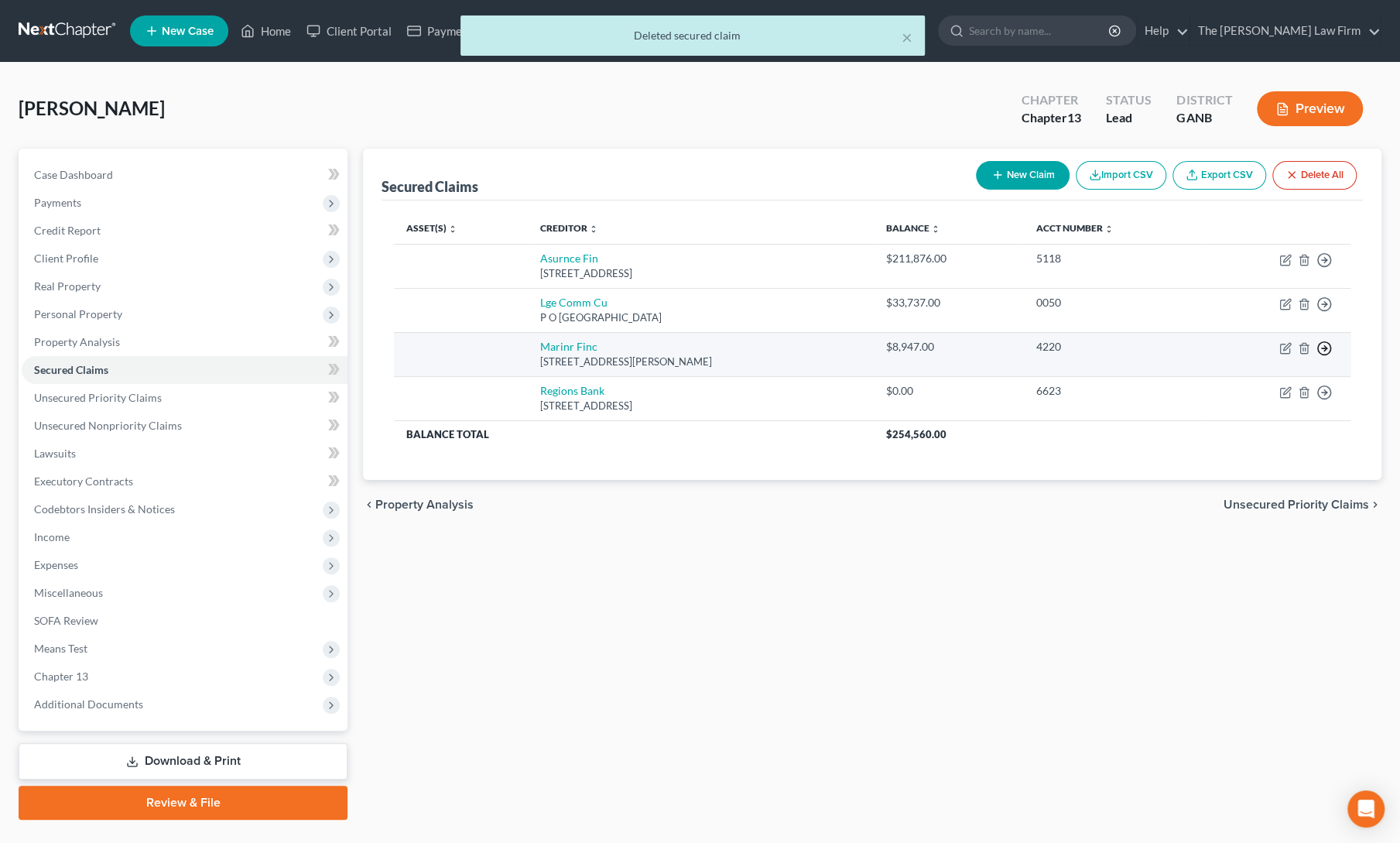
click at [1322, 346] on icon "button" at bounding box center [1324, 347] width 15 height 15
click at [1244, 385] on link "Move to F" at bounding box center [1254, 386] width 129 height 26
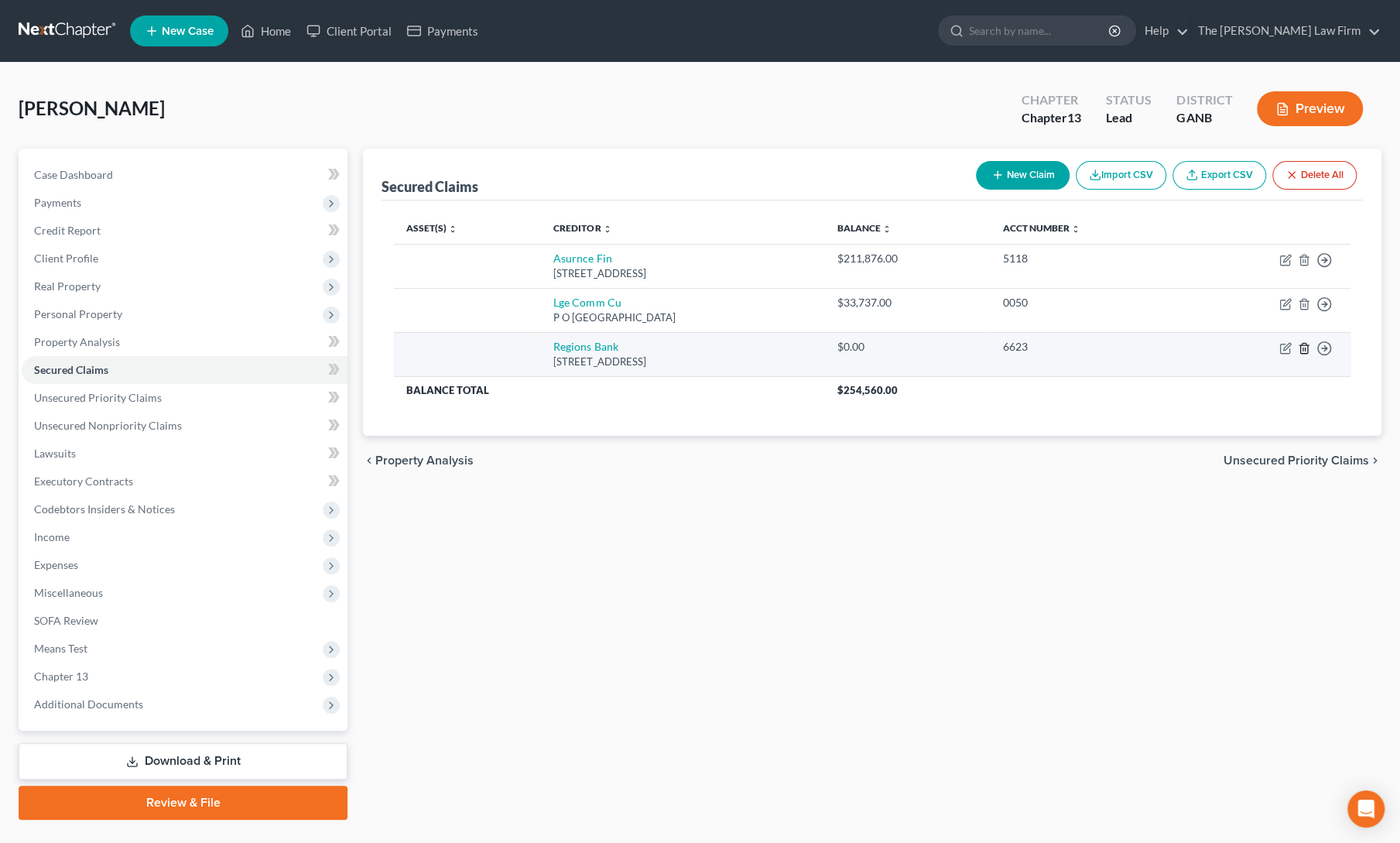
click at [1300, 346] on icon "button" at bounding box center [1304, 347] width 7 height 10
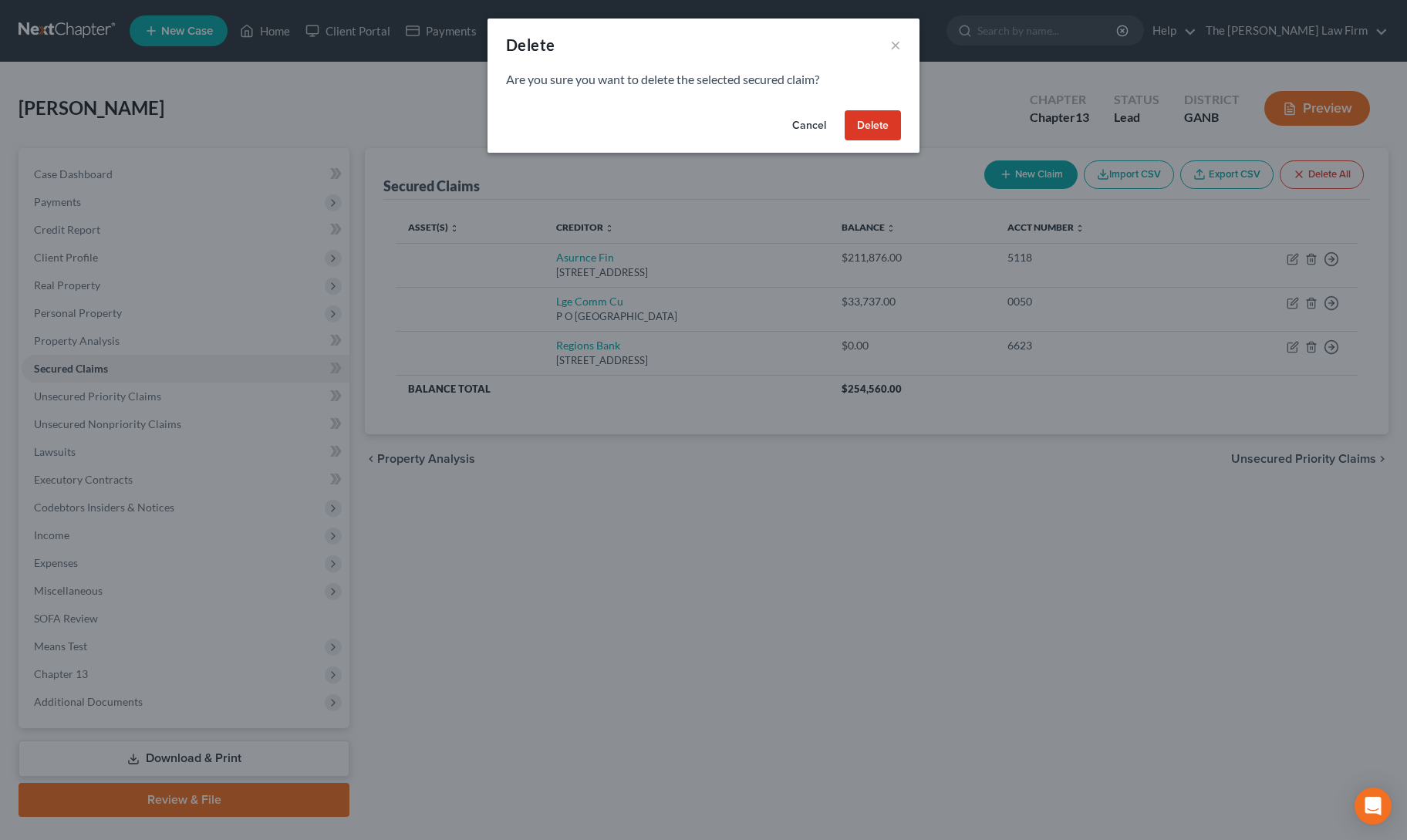
click at [877, 134] on button "Delete" at bounding box center [872, 125] width 56 height 30
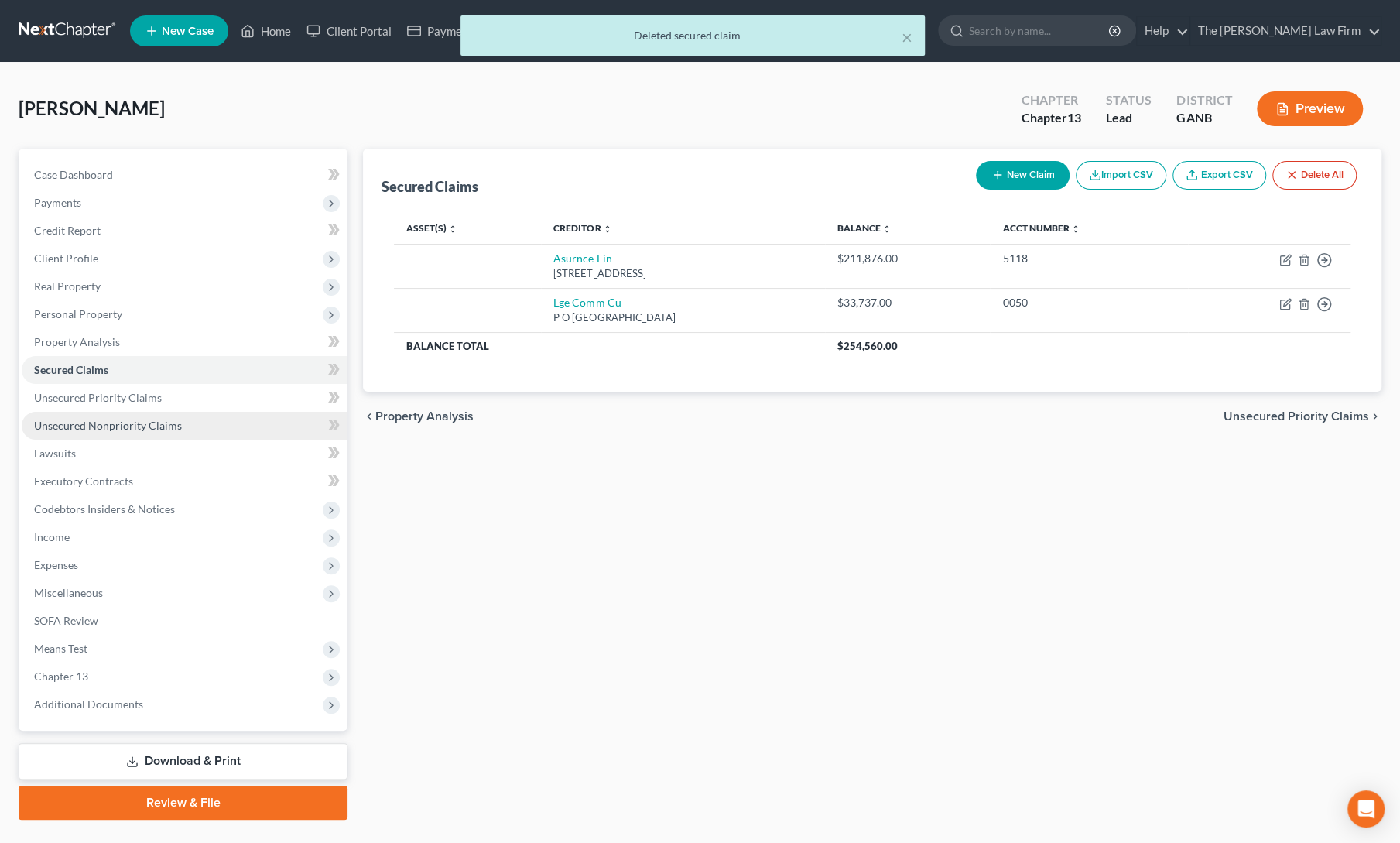
click at [148, 431] on span "Unsecured Nonpriority Claims" at bounding box center [108, 426] width 148 height 13
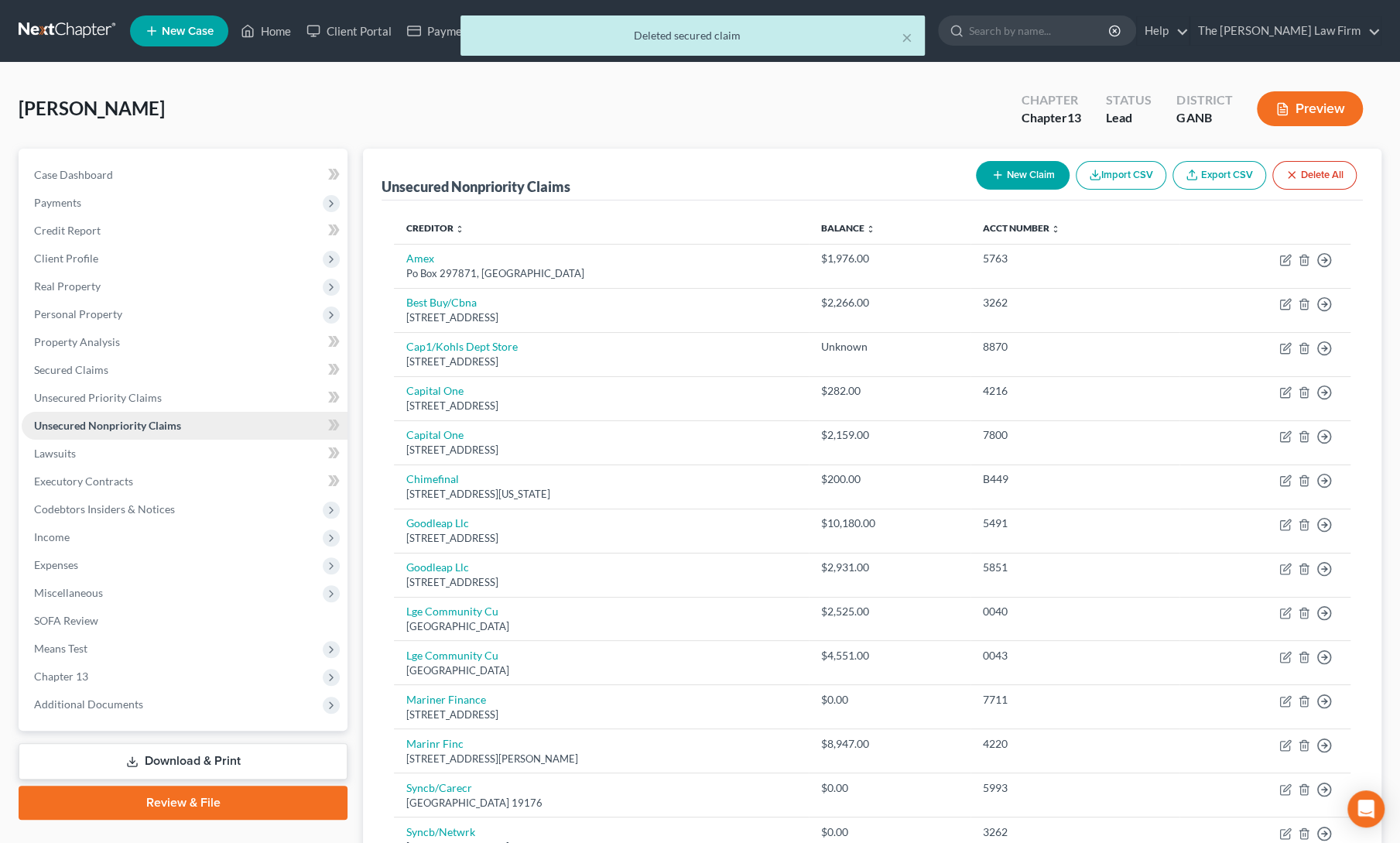
scroll to position [224, 0]
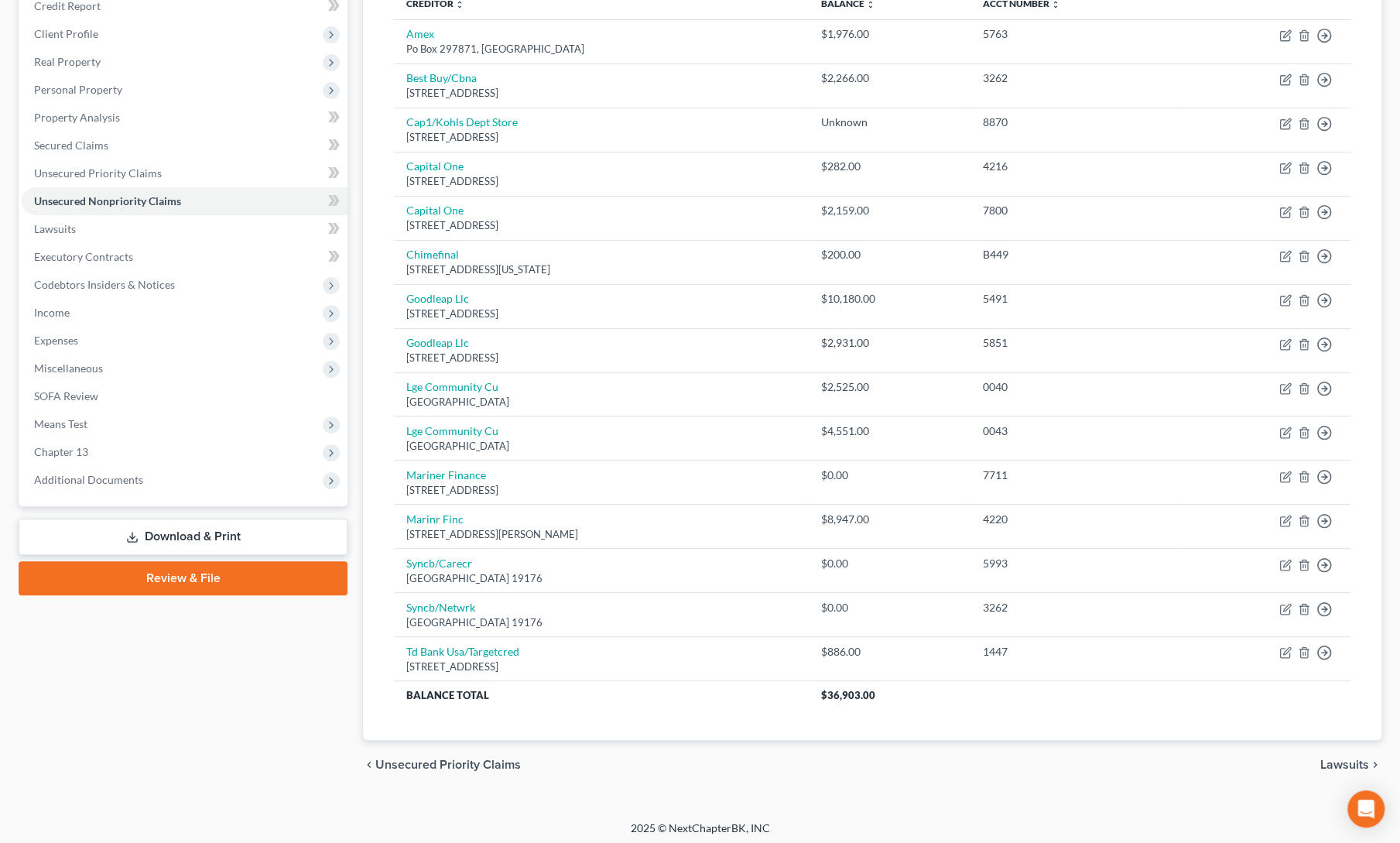
click at [352, 329] on div "Case Dashboard Payments Invoices Payments Payments Credit Report Client Profile" at bounding box center [183, 356] width 345 height 865
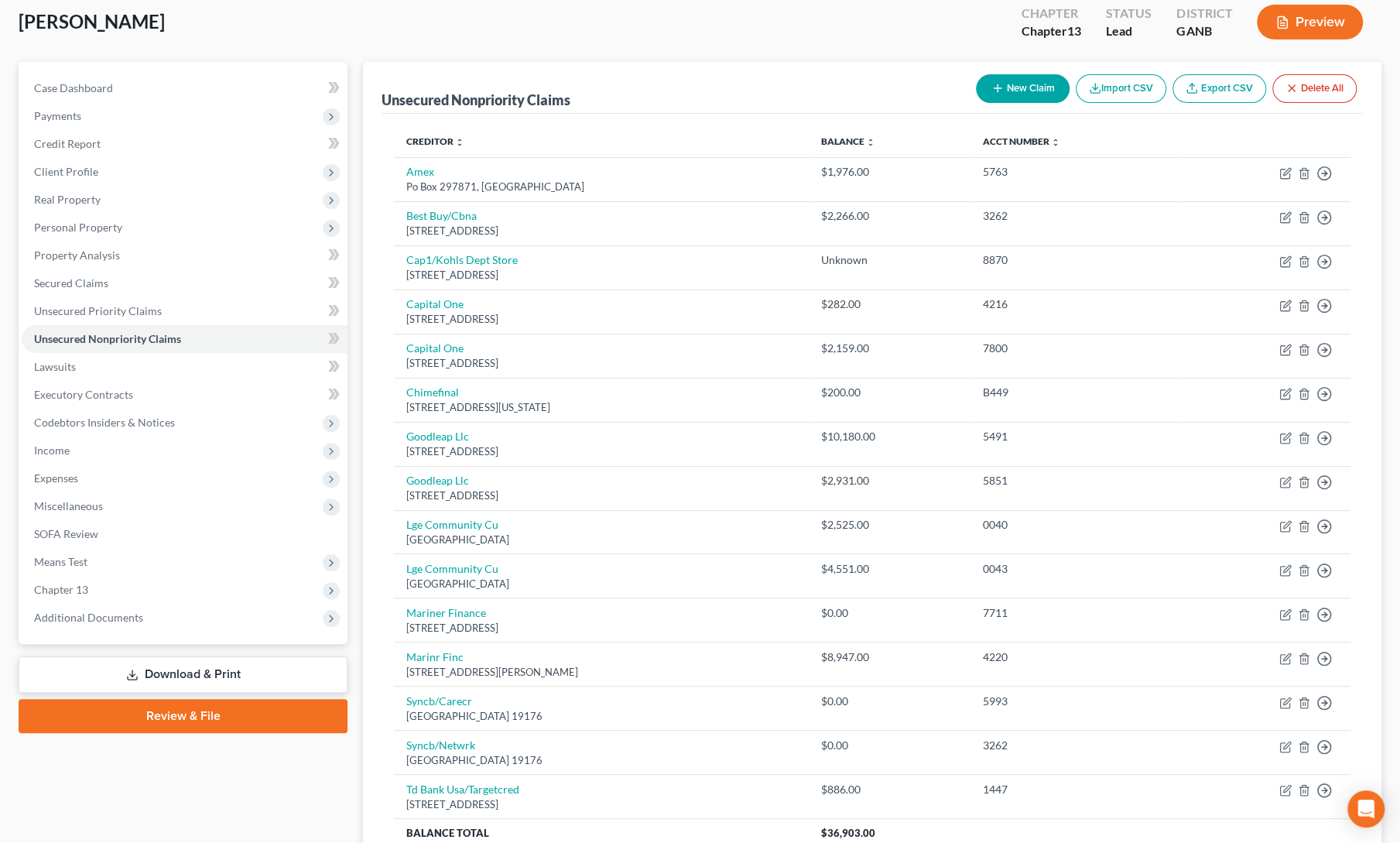
scroll to position [0, 0]
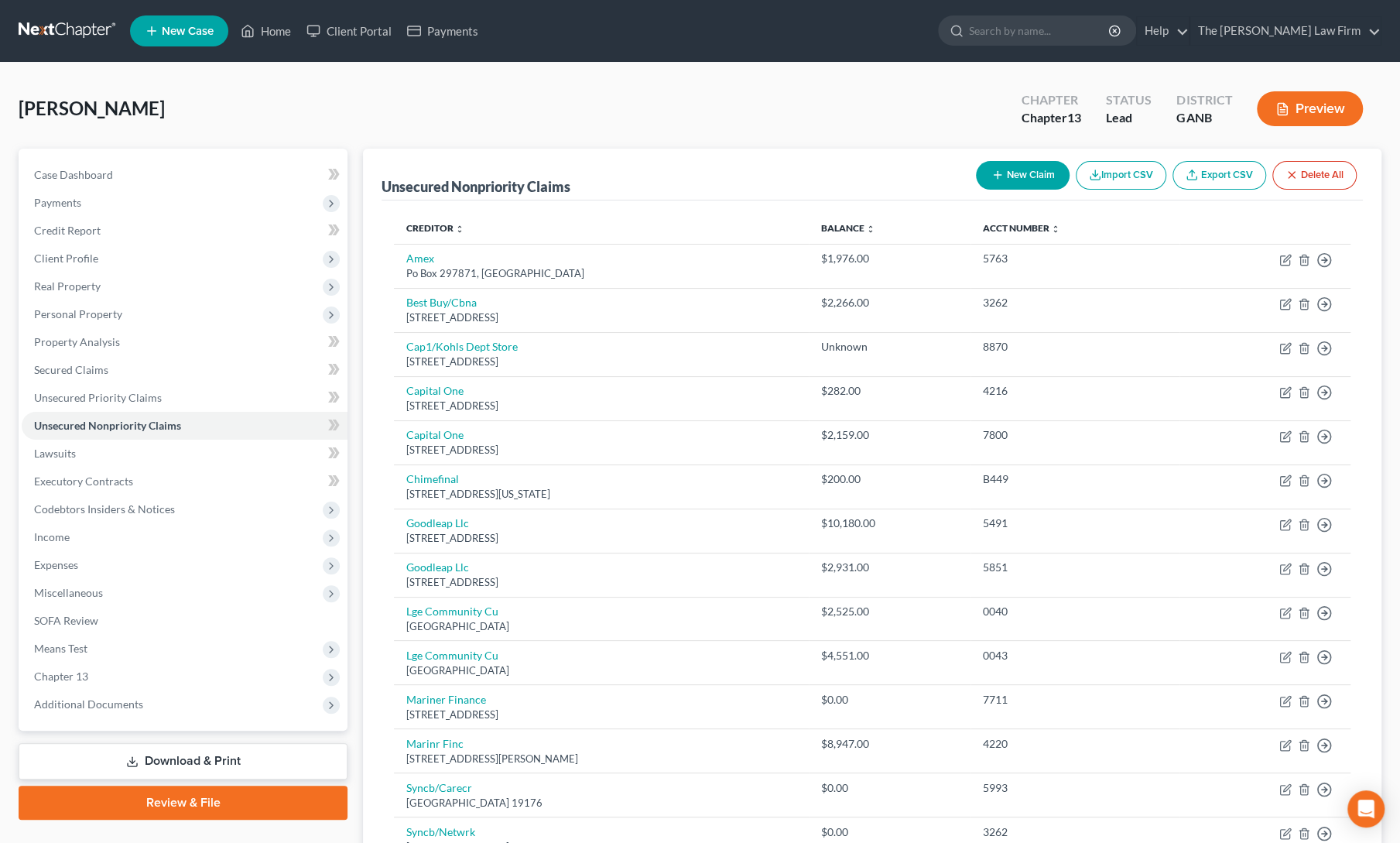
click at [193, 31] on span "New Case" at bounding box center [188, 31] width 52 height 12
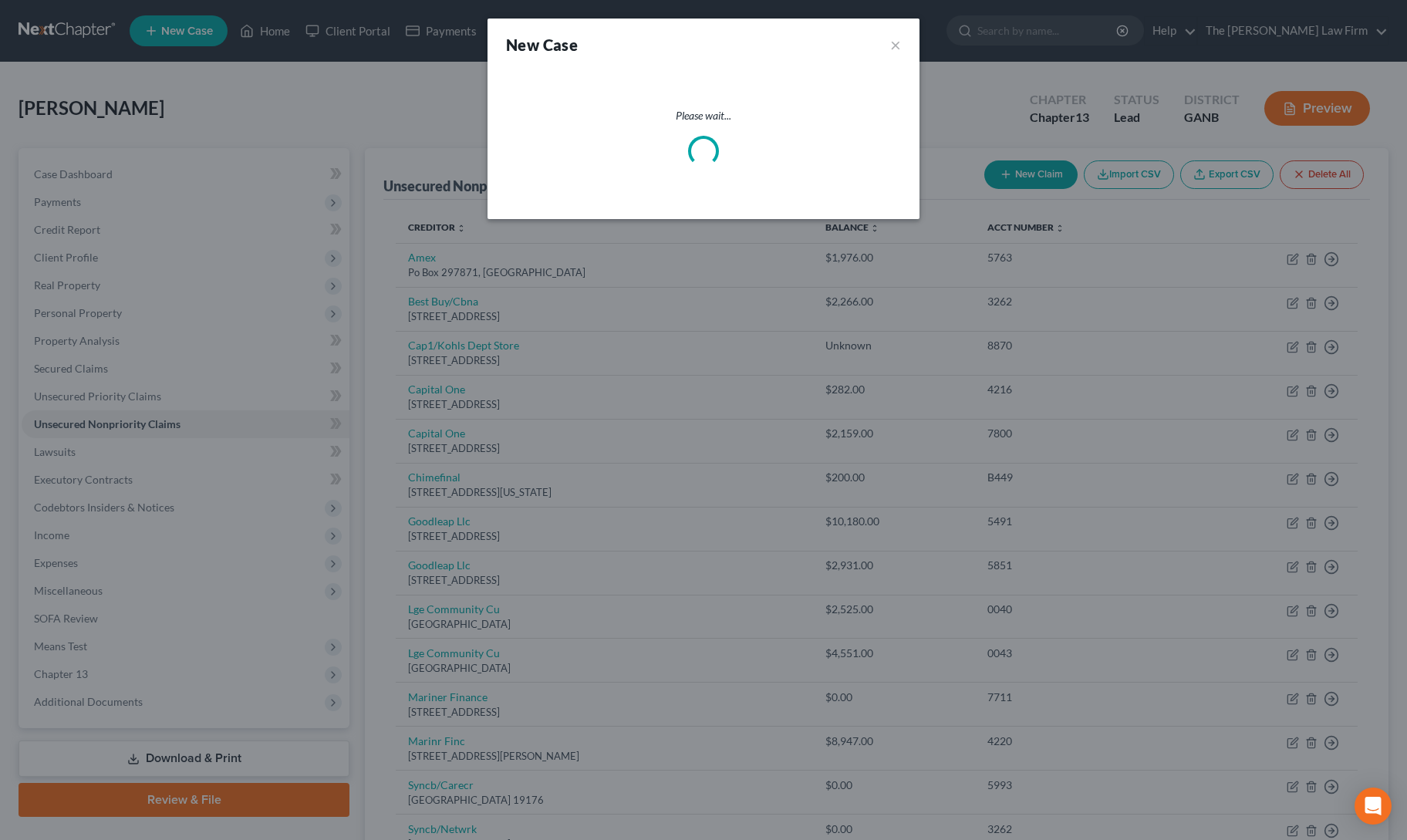
select select "19"
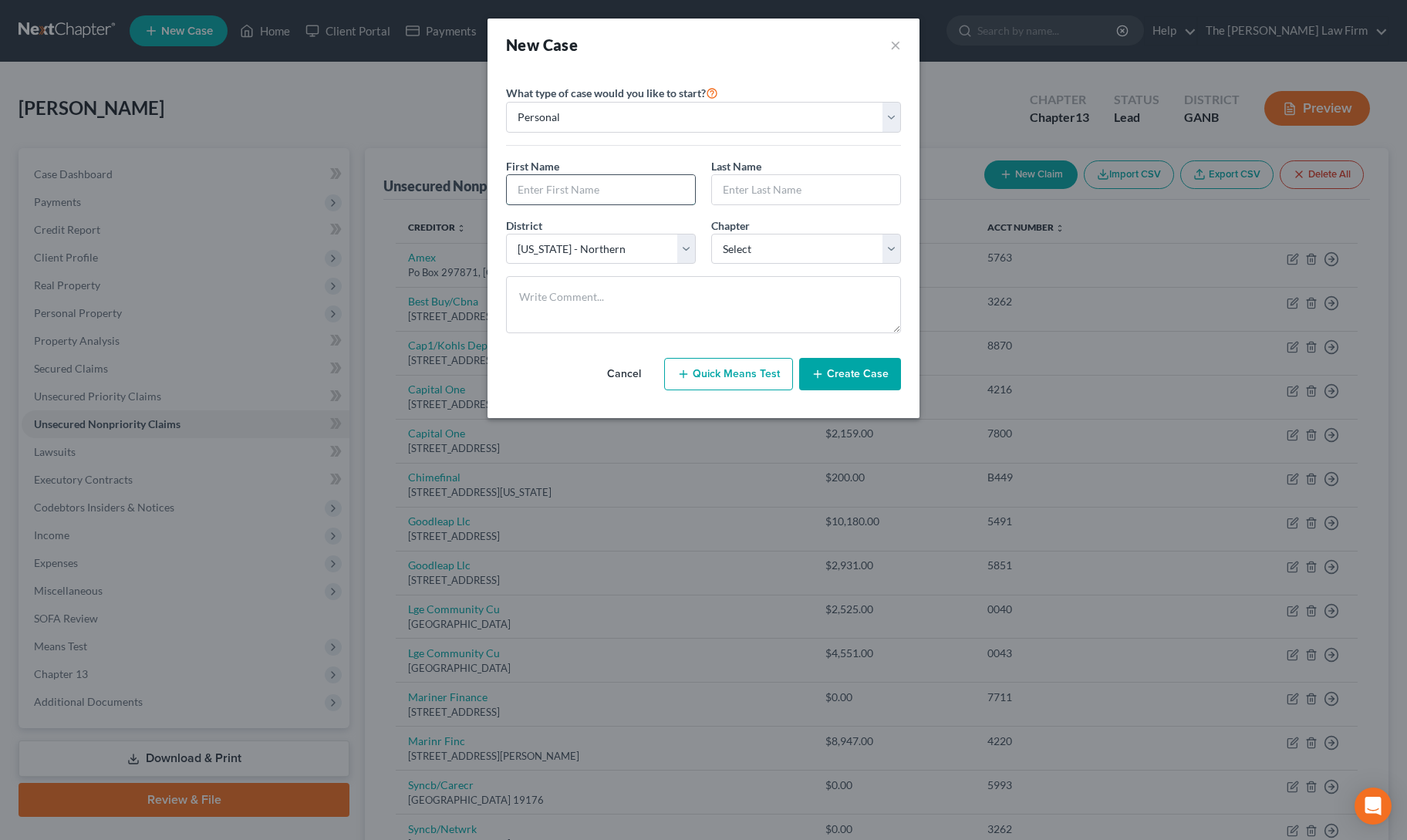
click at [538, 191] on input "text" at bounding box center [601, 190] width 188 height 30
type input "Raven"
type input "Harris"
click at [745, 250] on select "Select 7 11 12 13" at bounding box center [806, 249] width 190 height 30
select select "3"
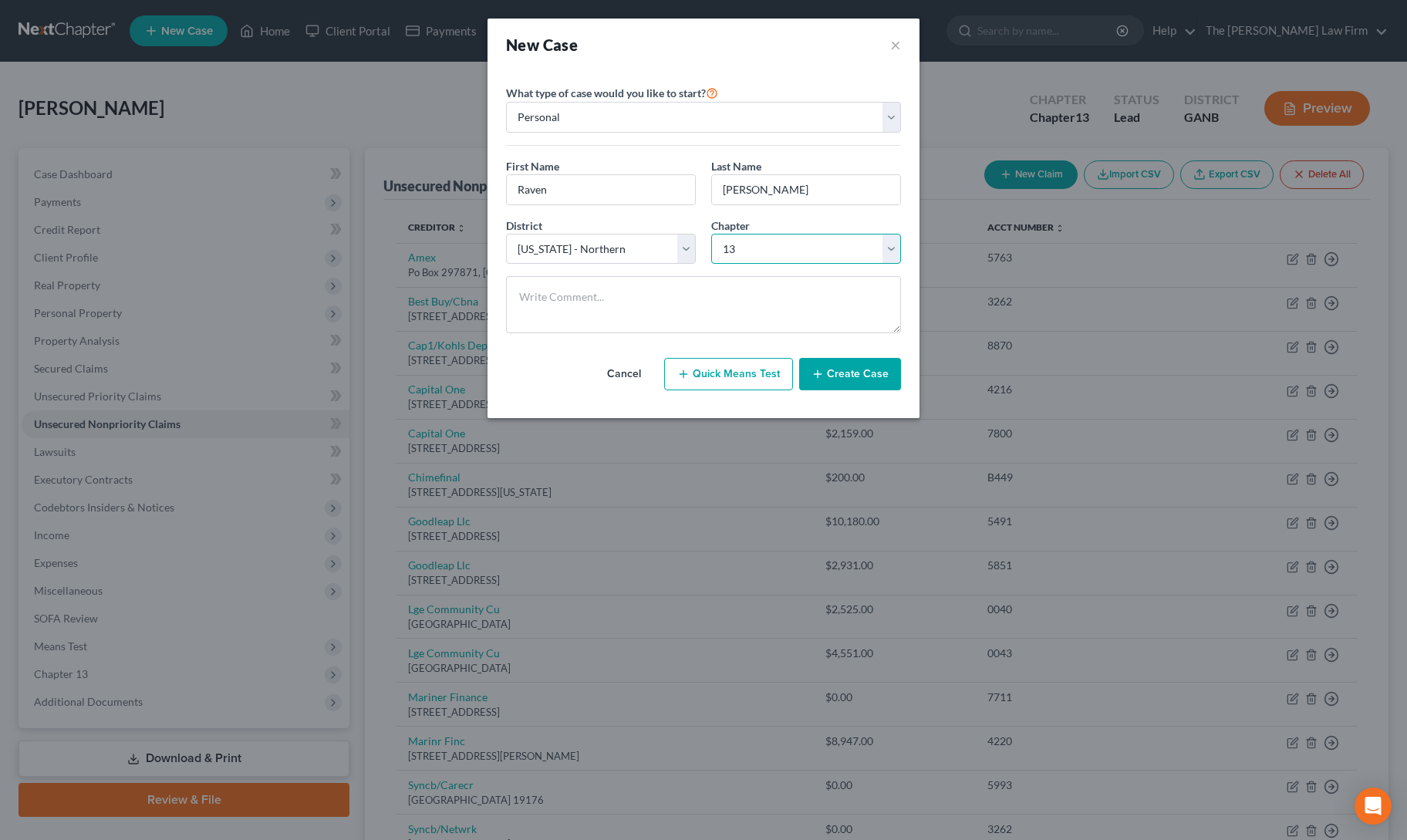
click at [711, 233] on select "Select 7 11 12 13" at bounding box center [806, 249] width 190 height 30
click at [835, 390] on div "Cancel Quick Means Test Create Case" at bounding box center [704, 374] width 395 height 57
click at [865, 367] on button "Create Case" at bounding box center [850, 374] width 102 height 32
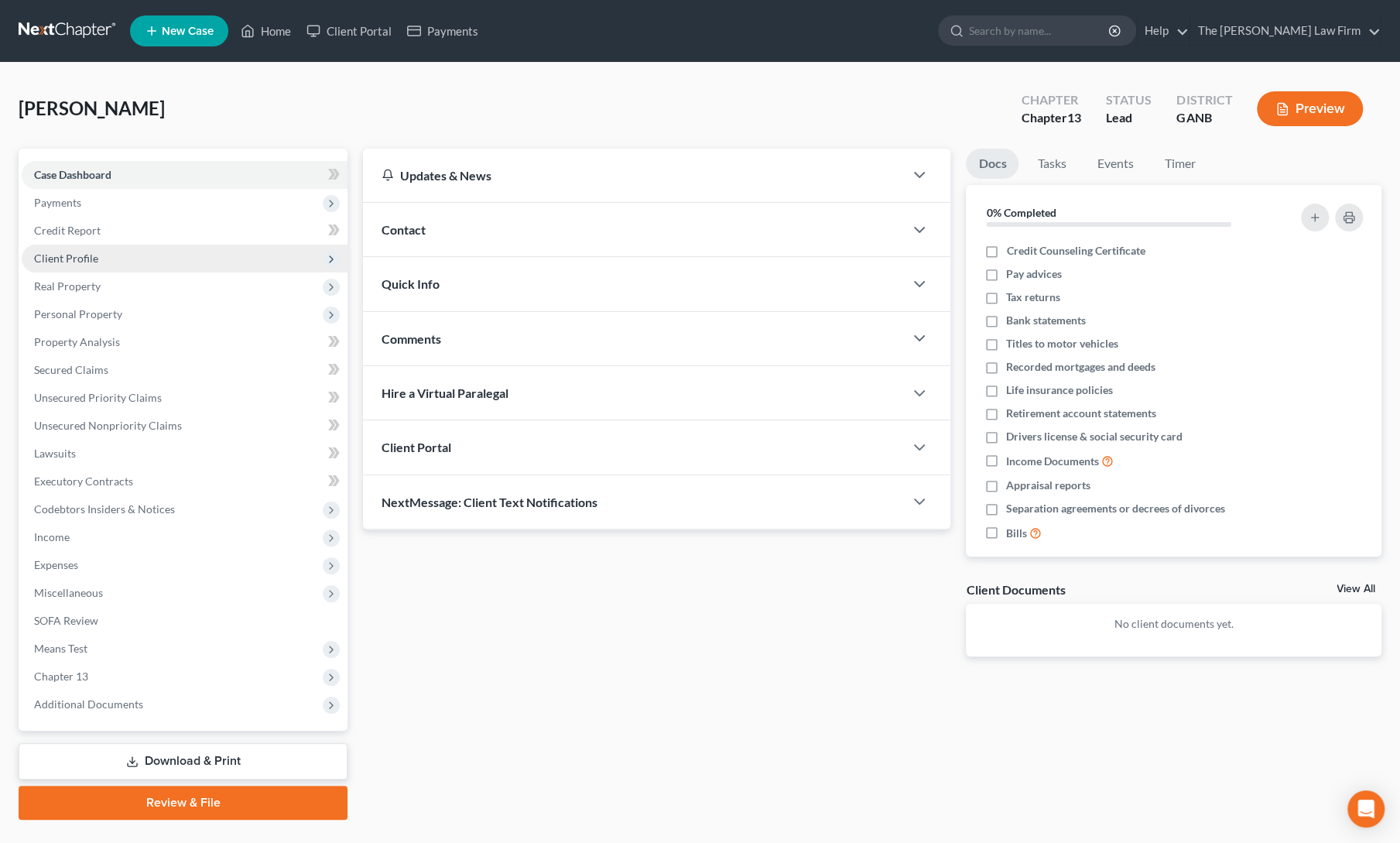
click at [57, 258] on span "Client Profile" at bounding box center [66, 258] width 65 height 13
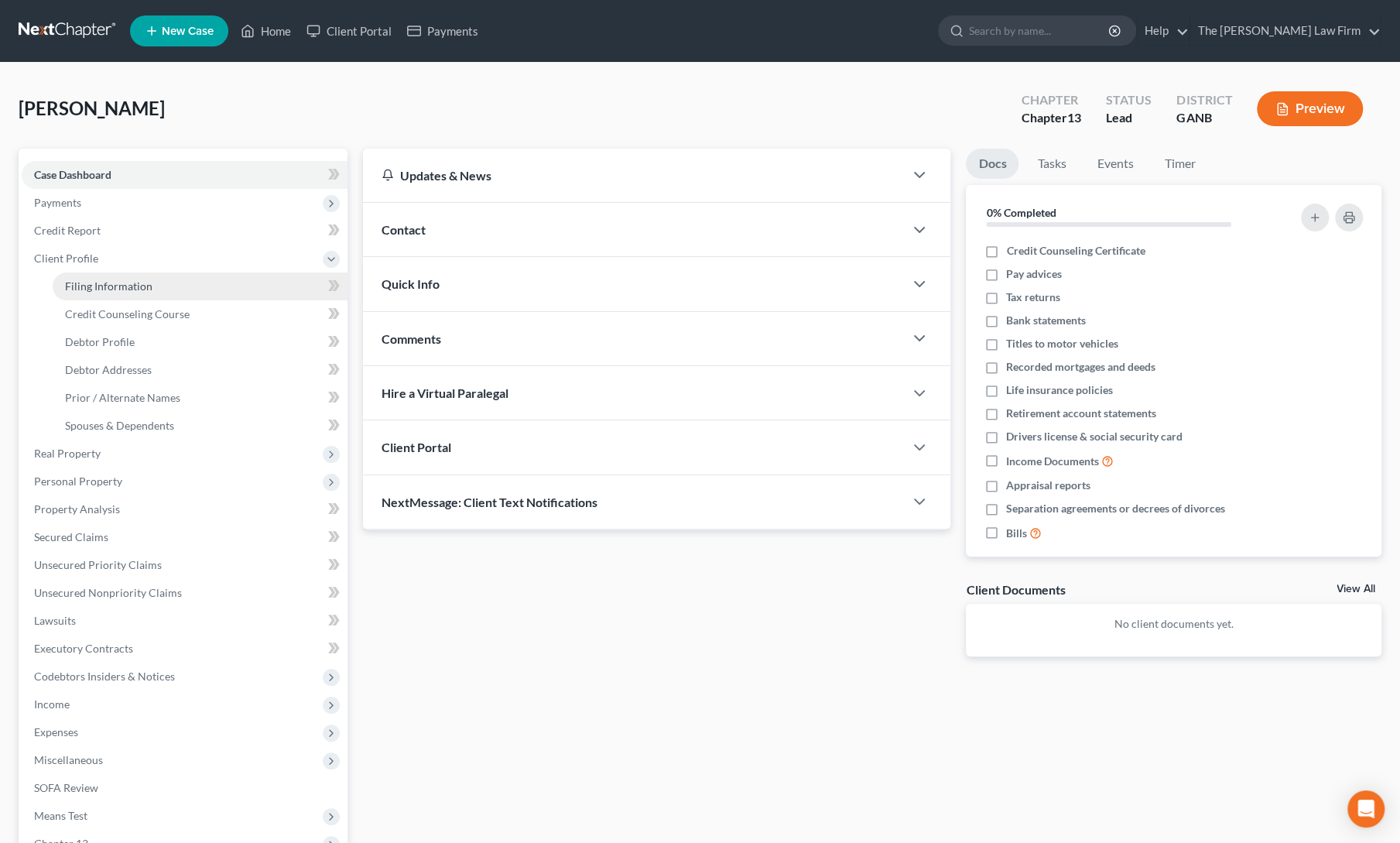
click at [81, 285] on span "Filing Information" at bounding box center [108, 285] width 87 height 13
select select "1"
select select "0"
select select "3"
select select "19"
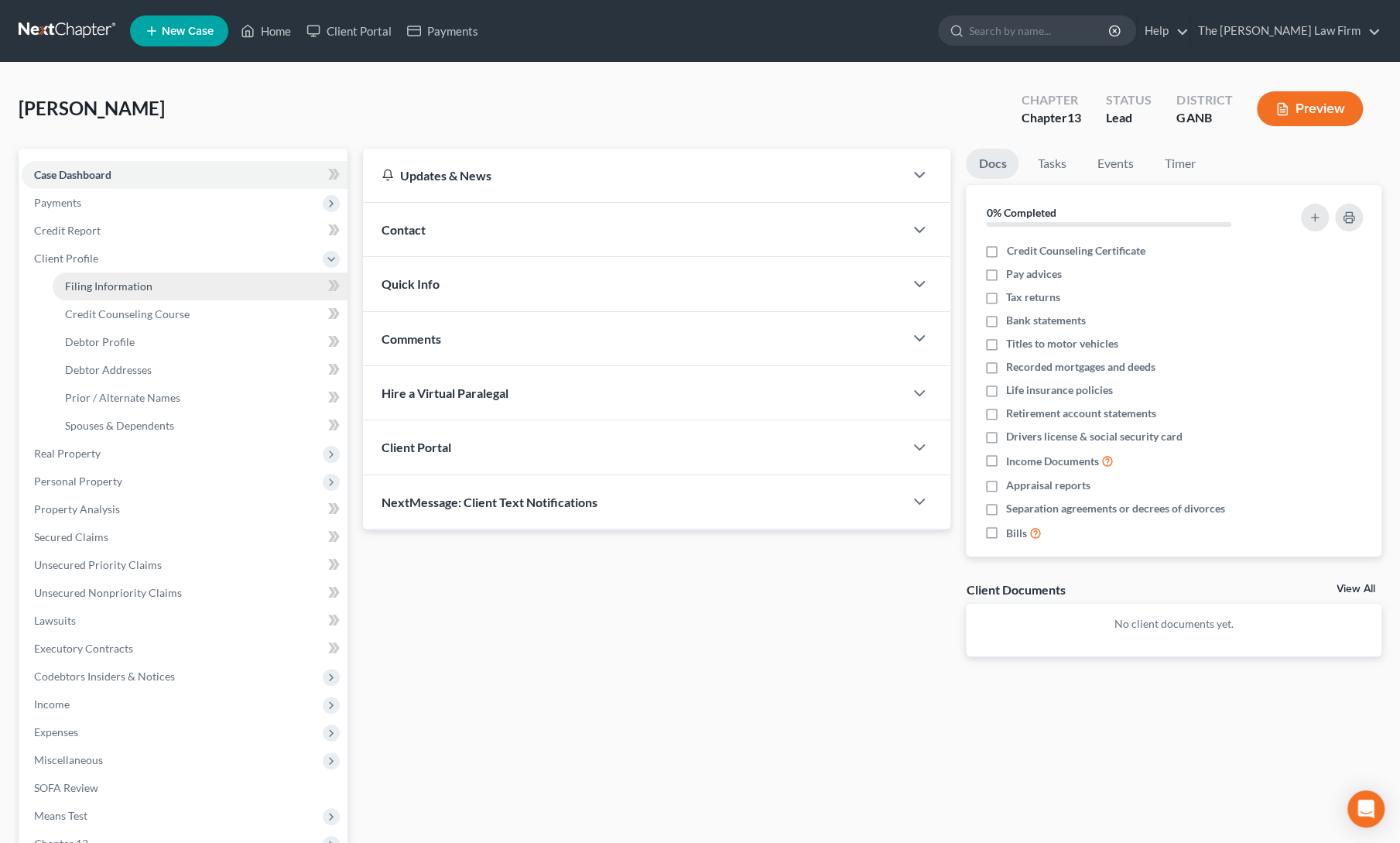
select select "0"
select select "10"
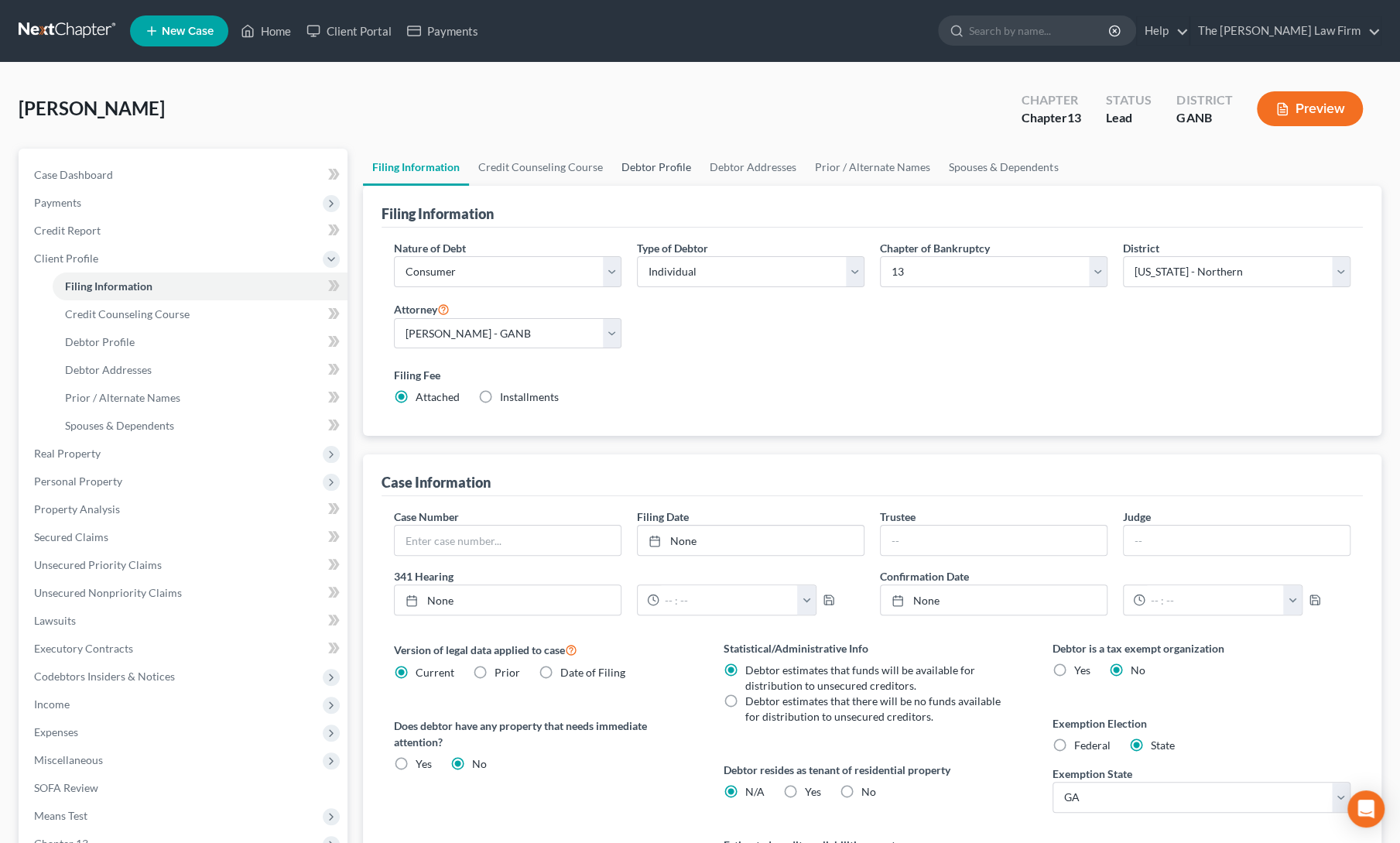
click at [636, 170] on link "Debtor Profile" at bounding box center [656, 167] width 88 height 37
select select "0"
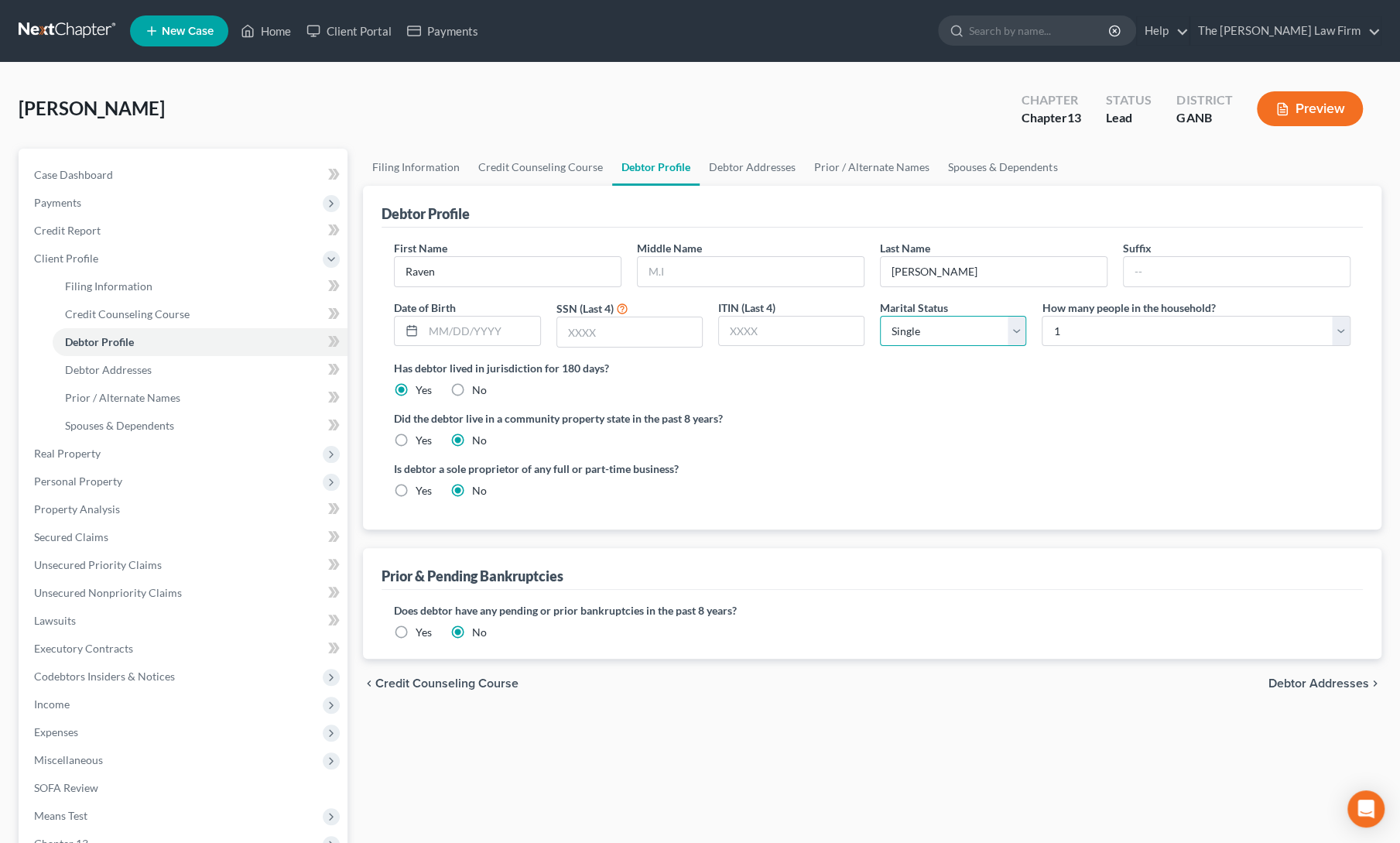
click at [902, 326] on select "Select Single Married Separated Divorced Widowed" at bounding box center [953, 331] width 146 height 31
select select "1"
click at [880, 316] on select "Select Single Married Separated Divorced Widowed" at bounding box center [953, 331] width 146 height 31
click at [1063, 334] on select "Select 1 2 3 4 5 6 7 8 9 10 11 12 13 14 15 16 17 18 19 20" at bounding box center [1196, 331] width 309 height 31
select select "1"
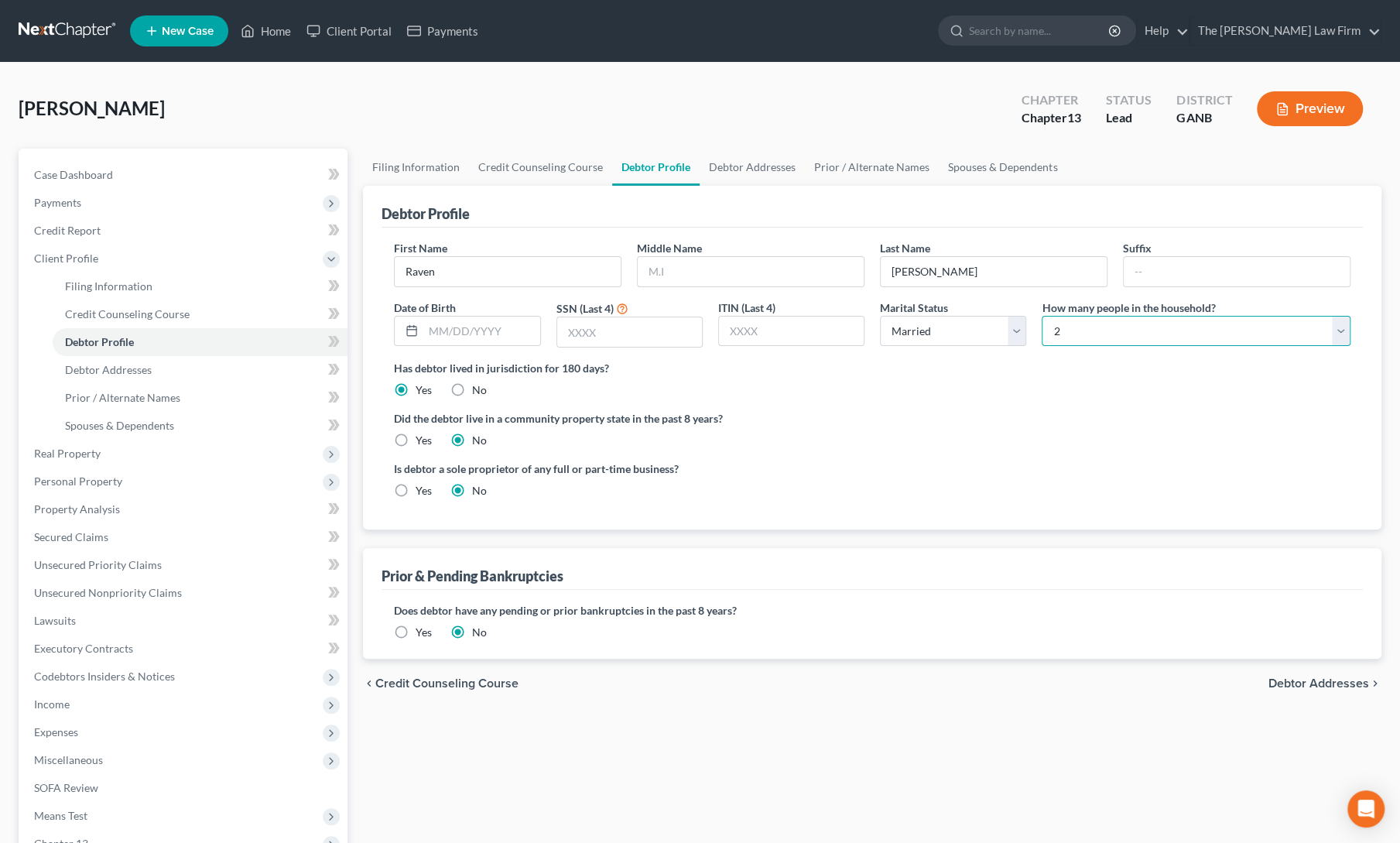
click at [1042, 316] on select "Select 1 2 3 4 5 6 7 8 9 10 11 12 13 14 15 16 17 18 19 20" at bounding box center [1196, 331] width 309 height 31
click at [869, 426] on div "Did the debtor live in a community property state in the past 8 years? Yes No" at bounding box center [872, 429] width 957 height 38
click at [690, 269] on input "text" at bounding box center [751, 271] width 226 height 30
type input "Jean"
click at [464, 338] on input "text" at bounding box center [481, 331] width 116 height 30
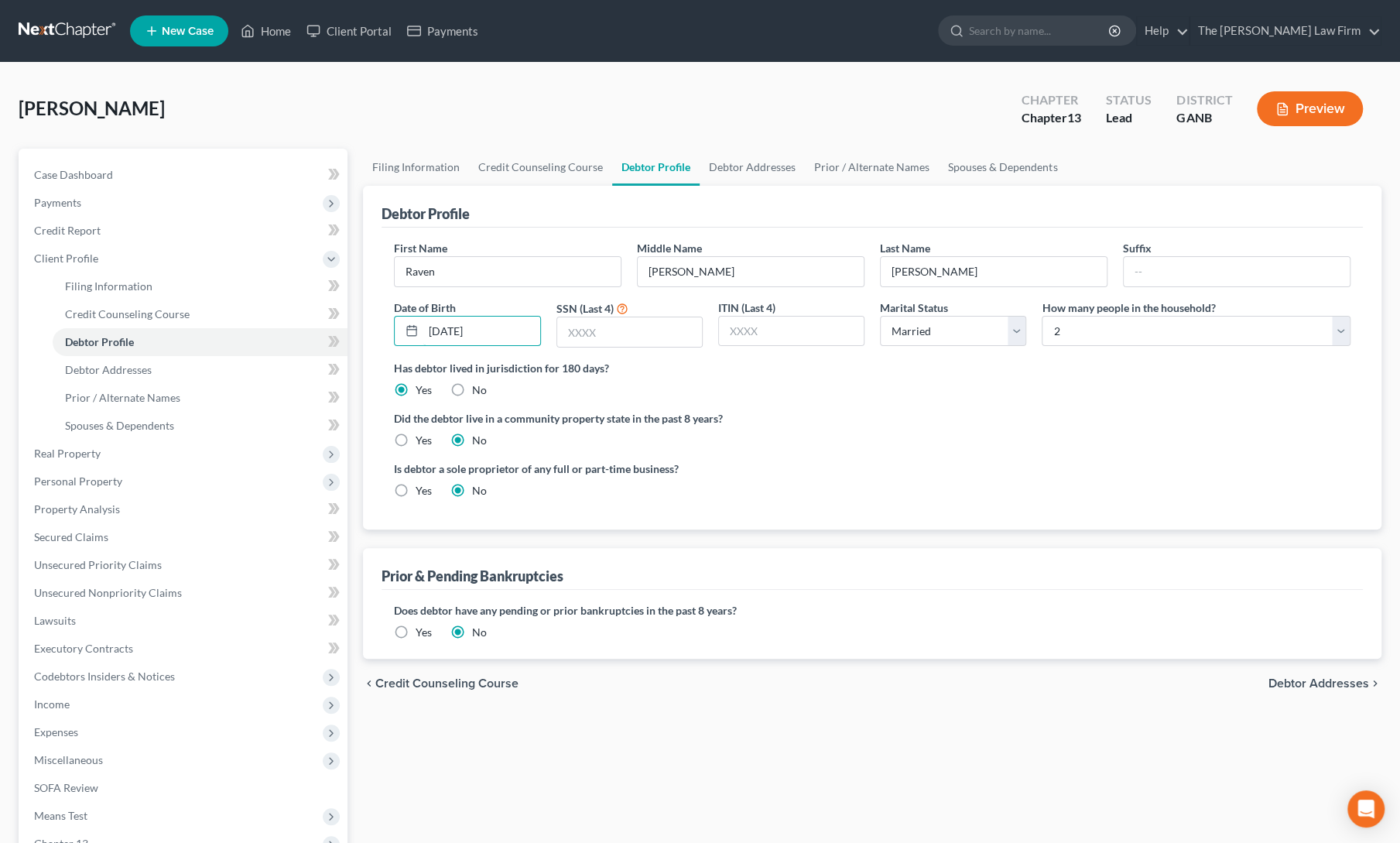
type input "8/18/1979"
click at [622, 330] on input "text" at bounding box center [629, 332] width 144 height 30
type input "2282"
click at [802, 414] on label "Did the debtor live in a community property state in the past 8 years?" at bounding box center [872, 418] width 957 height 16
click at [747, 172] on link "Debtor Addresses" at bounding box center [752, 167] width 105 height 37
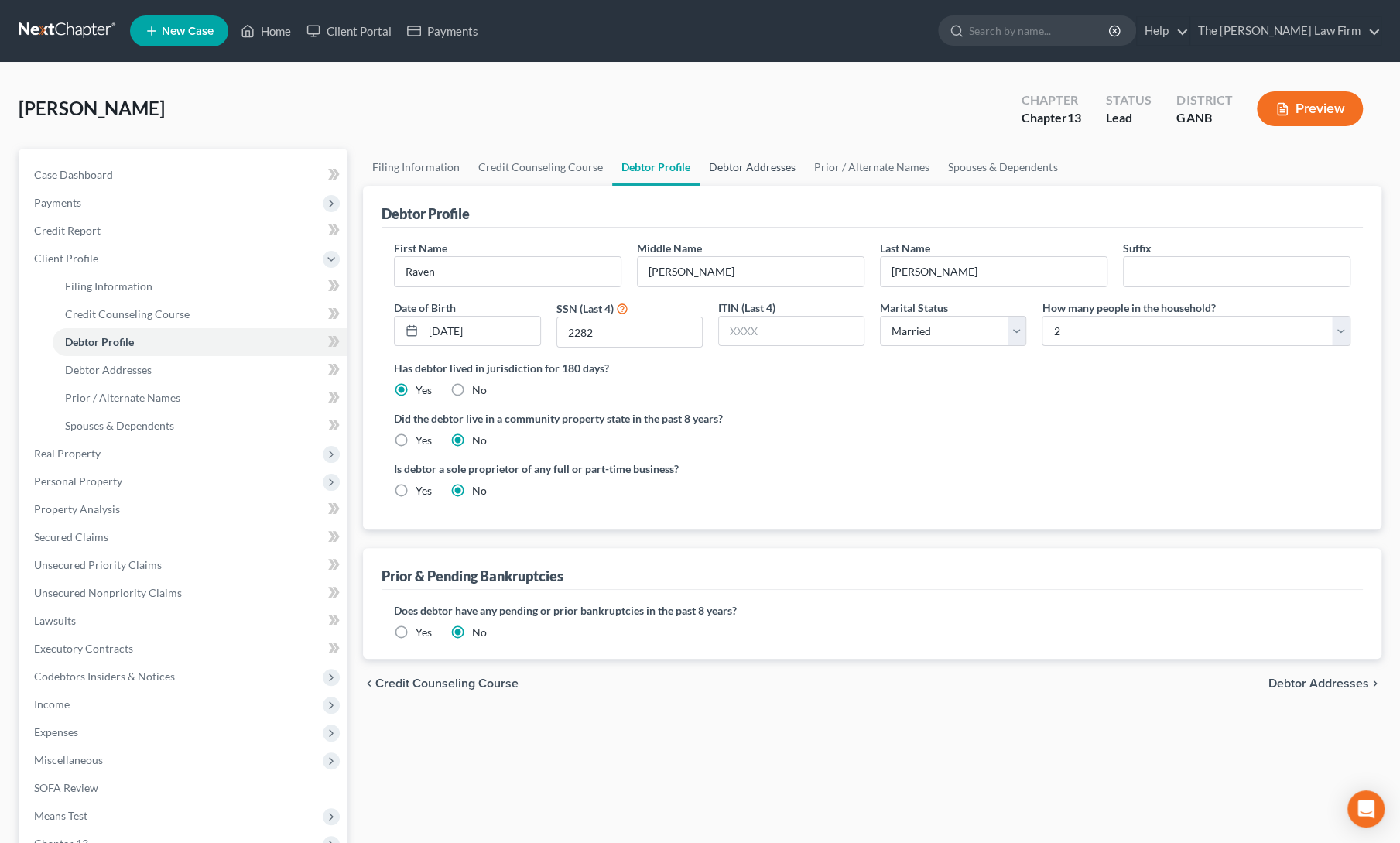
select select "0"
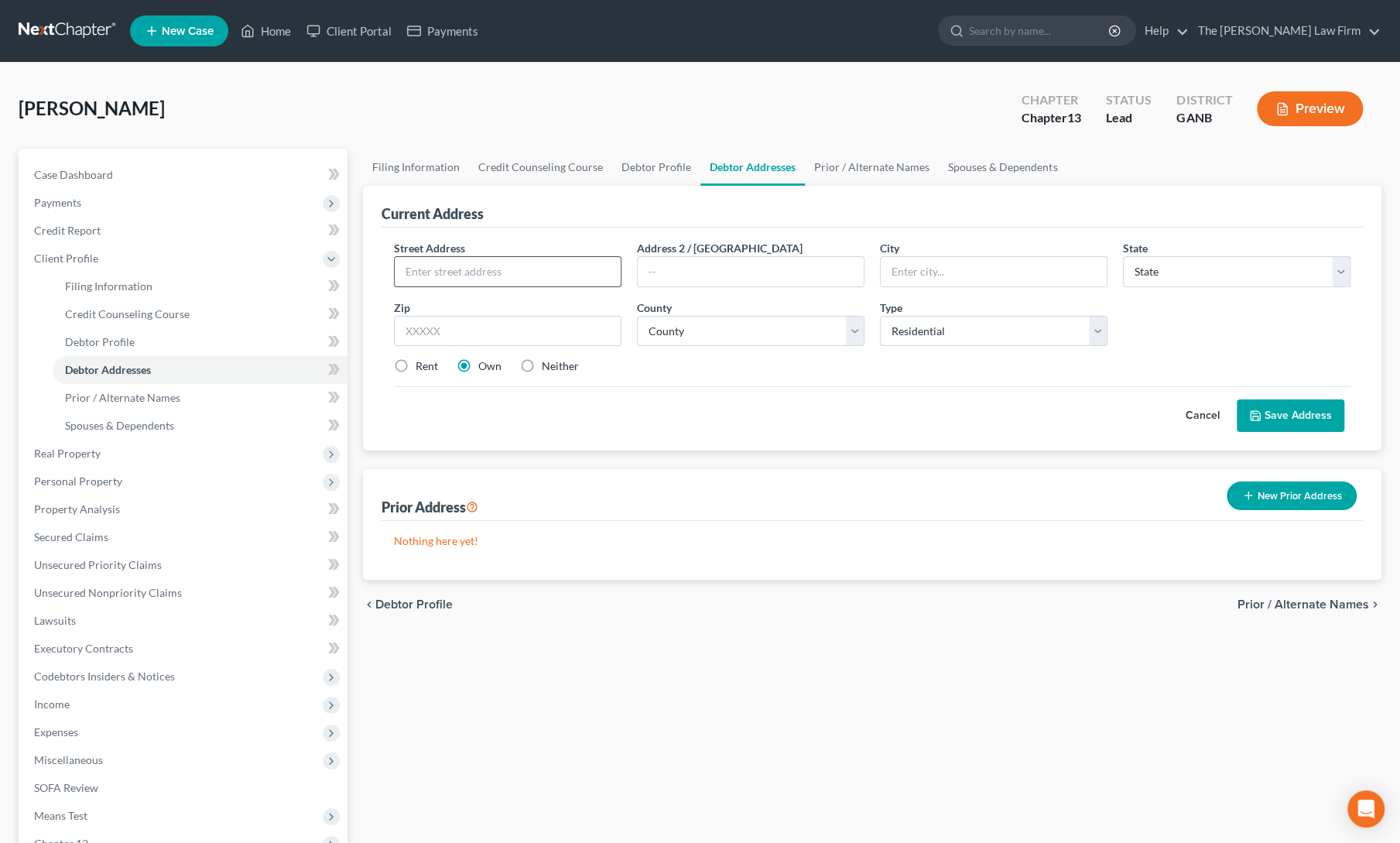
click at [483, 268] on input "text" at bounding box center [508, 271] width 226 height 30
type input "4105 Doubletree Ct"
click at [493, 319] on input "text" at bounding box center [508, 331] width 228 height 31
type input "30040"
type input "Cumming"
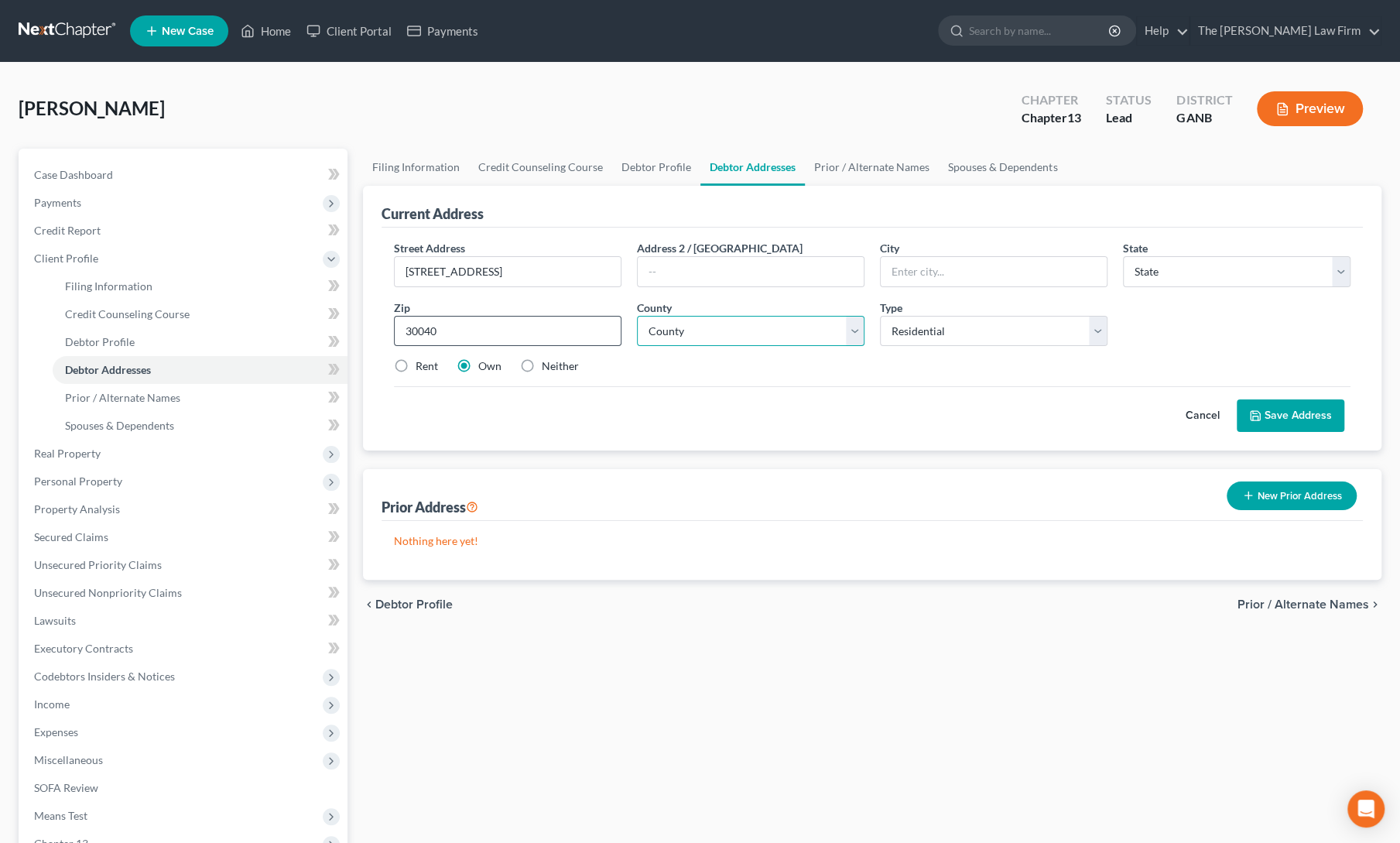
select select "10"
select select "57"
click at [485, 264] on input "4105 Doubletree Ct" at bounding box center [508, 271] width 226 height 30
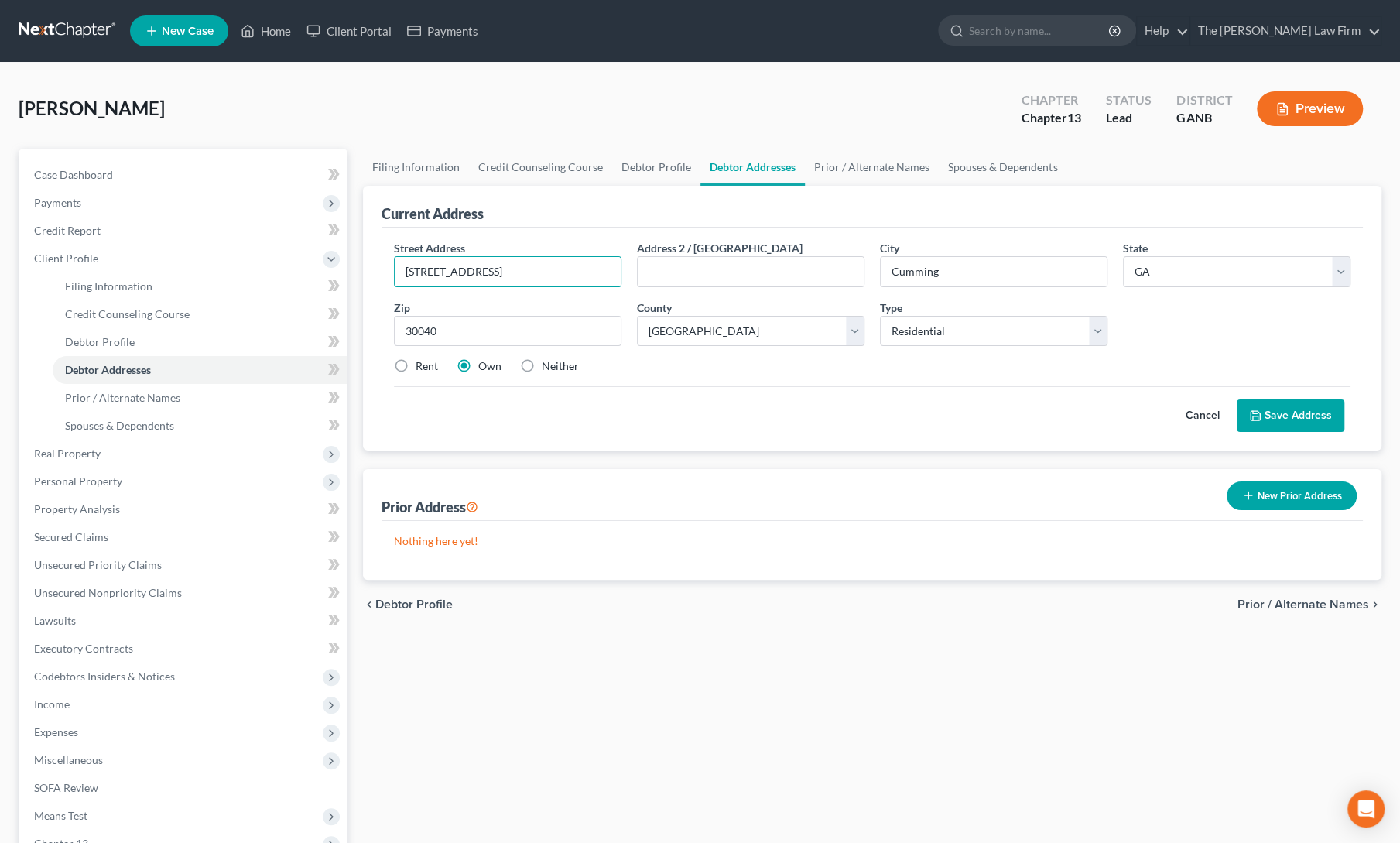
click at [542, 363] on label "Neither" at bounding box center [560, 365] width 37 height 15
click at [548, 363] on input "Neither" at bounding box center [553, 363] width 10 height 10
radio input "true"
click at [1262, 404] on button "Save Address" at bounding box center [1291, 416] width 108 height 32
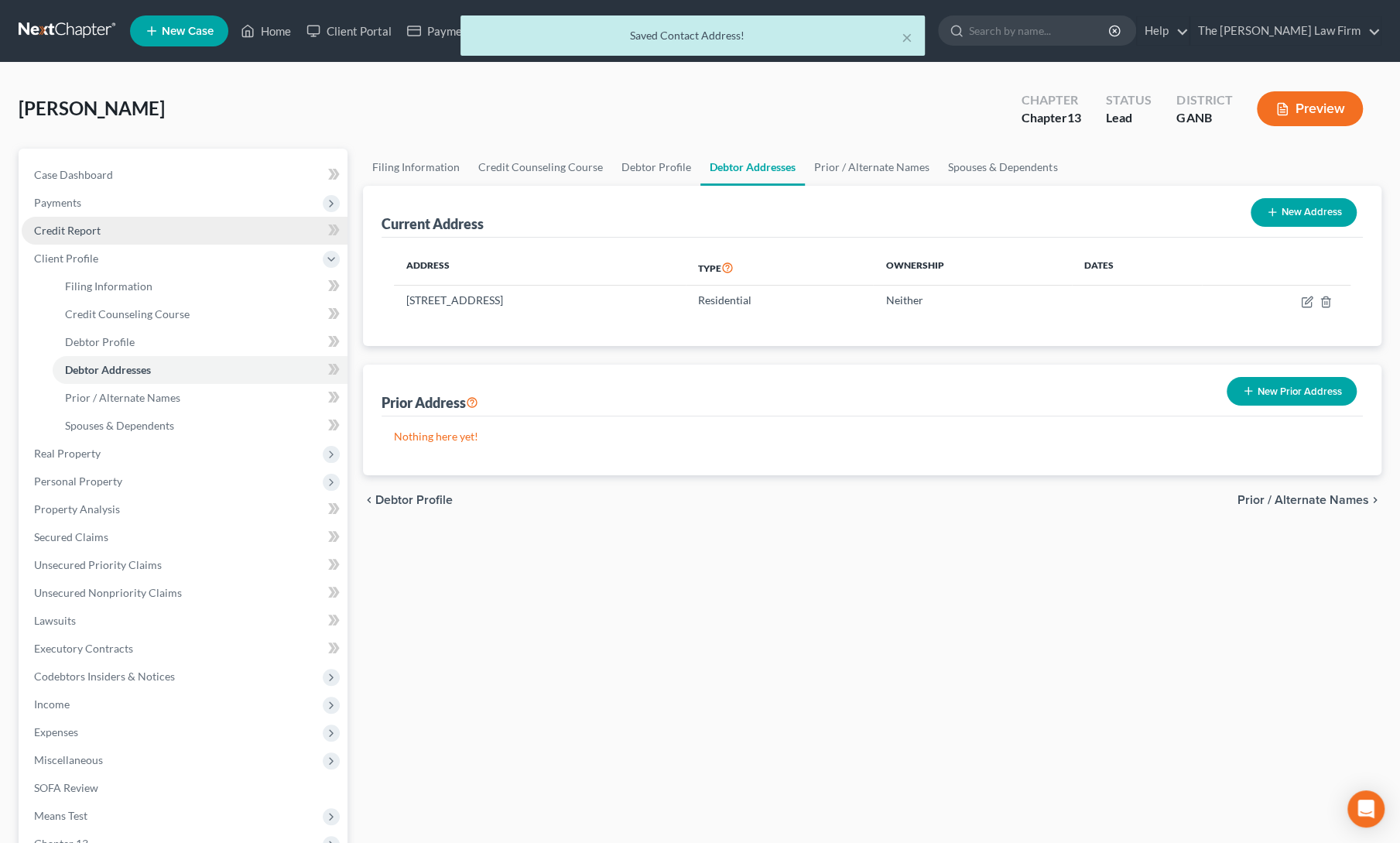
click at [90, 224] on span "Credit Report" at bounding box center [67, 230] width 66 height 13
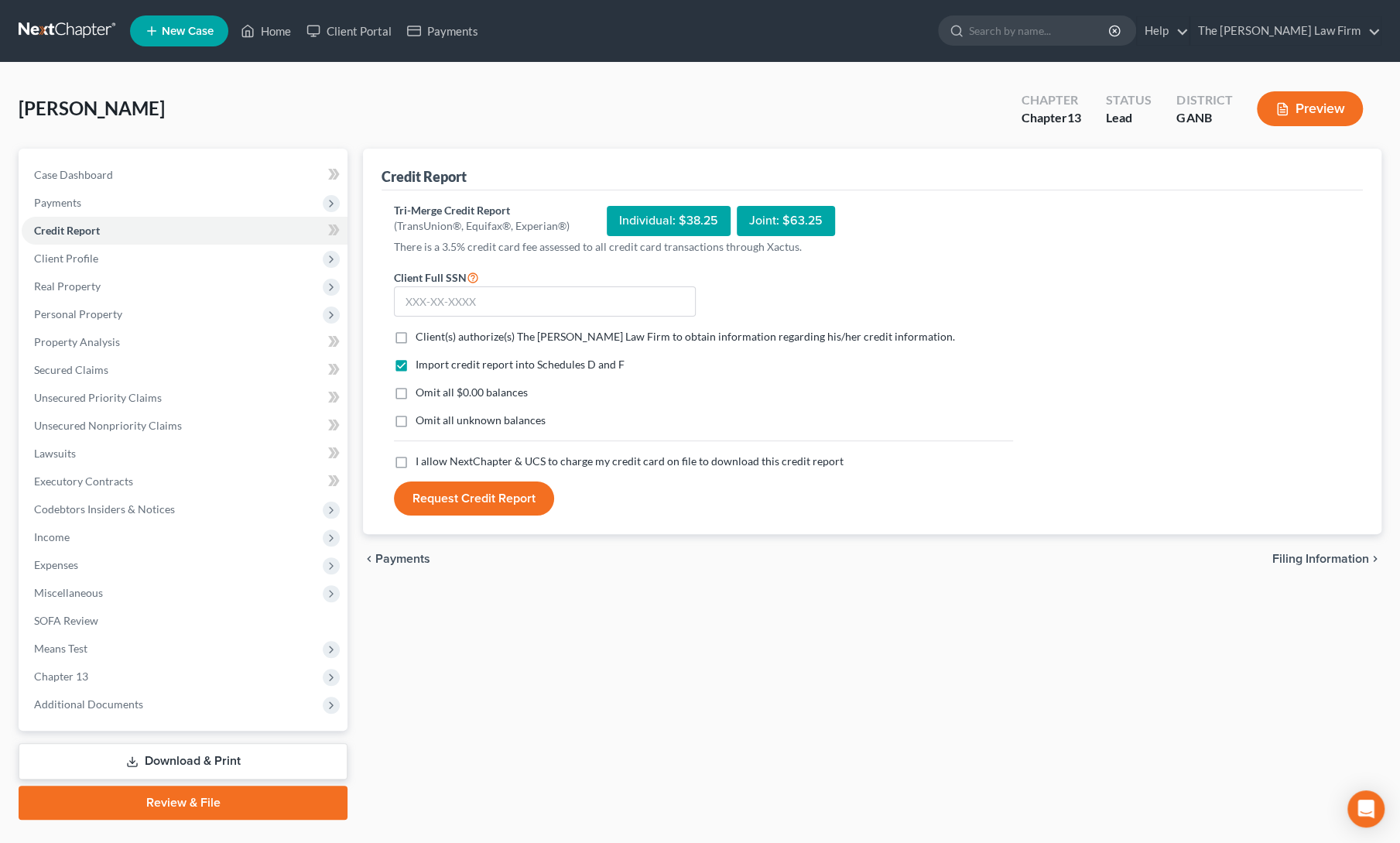
click at [416, 335] on label "Client(s) authorize(s) The Proctor Law Firm to obtain information regarding his…" at bounding box center [685, 337] width 539 height 15
click at [422, 335] on input "Client(s) authorize(s) The Proctor Law Firm to obtain information regarding his…" at bounding box center [426, 334] width 10 height 10
checkbox input "true"
click at [416, 461] on label "I allow NextChapter & UCS to charge my credit card on file to download this cre…" at bounding box center [629, 461] width 428 height 15
click at [422, 461] on input "I allow NextChapter & UCS to charge my credit card on file to download this cre…" at bounding box center [426, 458] width 10 height 10
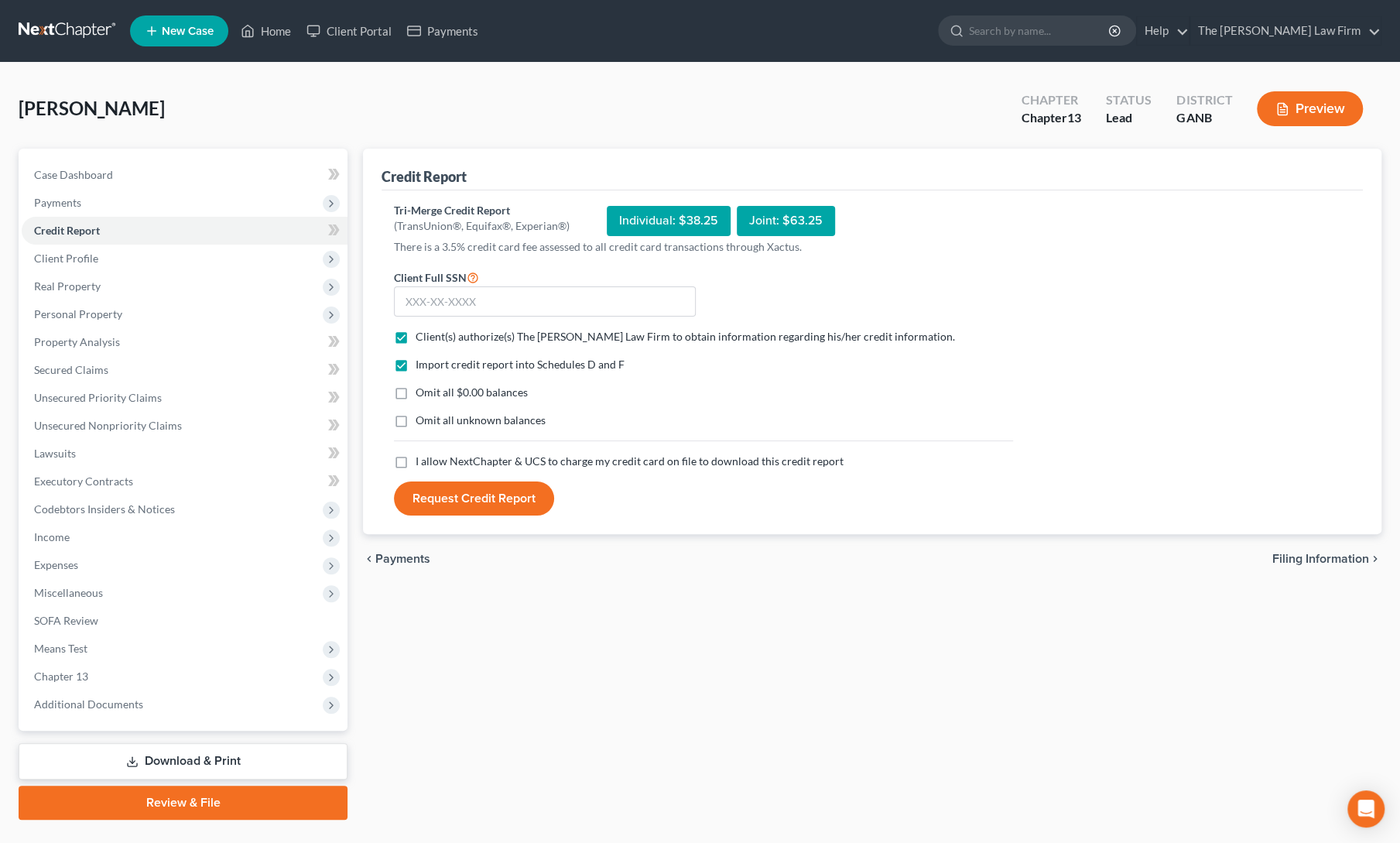
checkbox input "true"
click at [536, 295] on input "text" at bounding box center [545, 302] width 302 height 31
type input "422-15-2282"
click at [481, 498] on button "Request Credit Report" at bounding box center [474, 498] width 161 height 34
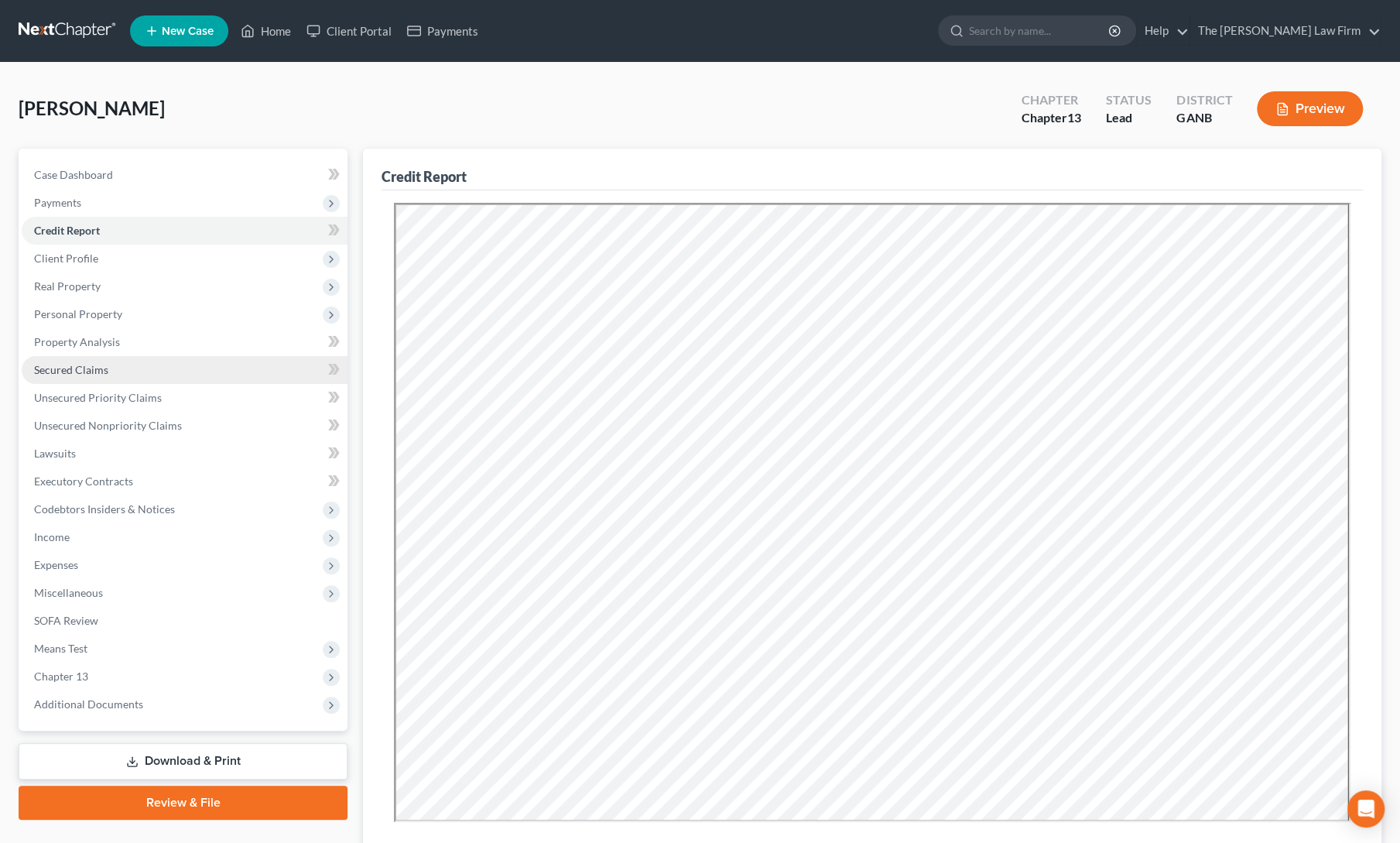
click at [66, 365] on span "Secured Claims" at bounding box center [71, 369] width 74 height 13
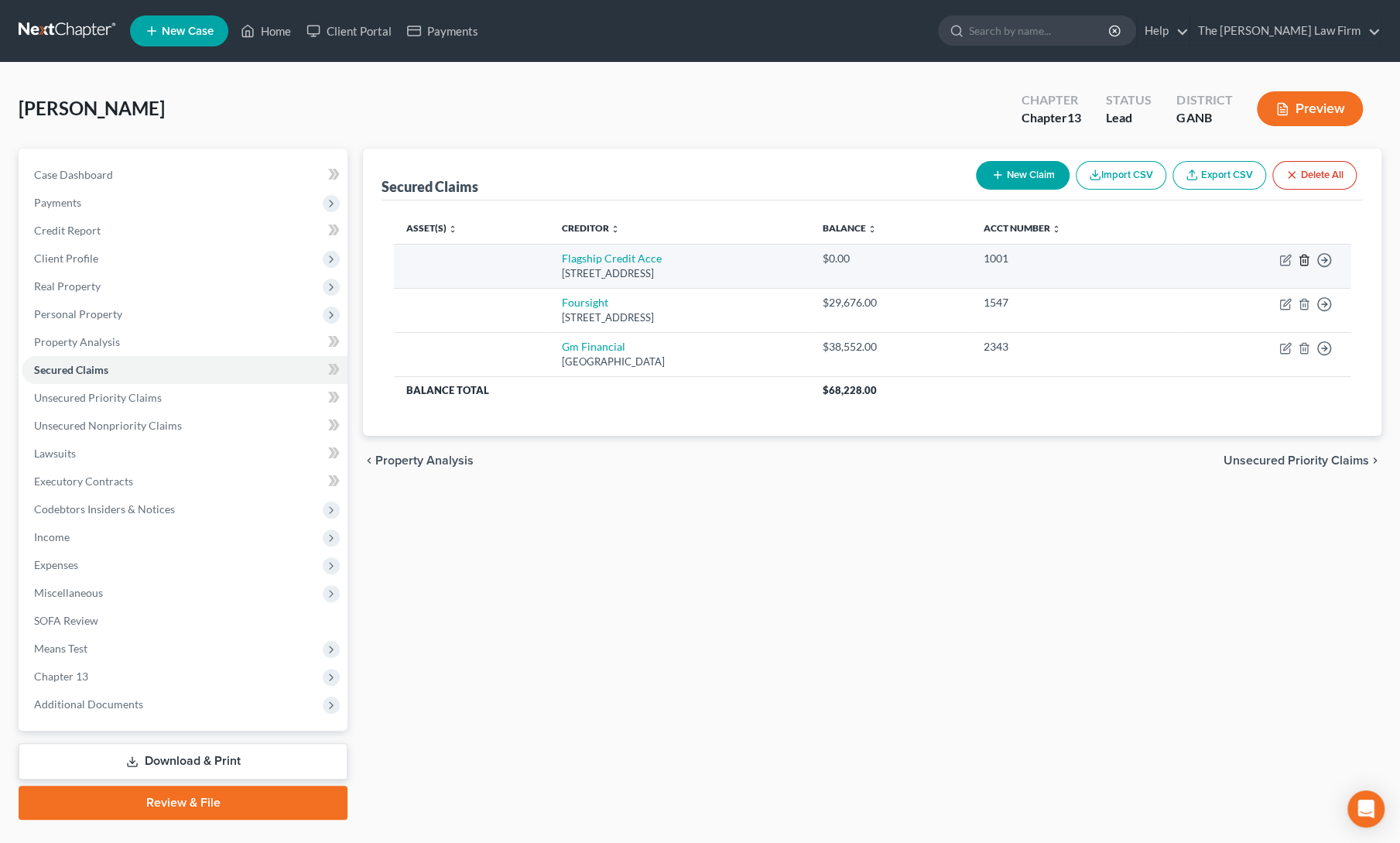
click at [1303, 258] on icon "button" at bounding box center [1304, 260] width 13 height 13
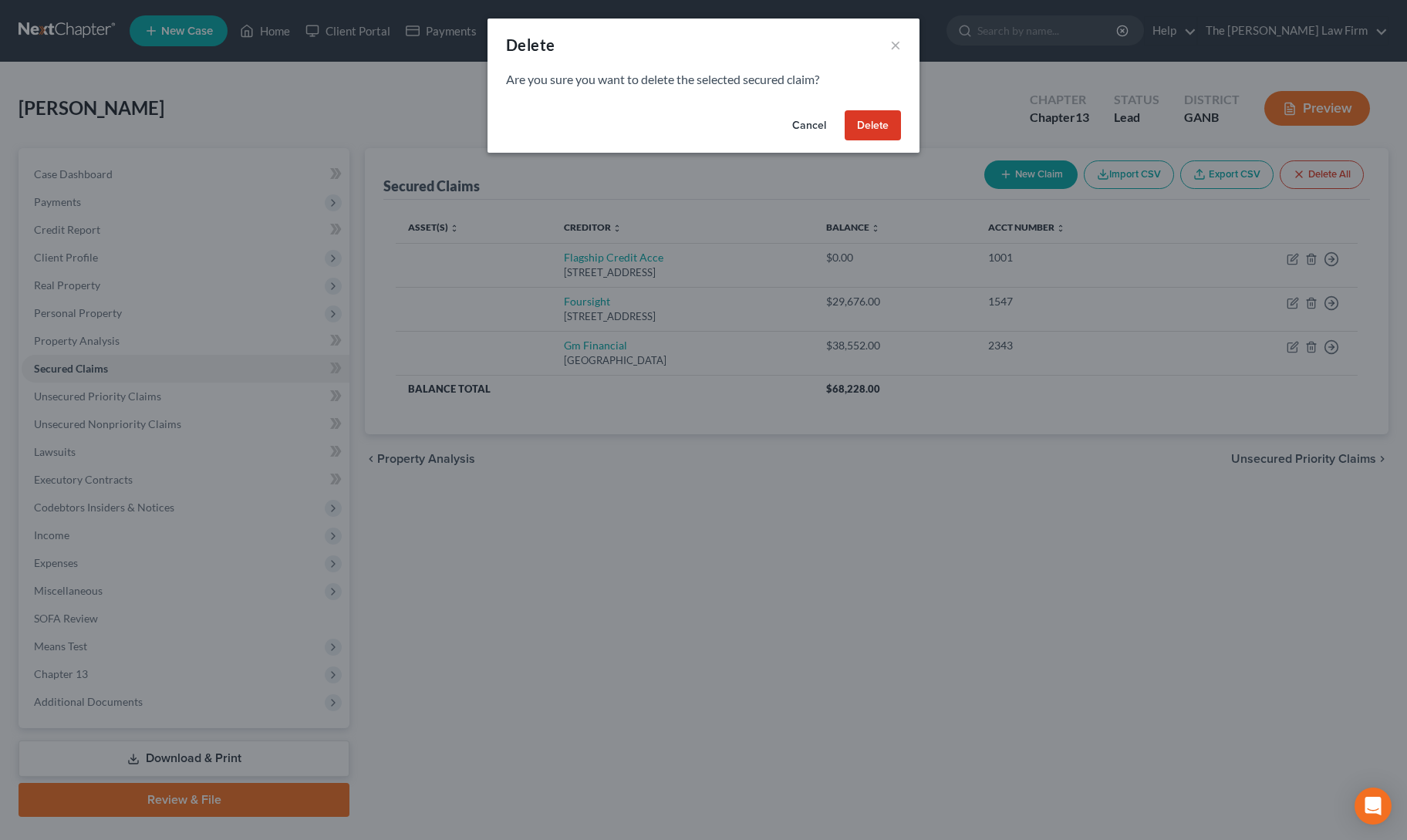
click at [869, 120] on button "Delete" at bounding box center [872, 125] width 56 height 30
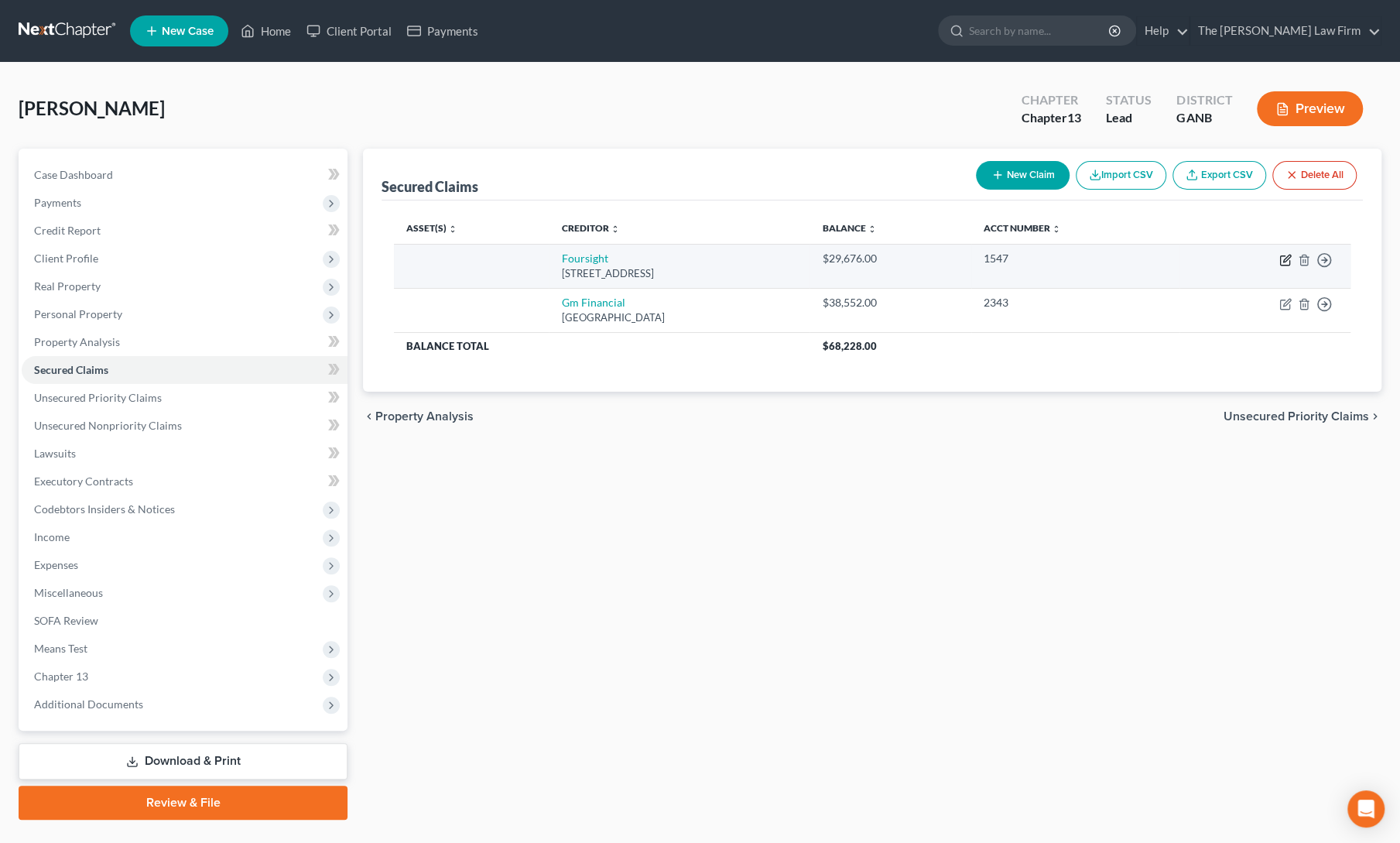
click at [1282, 258] on icon "button" at bounding box center [1286, 260] width 13 height 13
select select "15"
select select "0"
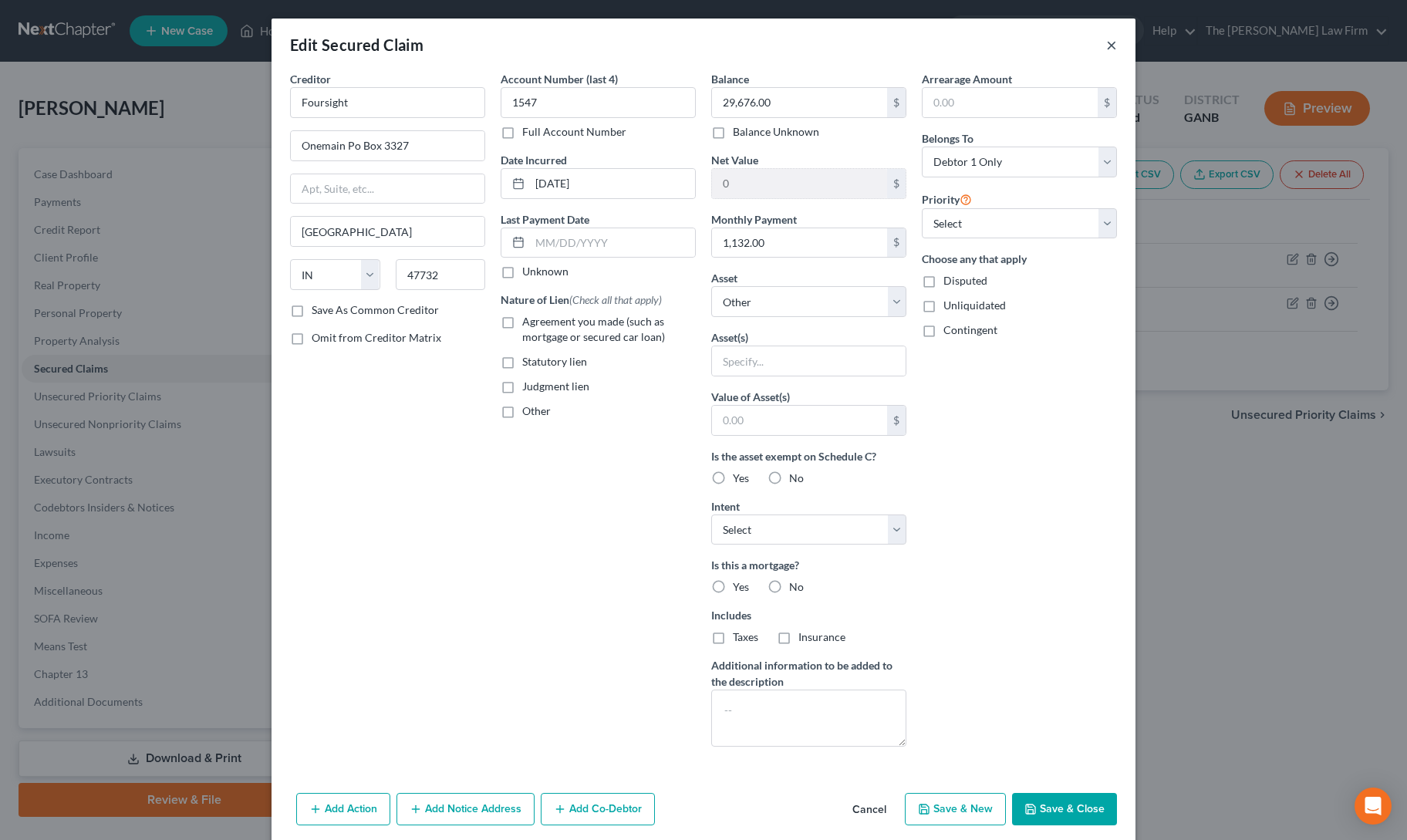
click at [1106, 45] on button "×" at bounding box center [1112, 45] width 11 height 19
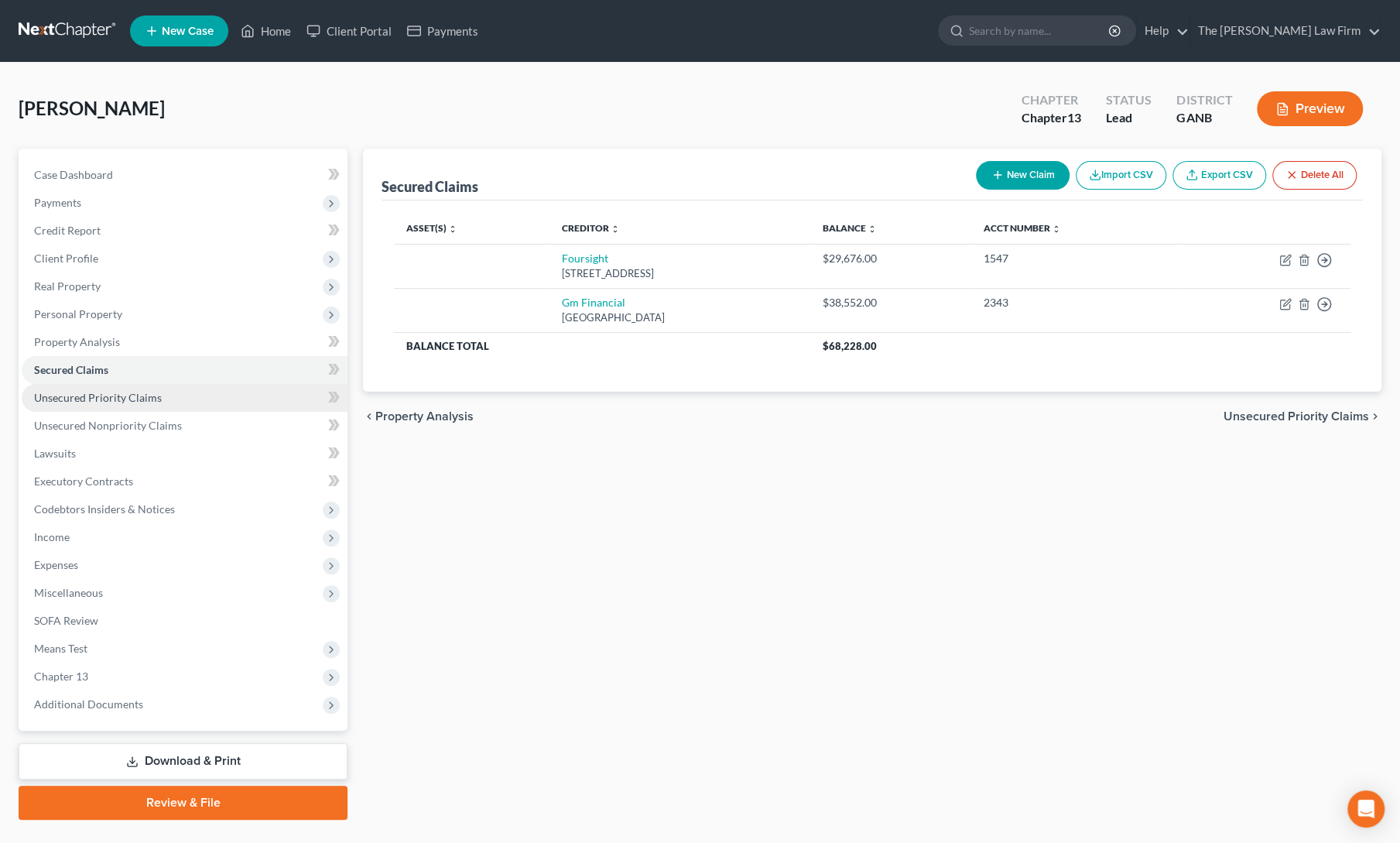
click at [141, 408] on link "Unsecured Priority Claims" at bounding box center [184, 398] width 326 height 28
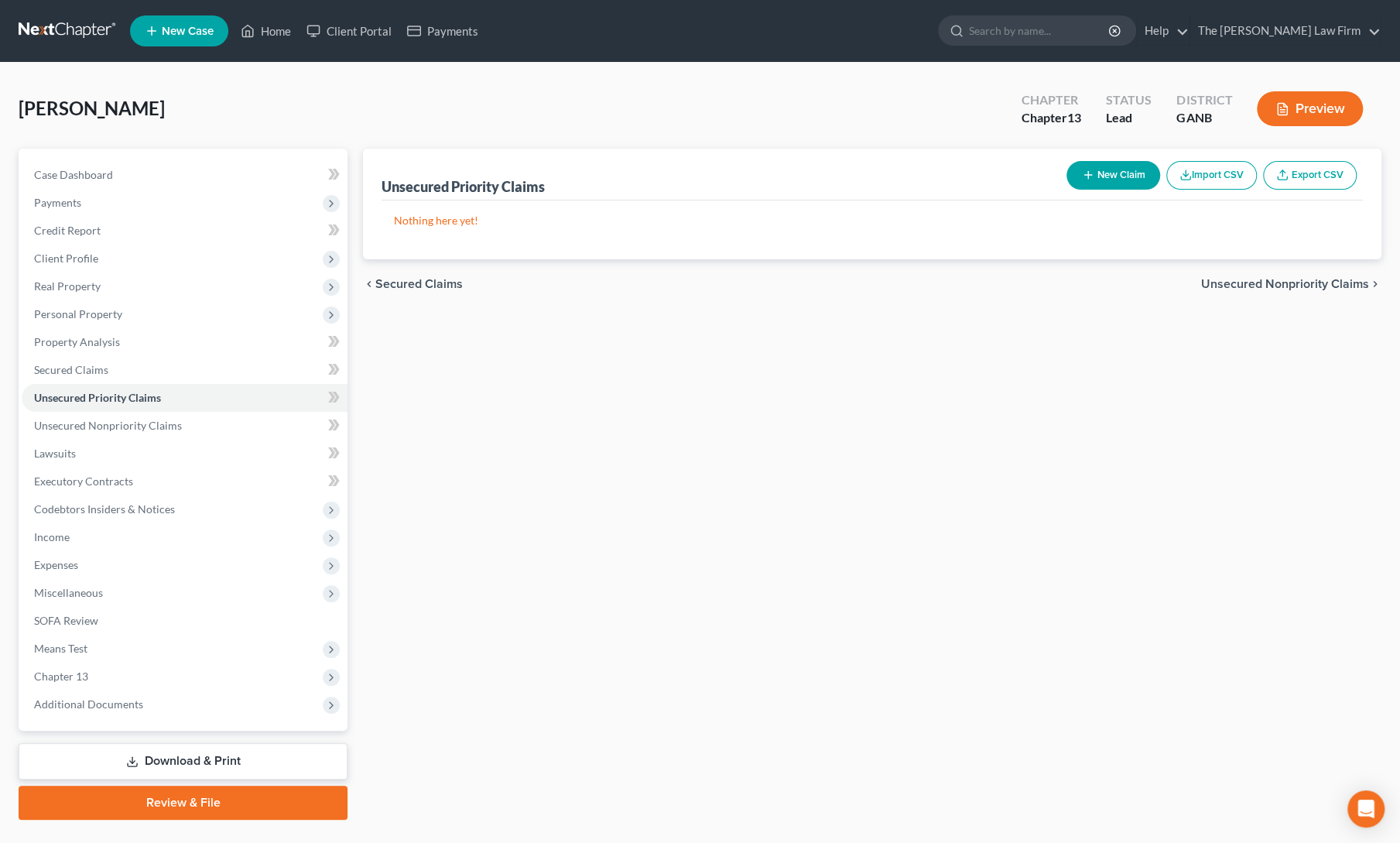
click at [1099, 183] on button "New Claim" at bounding box center [1113, 175] width 93 height 29
select select "0"
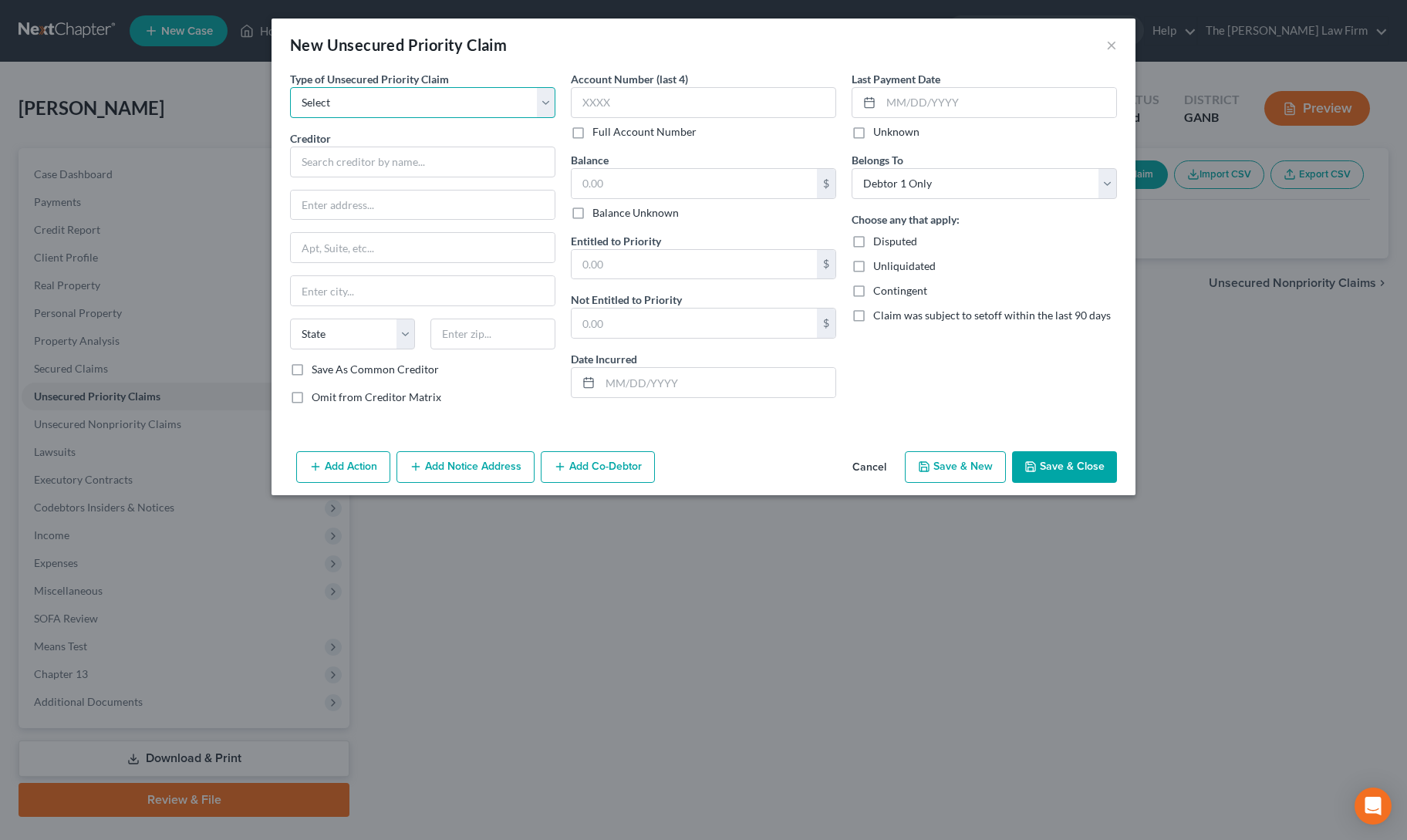
click at [452, 112] on select "Select Taxes & Other Government Units Domestic Support Obligations Extensions o…" at bounding box center [422, 102] width 266 height 30
select select "0"
click at [290, 87] on select "Select Taxes & Other Government Units Domestic Support Obligations Extensions o…" at bounding box center [422, 102] width 266 height 30
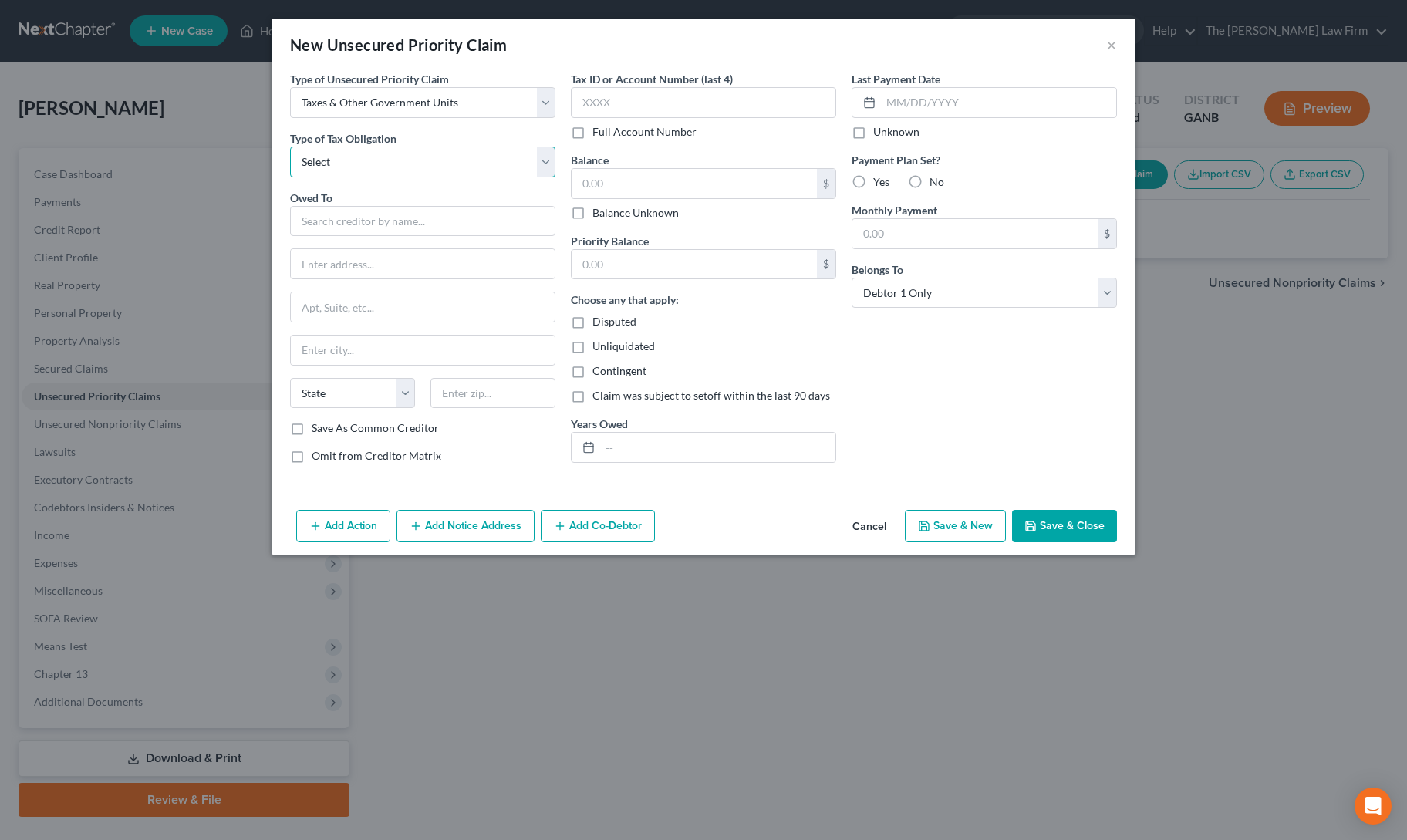
click at [423, 165] on select "Select Federal City State Franchise Tax Board Other" at bounding box center [422, 162] width 266 height 30
select select "0"
click at [290, 147] on select "Select Federal City State Franchise Tax Board Other" at bounding box center [422, 162] width 266 height 30
click at [413, 222] on input "text" at bounding box center [422, 221] width 266 height 30
click at [401, 256] on div "P. O. Box 7346, Philadelphia, PA 19101-7346" at bounding box center [382, 261] width 160 height 13
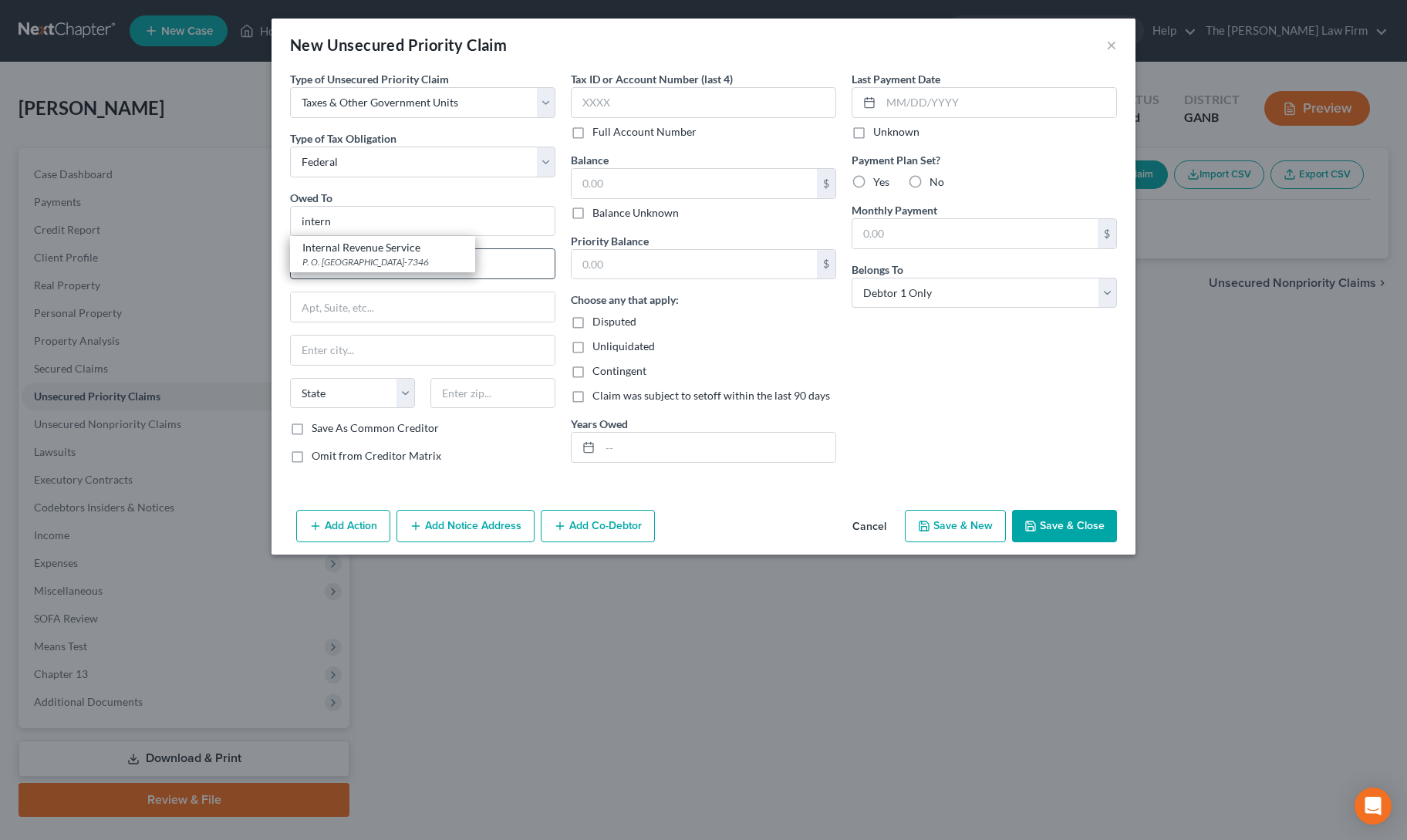
type input "Internal Revenue Service"
type input "P. O. Box 7346"
type input "Philadelphia"
select select "39"
type input "19101-7346"
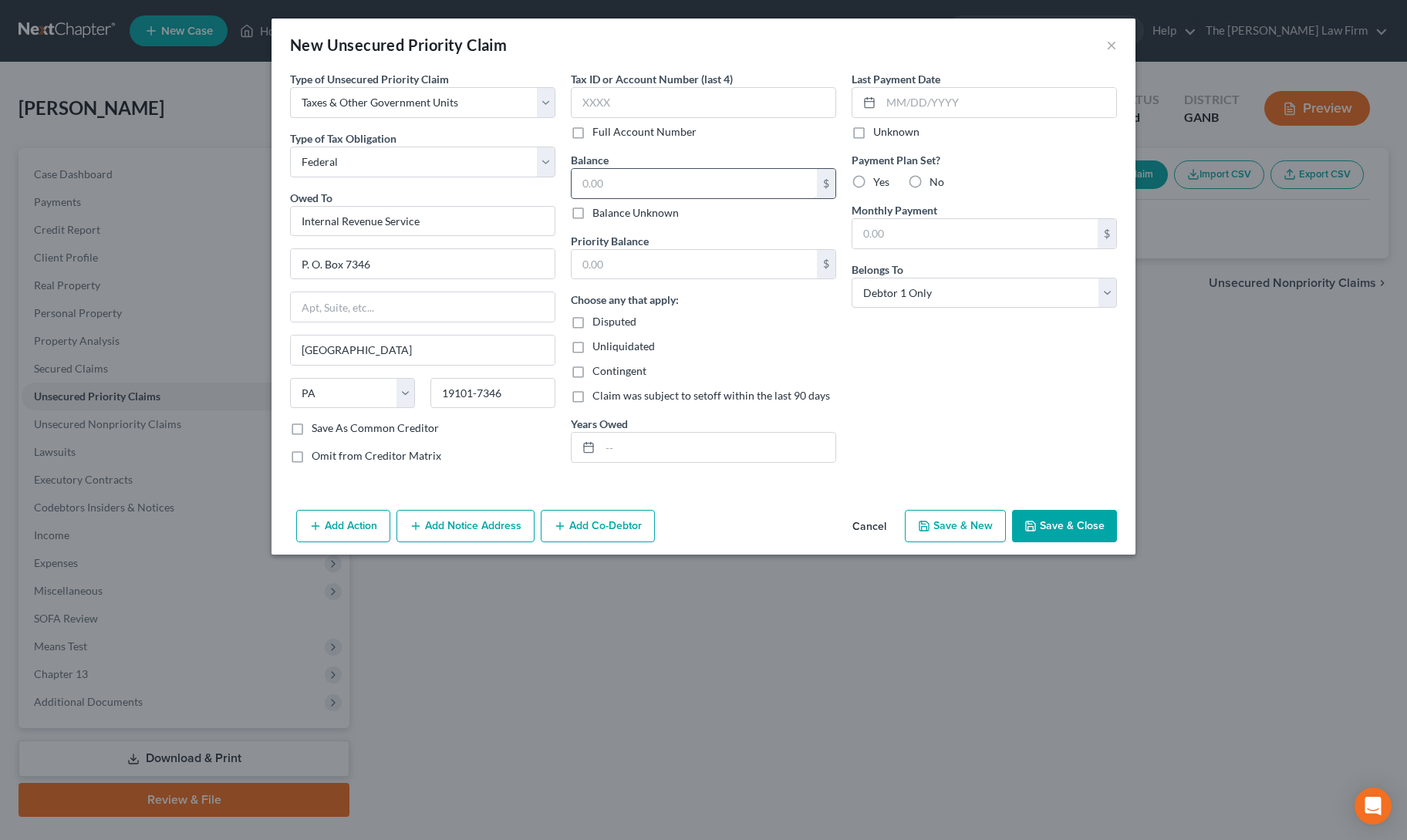
click at [655, 176] on input "text" at bounding box center [694, 183] width 245 height 30
click at [951, 399] on div "Last Payment Date Unknown Payment Plan Set? Yes No Monthly Payment $ Belongs To…" at bounding box center [984, 273] width 281 height 405
click at [1086, 518] on button "Save & Close" at bounding box center [1064, 526] width 105 height 32
type input "0.00"
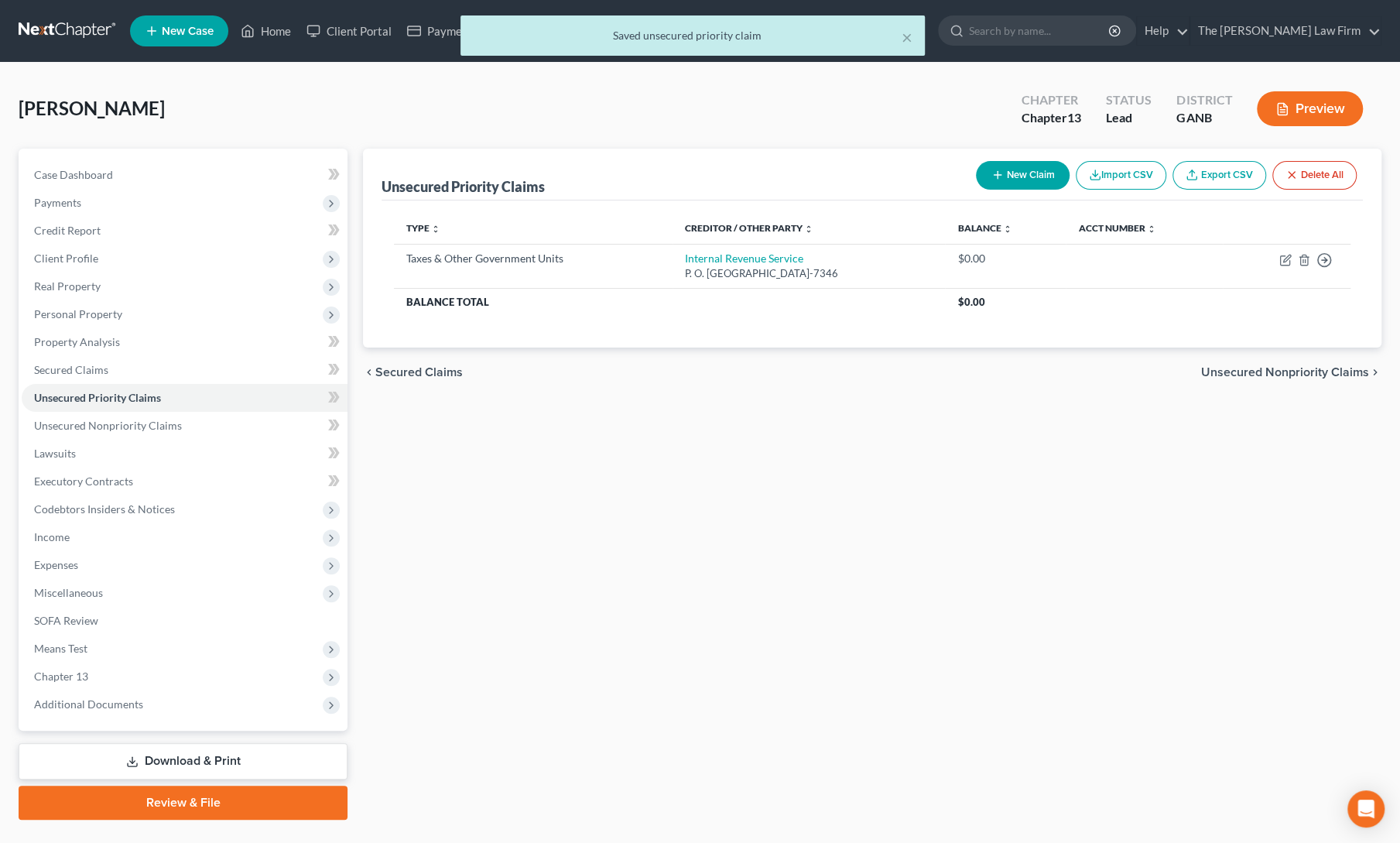
click at [1019, 171] on button "New Claim" at bounding box center [1023, 175] width 93 height 29
select select "0"
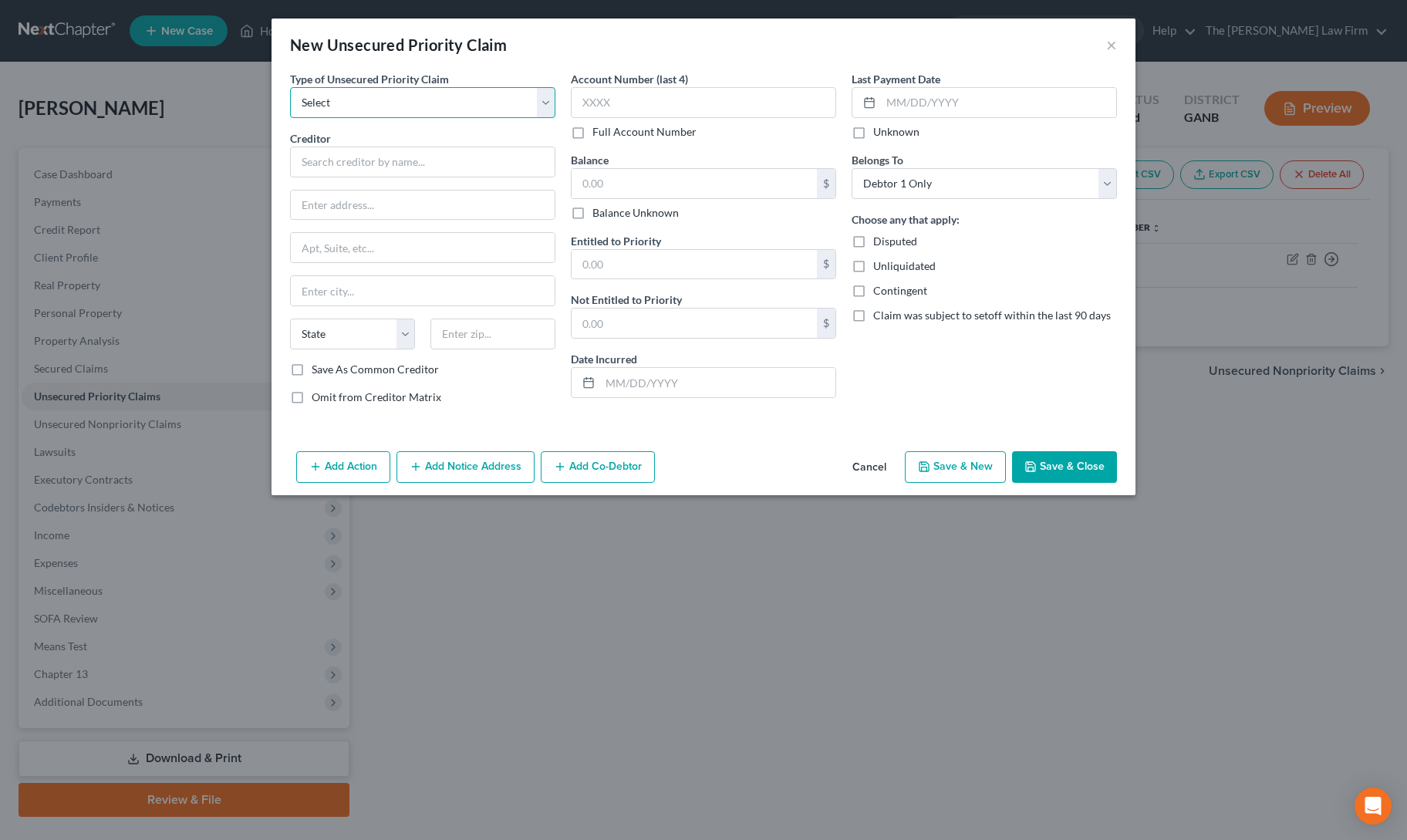
click at [392, 107] on select "Select Taxes & Other Government Units Domestic Support Obligations Extensions o…" at bounding box center [422, 102] width 266 height 30
select select "0"
click at [290, 87] on select "Select Taxes & Other Government Units Domestic Support Obligations Extensions o…" at bounding box center [422, 102] width 266 height 30
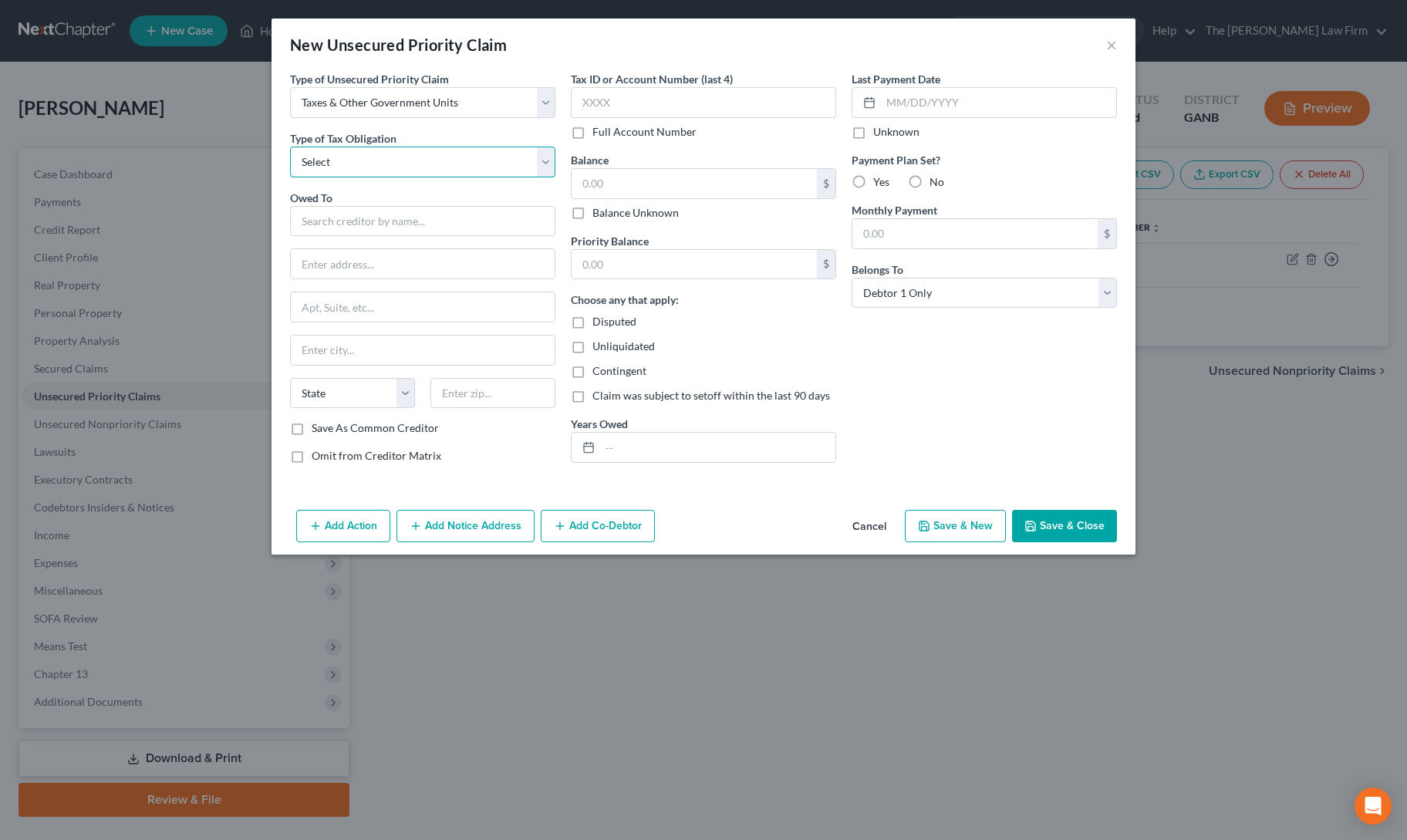
click at [383, 159] on select "Select Federal City State Franchise Tax Board Other" at bounding box center [422, 162] width 266 height 30
select select "2"
click at [290, 147] on select "Select Federal City State Franchise Tax Board Other" at bounding box center [422, 162] width 266 height 30
click at [401, 226] on input "text" at bounding box center [422, 221] width 266 height 30
click at [401, 226] on input "g" at bounding box center [422, 221] width 266 height 30
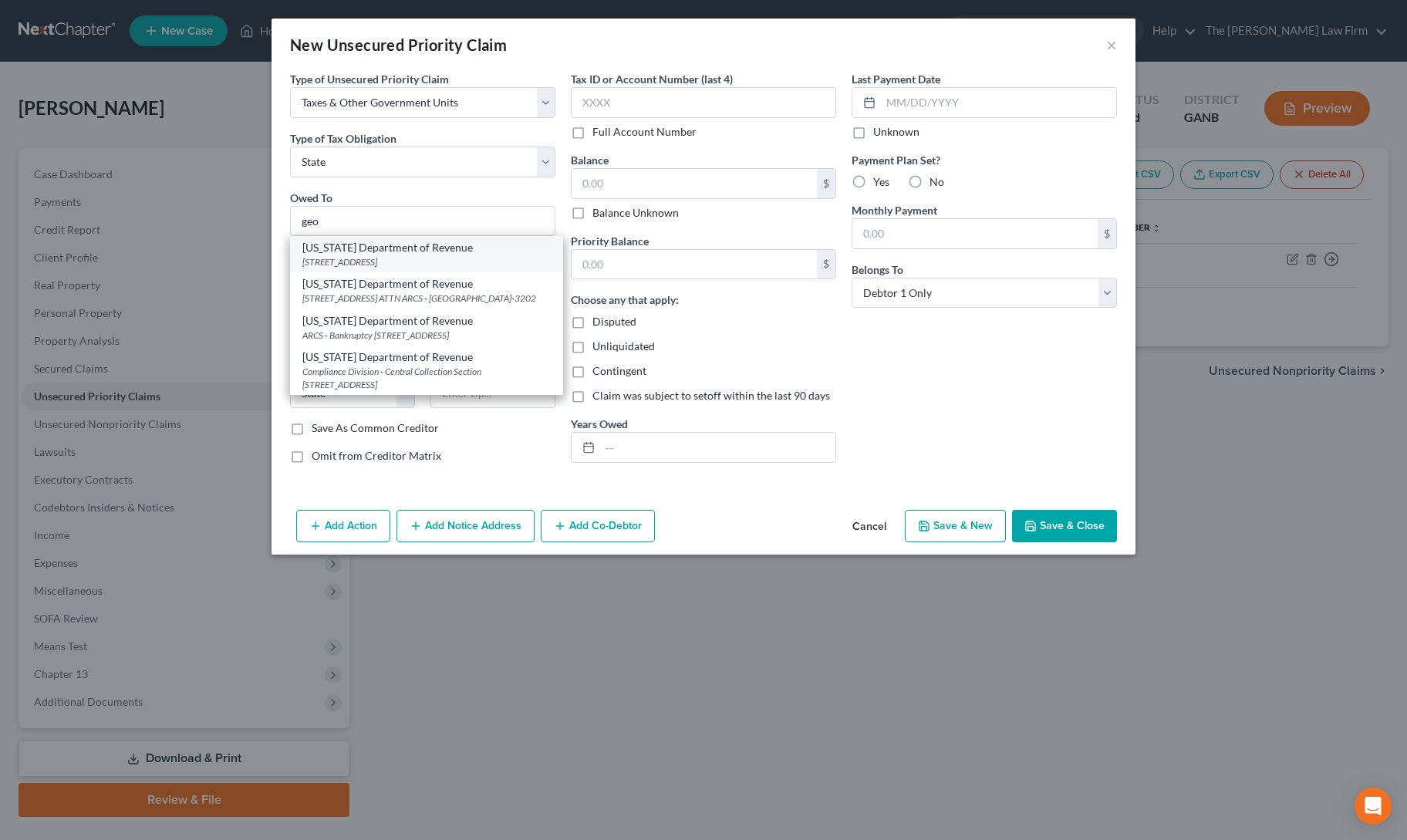
click at [395, 255] on div "2595 Century Parkway NE, Suite 339 ATTN Bankruptcy, Atlanta, GA 30345" at bounding box center [427, 261] width 249 height 13
type input "Georgia Department of Revenue"
type input "2595 Century Parkway NE, Suite 339"
type input "ATTN Bankruptcy"
type input "Atlanta"
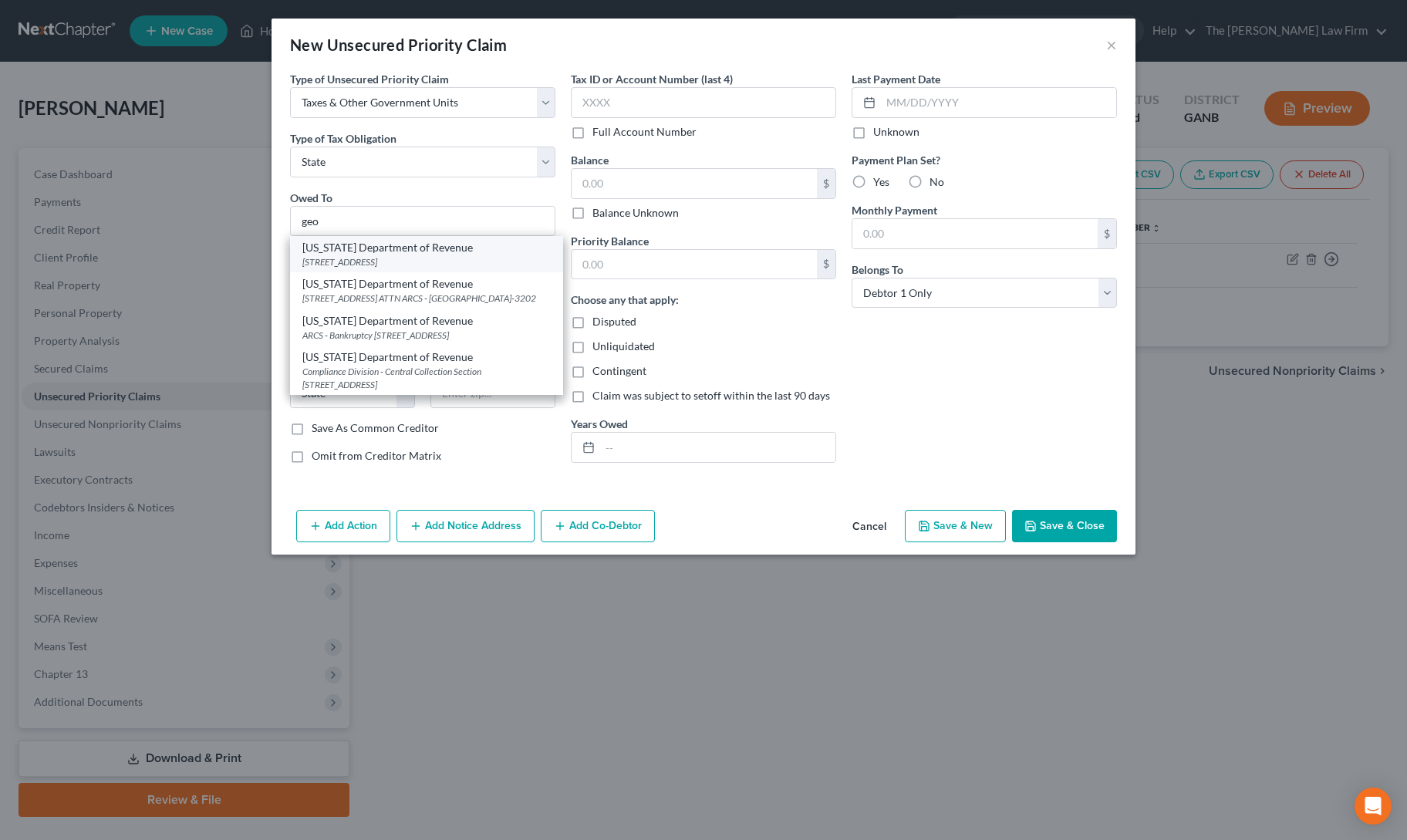
select select "10"
type input "30345"
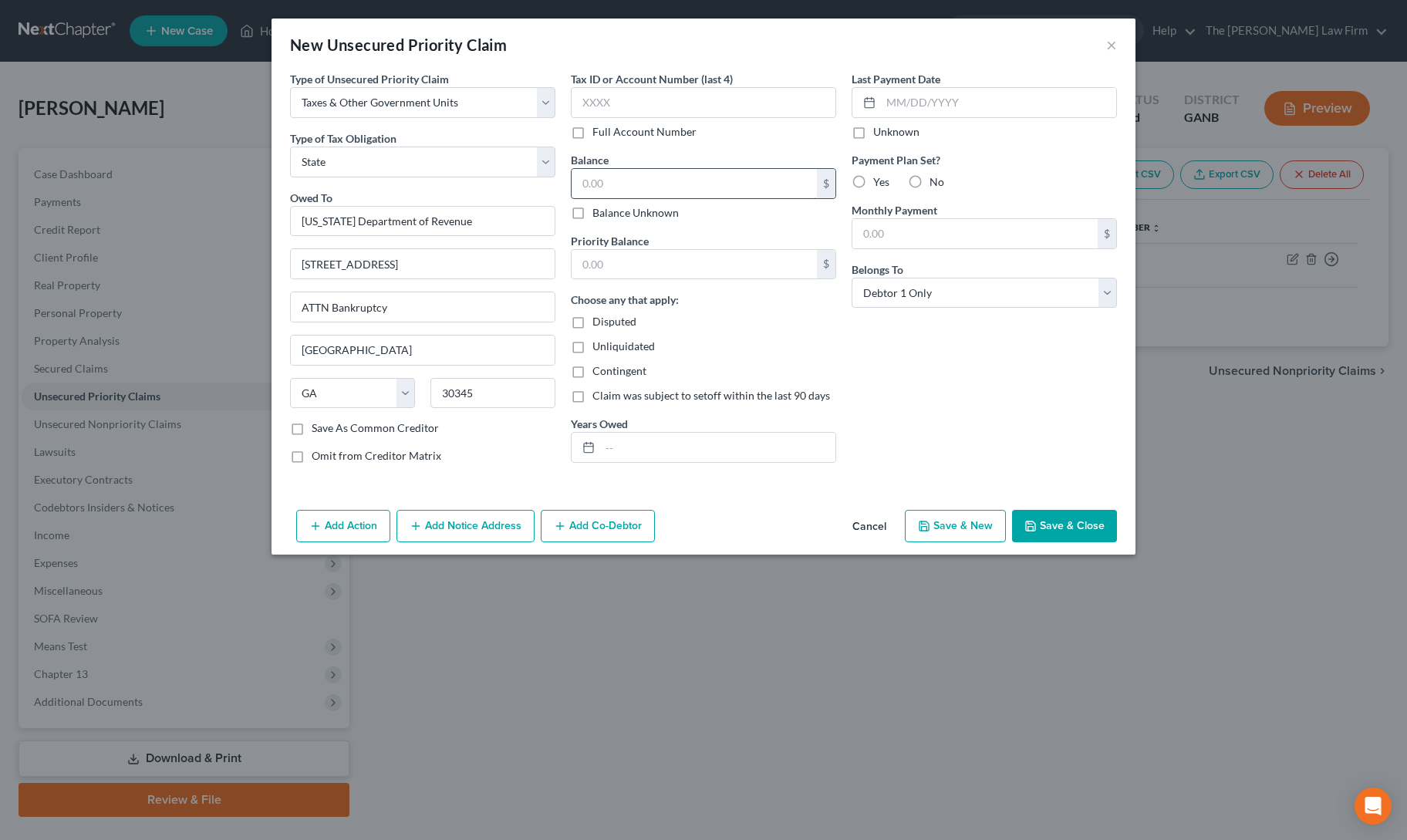
click at [611, 176] on input "text" at bounding box center [694, 183] width 245 height 30
click at [979, 419] on div "Last Payment Date Unknown Payment Plan Set? Yes No Monthly Payment $ Belongs To…" at bounding box center [984, 273] width 281 height 405
click at [1048, 516] on button "Save & Close" at bounding box center [1064, 526] width 105 height 32
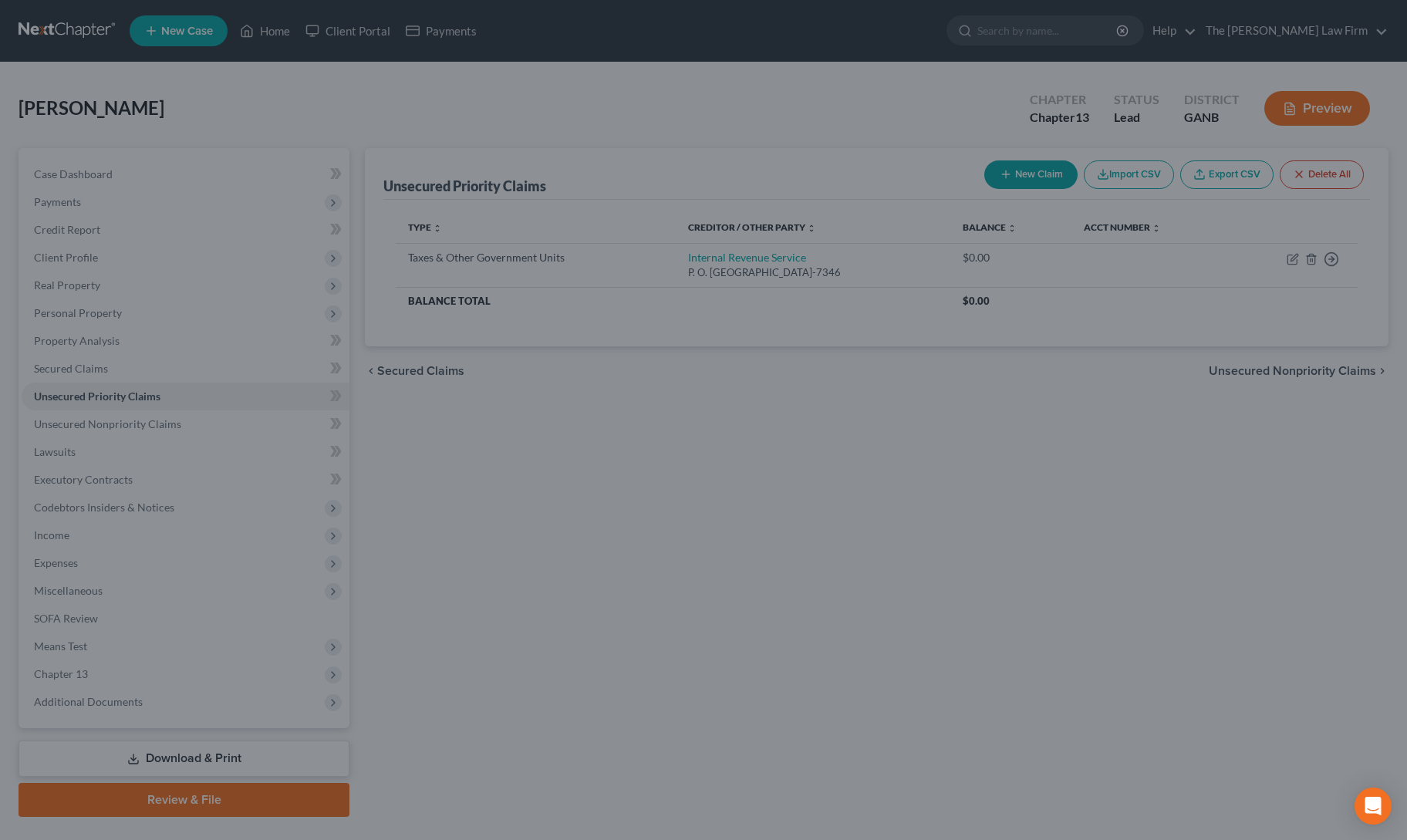
type input "0.00"
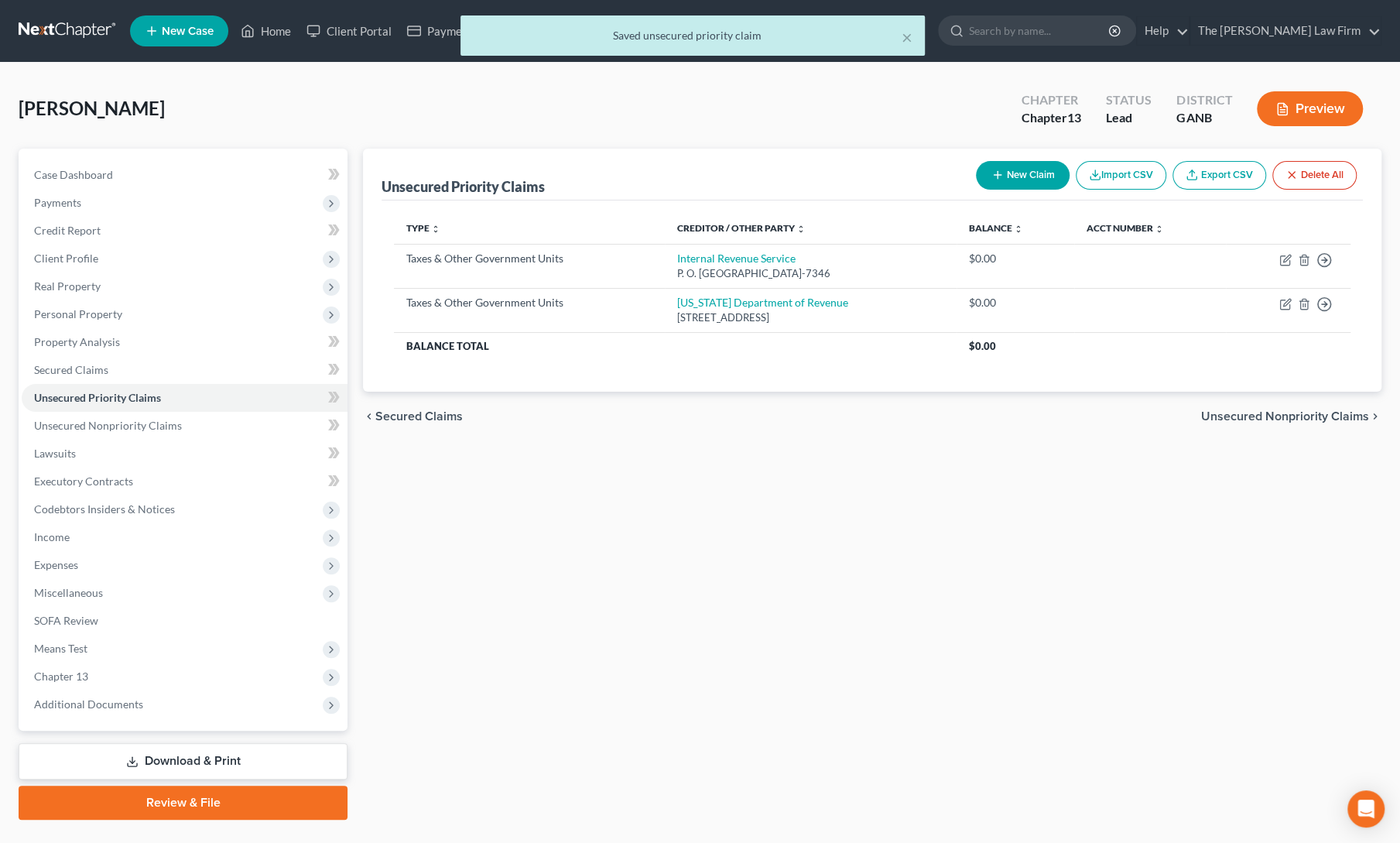
click at [942, 552] on div "Unsecured Priority Claims New Claim Import CSV Export CSV Delete All Type expan…" at bounding box center [872, 485] width 1034 height 672
click at [738, 476] on div "Unsecured Priority Claims New Claim Import CSV Export CSV Delete All Type expan…" at bounding box center [872, 485] width 1034 height 672
click at [86, 431] on span "Unsecured Nonpriority Claims" at bounding box center [108, 426] width 148 height 13
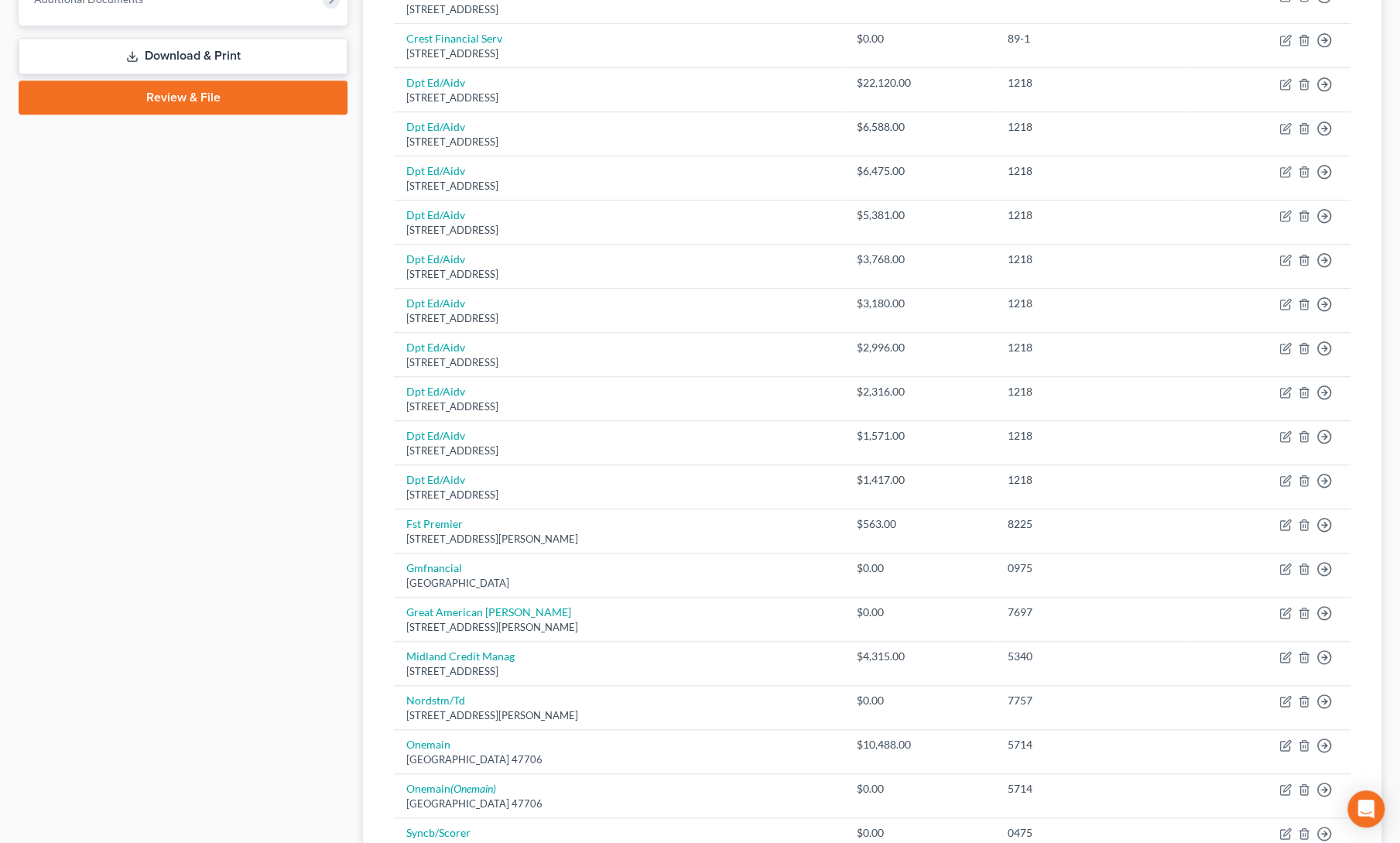
scroll to position [705, 0]
click at [167, 383] on div "Case Dashboard Payments Invoices Payments Payments Credit Report Client Profile" at bounding box center [183, 234] width 345 height 1580
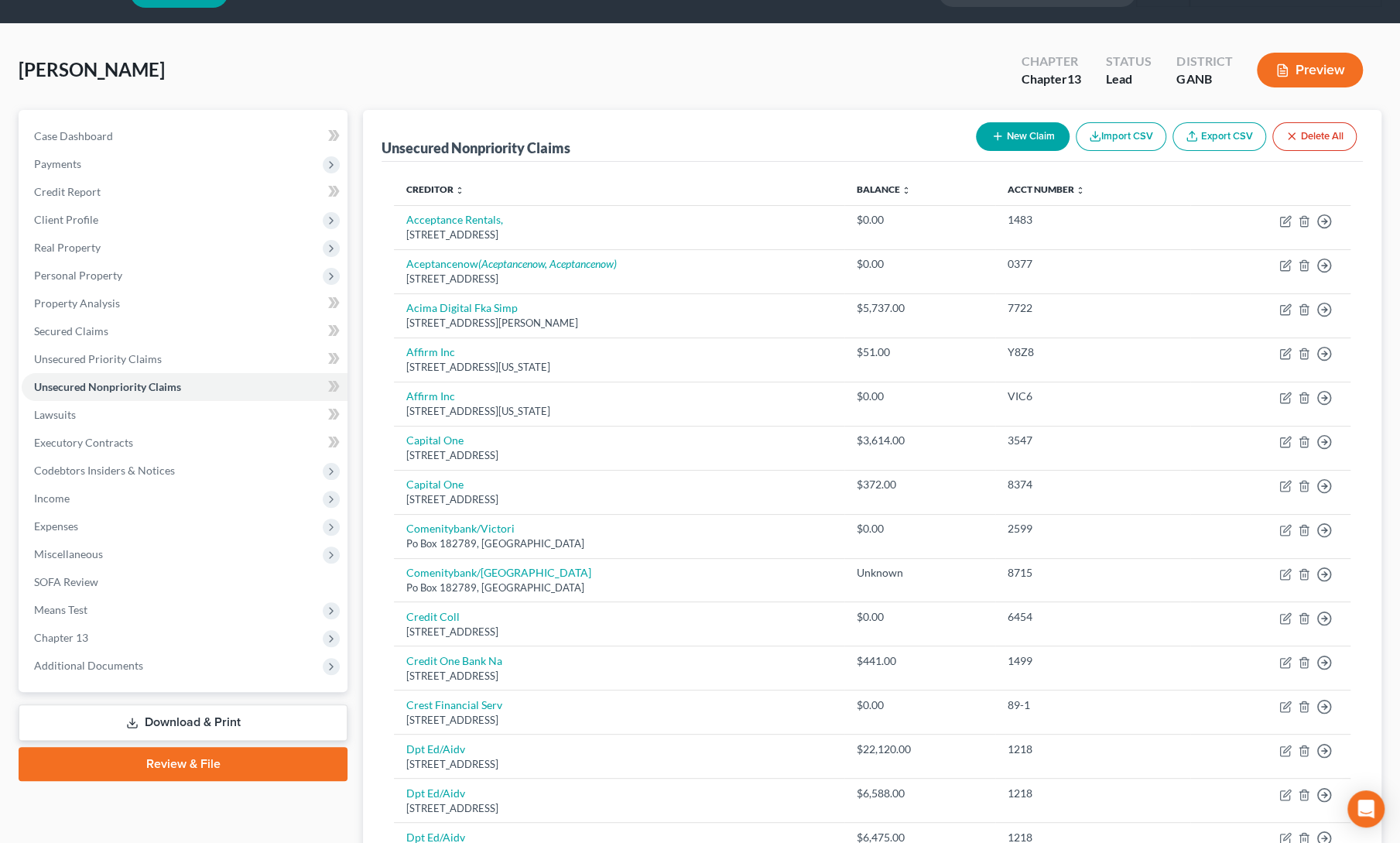
scroll to position [0, 0]
